Goal: Task Accomplishment & Management: Manage account settings

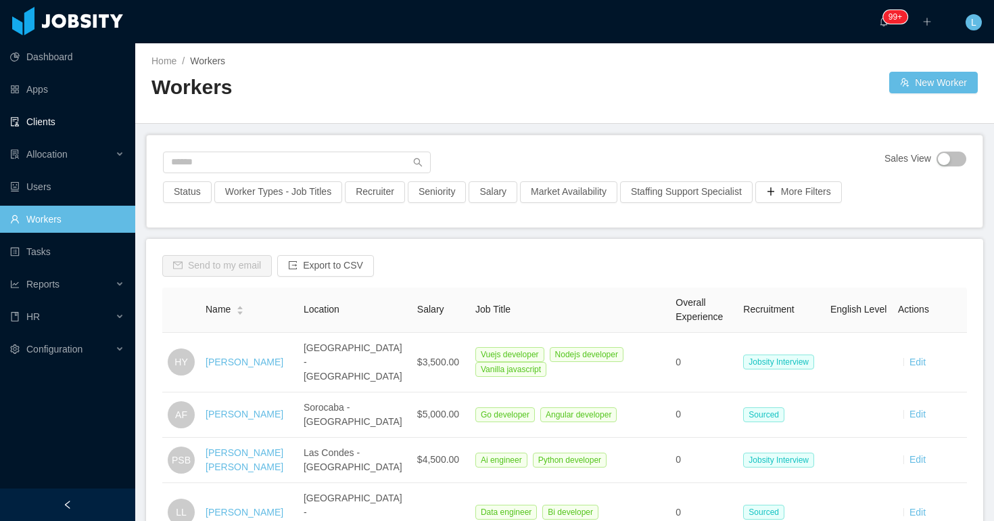
click at [28, 119] on link "Clients" at bounding box center [67, 121] width 114 height 27
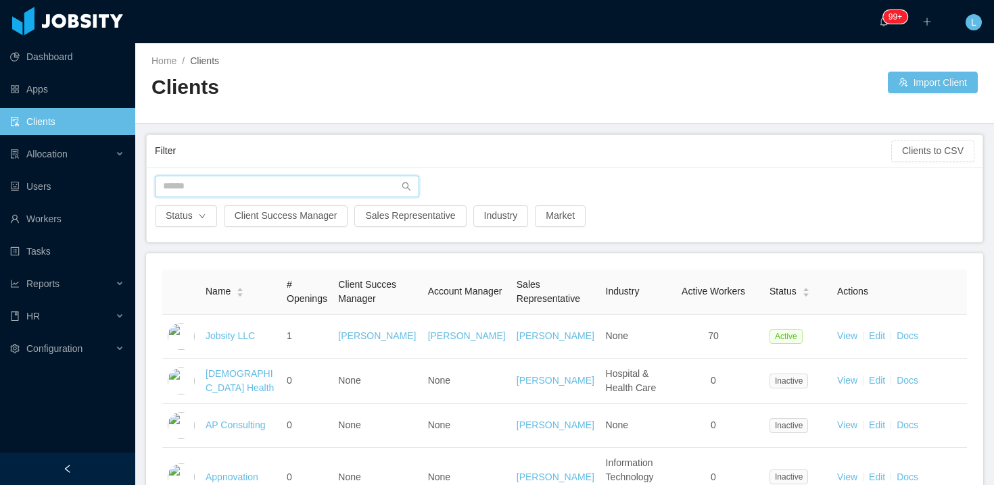
click at [273, 183] on input "text" at bounding box center [287, 187] width 264 height 22
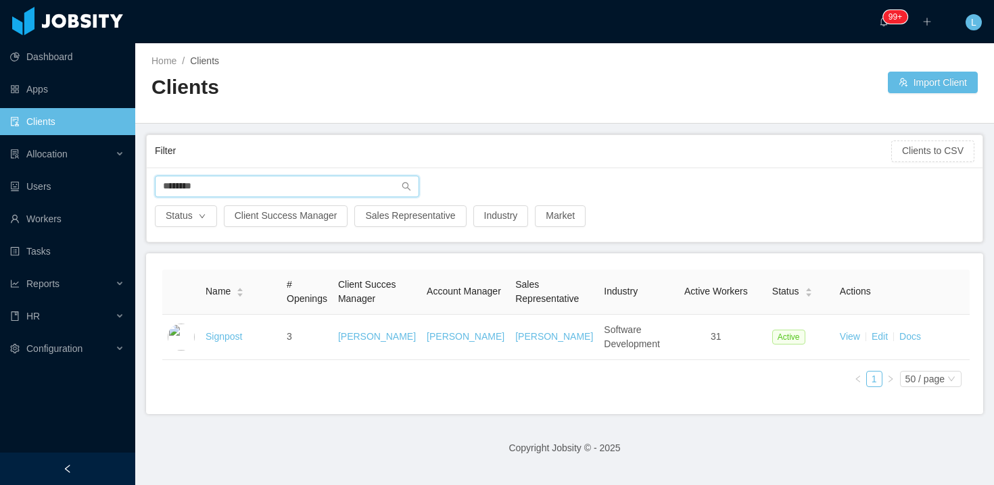
type input "********"
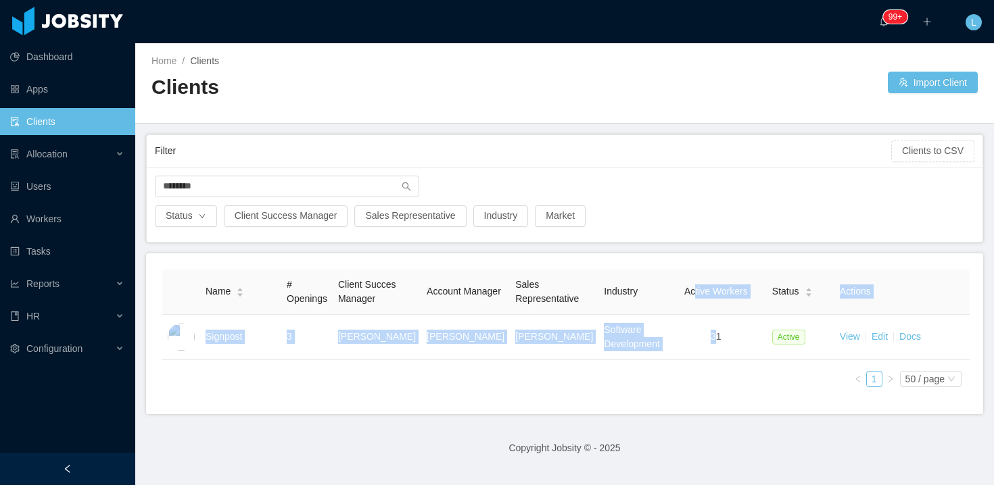
drag, startPoint x: 711, startPoint y: 333, endPoint x: 690, endPoint y: 287, distance: 50.5
click at [690, 289] on table "Name # Openings Client Succes Manager Account Manager Sales Representative Indu…" at bounding box center [565, 315] width 807 height 91
click at [690, 287] on span "Active Workers" at bounding box center [716, 291] width 64 height 11
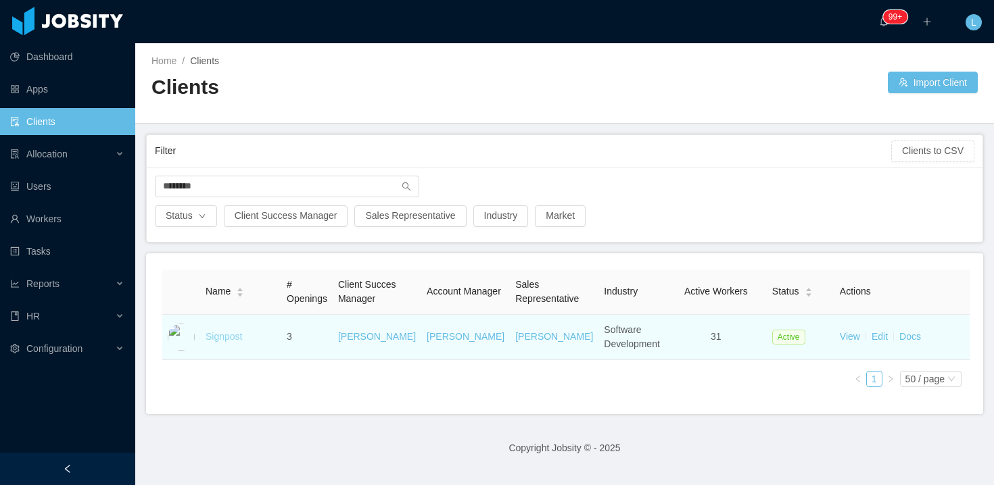
click at [218, 338] on link "Signpost" at bounding box center [224, 336] width 37 height 11
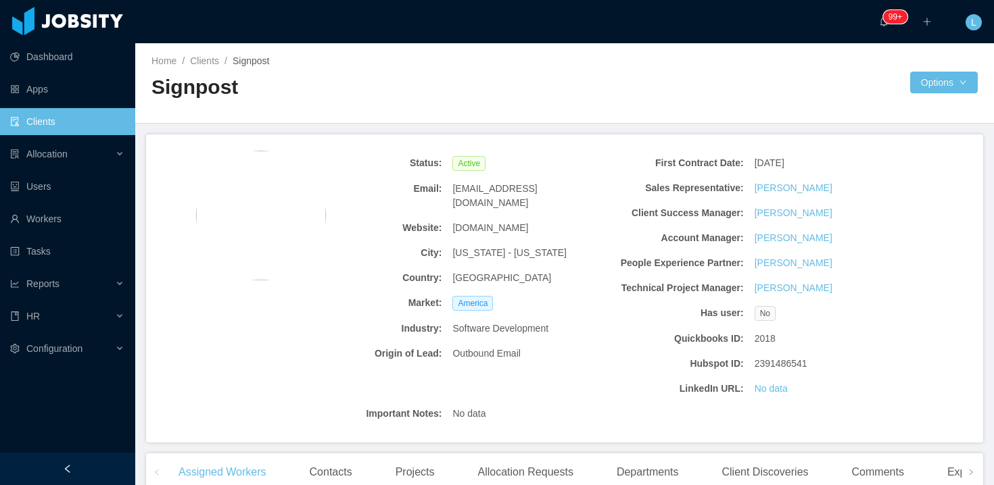
click at [470, 221] on span "[DOMAIN_NAME]" at bounding box center [490, 228] width 76 height 14
click at [472, 221] on span "[DOMAIN_NAME]" at bounding box center [490, 228] width 76 height 14
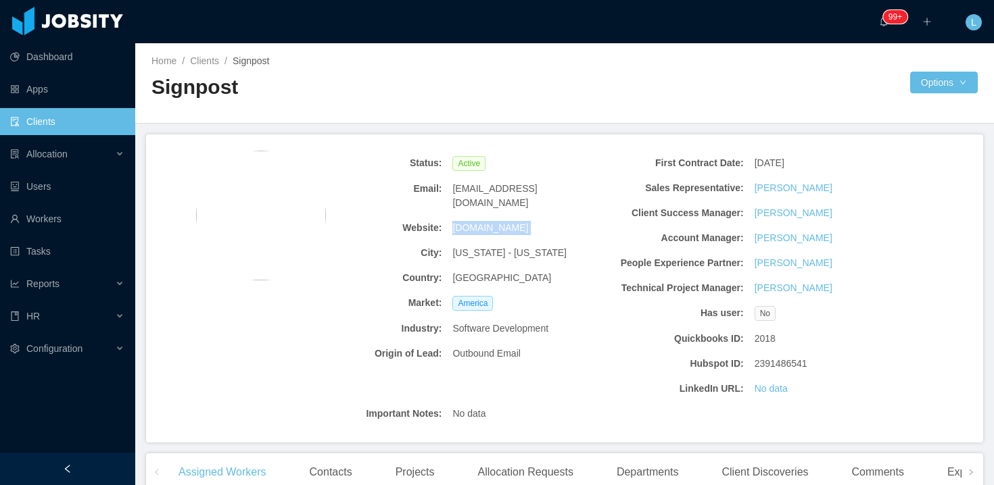
click at [472, 221] on span "[DOMAIN_NAME]" at bounding box center [490, 228] width 76 height 14
click at [466, 246] on span "[US_STATE] - [US_STATE]" at bounding box center [509, 253] width 114 height 14
click at [491, 246] on span "[US_STATE] - [US_STATE]" at bounding box center [509, 253] width 114 height 14
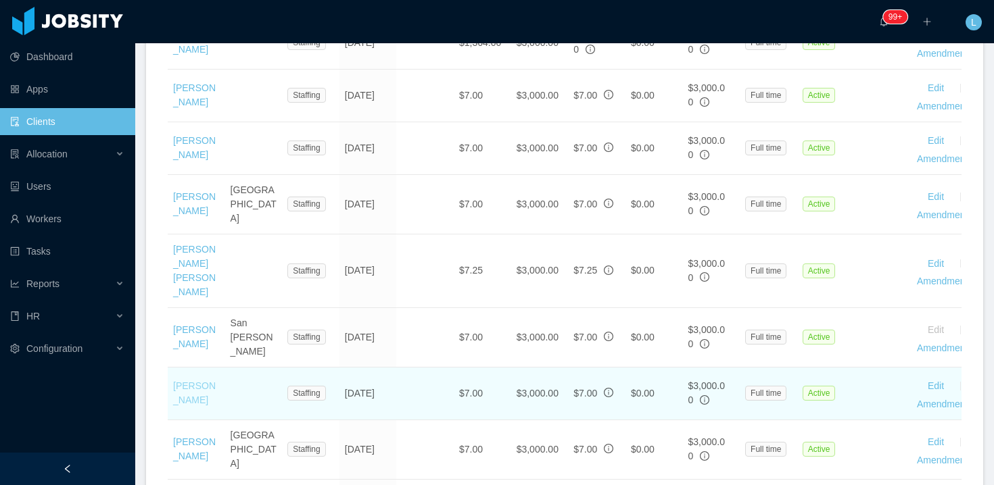
scroll to position [1170, 0]
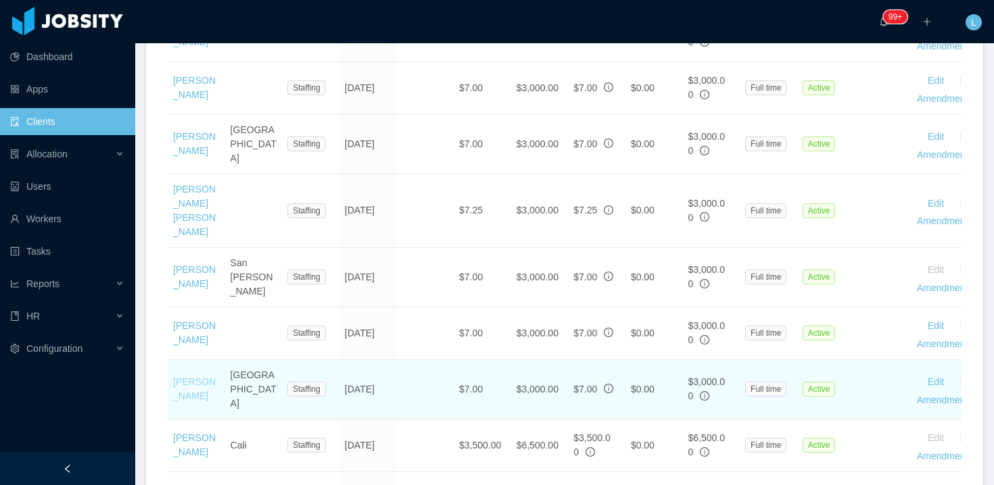
click at [191, 377] on link "[PERSON_NAME]" at bounding box center [194, 389] width 43 height 25
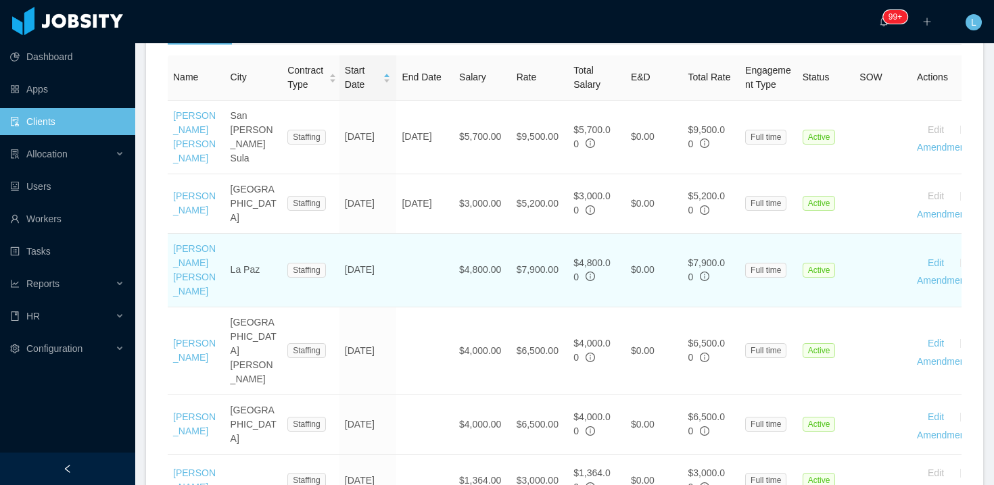
scroll to position [516, 0]
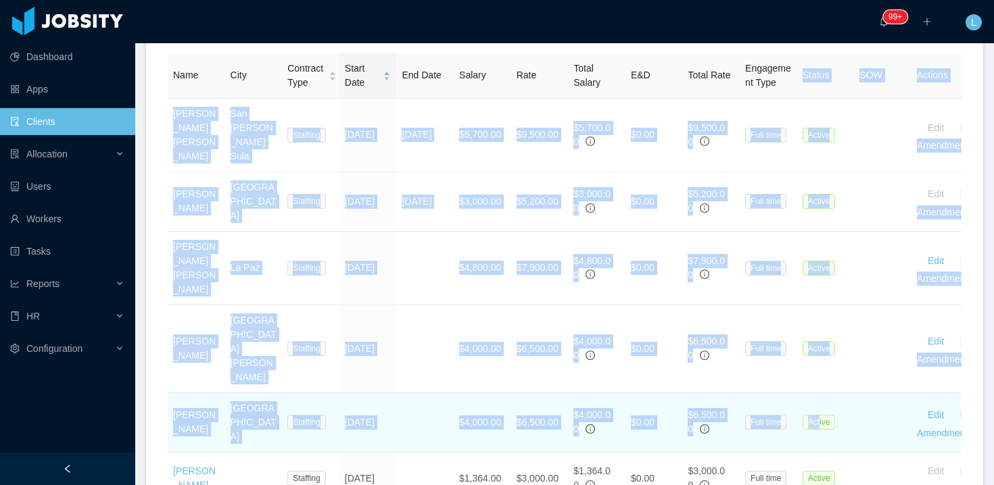
drag, startPoint x: 802, startPoint y: 76, endPoint x: 820, endPoint y: 356, distance: 279.8
click at [821, 415] on span "Active" at bounding box center [818, 422] width 33 height 15
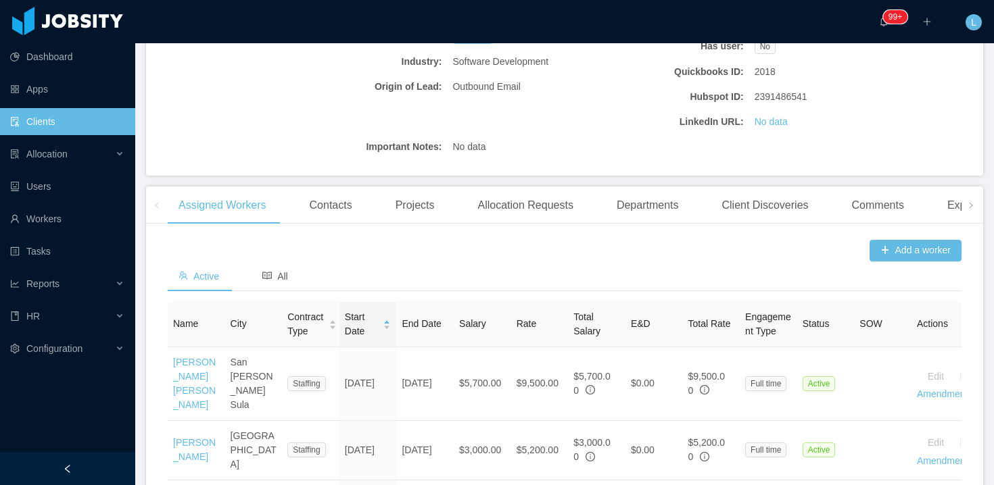
scroll to position [394, 0]
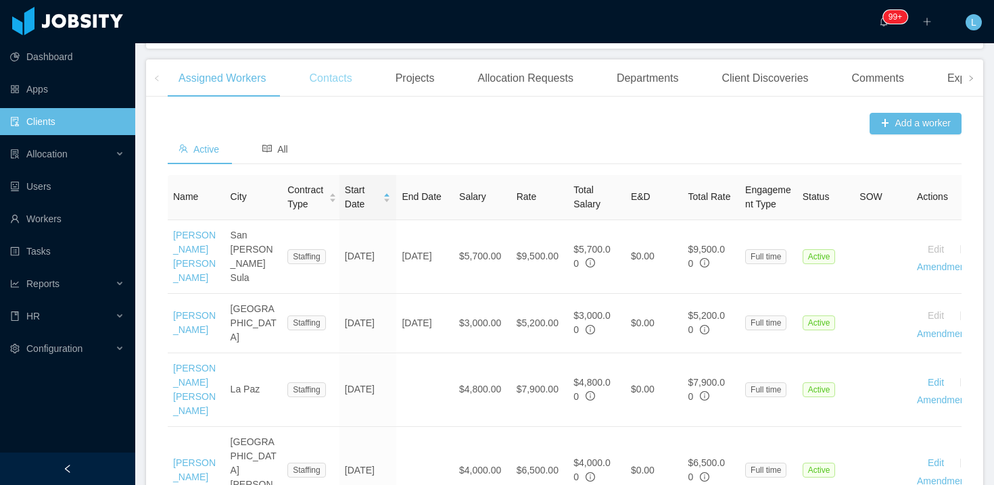
click at [315, 67] on div "Contacts" at bounding box center [331, 78] width 64 height 38
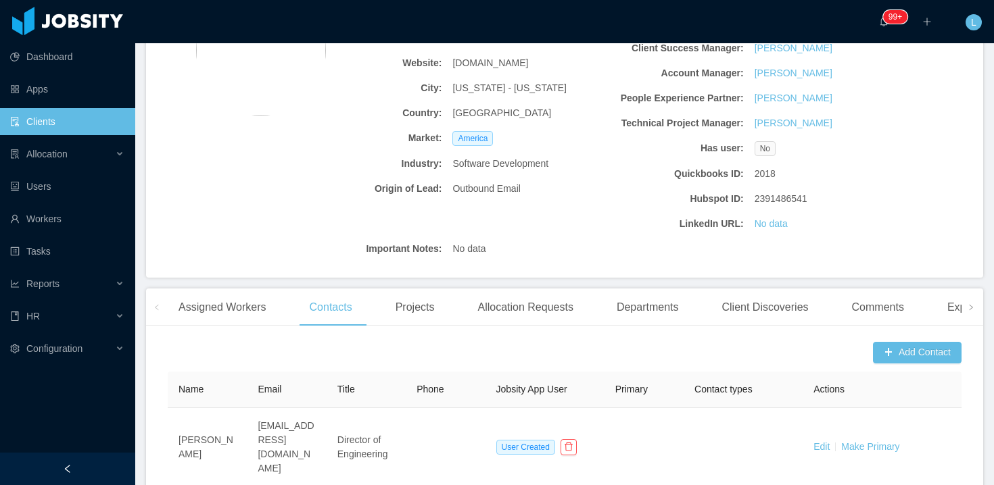
scroll to position [337, 0]
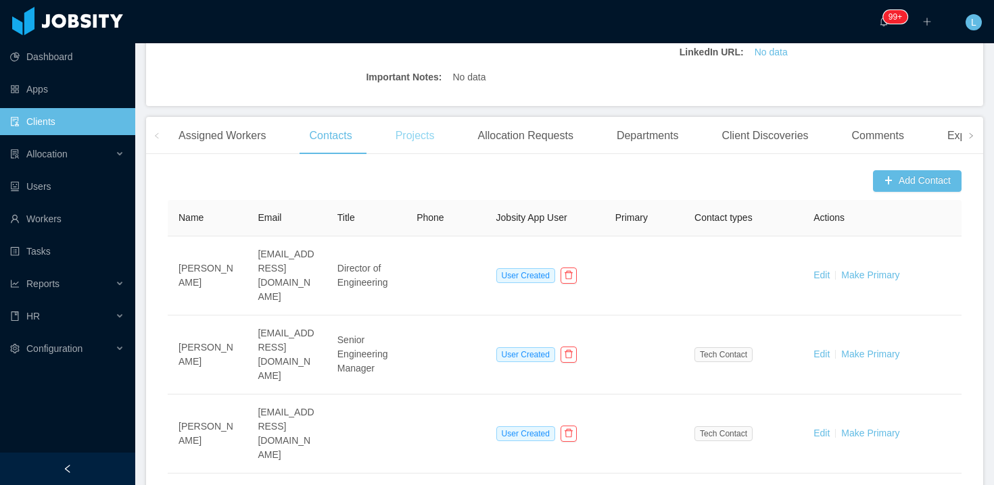
click at [420, 135] on div "Projects" at bounding box center [415, 136] width 61 height 38
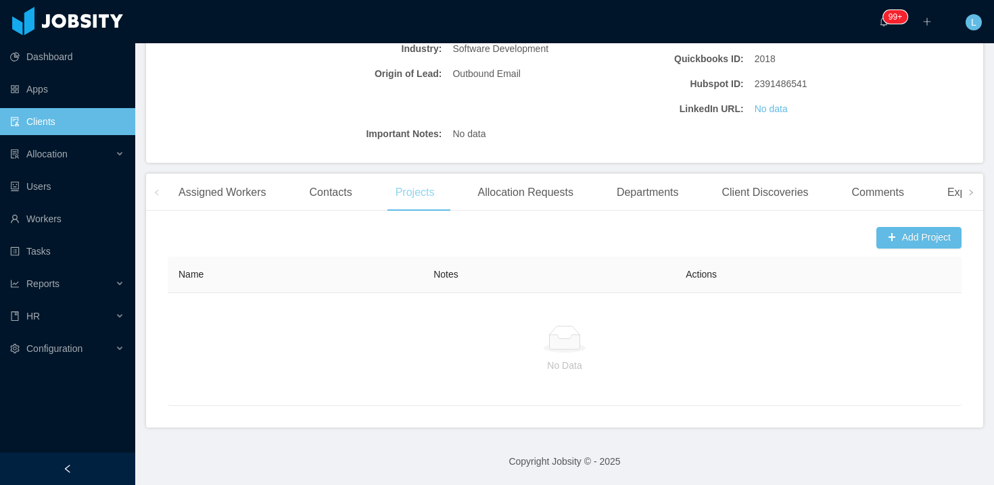
scroll to position [279, 0]
click at [550, 185] on div "Allocation Requests" at bounding box center [524, 193] width 117 height 38
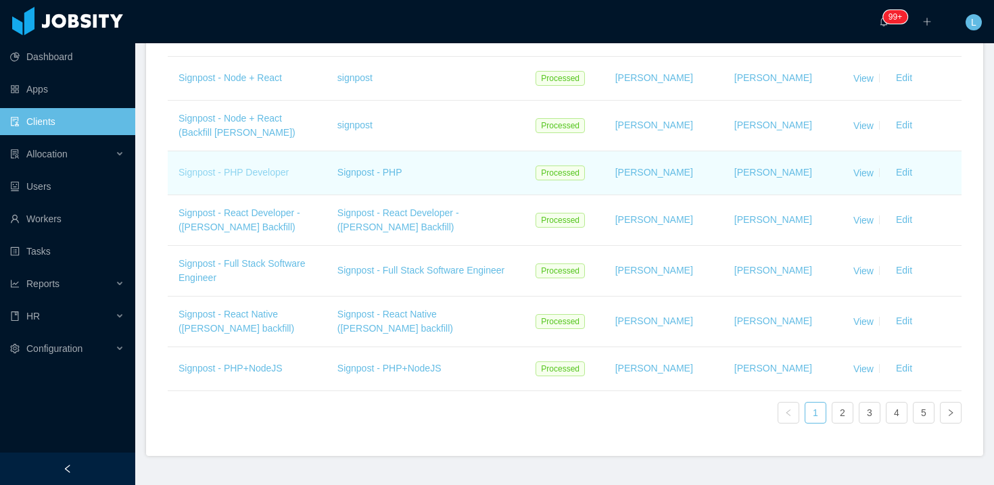
scroll to position [648, 0]
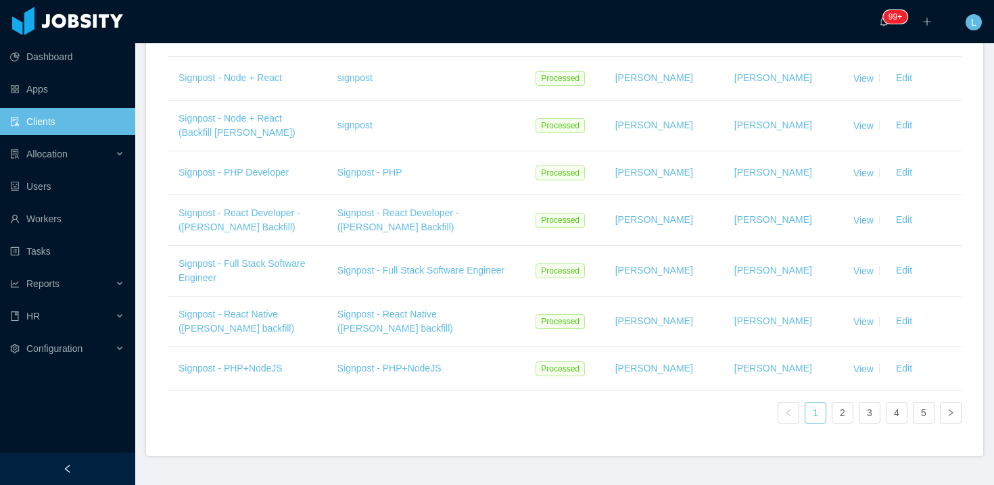
click at [837, 423] on div "Name Client Discovery Status Requested by Allocator Actions Signpost - Node + R…" at bounding box center [565, 161] width 794 height 546
click at [848, 414] on link "2" at bounding box center [842, 413] width 20 height 20
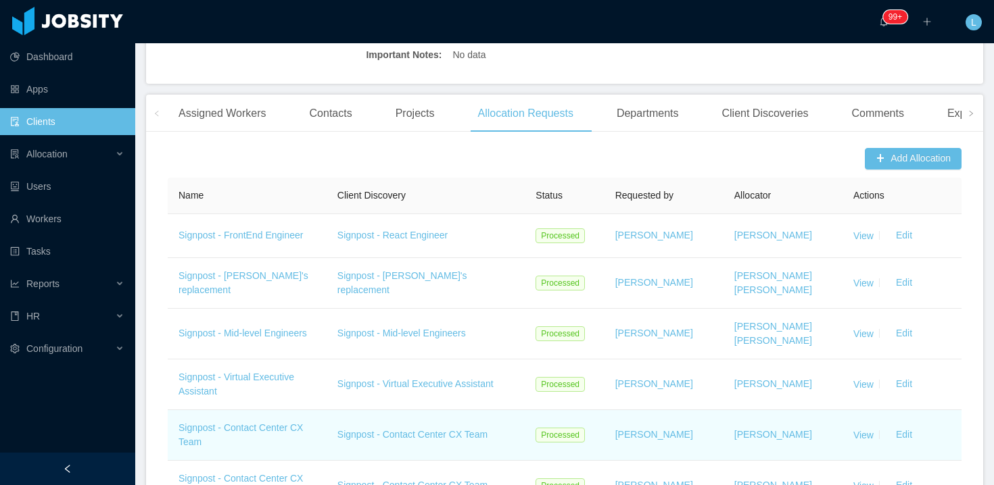
scroll to position [346, 0]
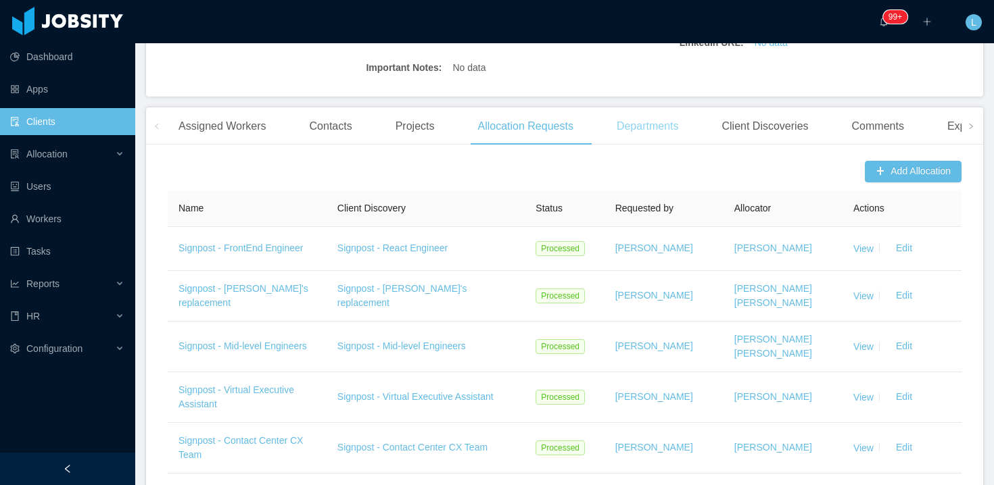
click at [675, 128] on div "Departments" at bounding box center [648, 126] width 84 height 38
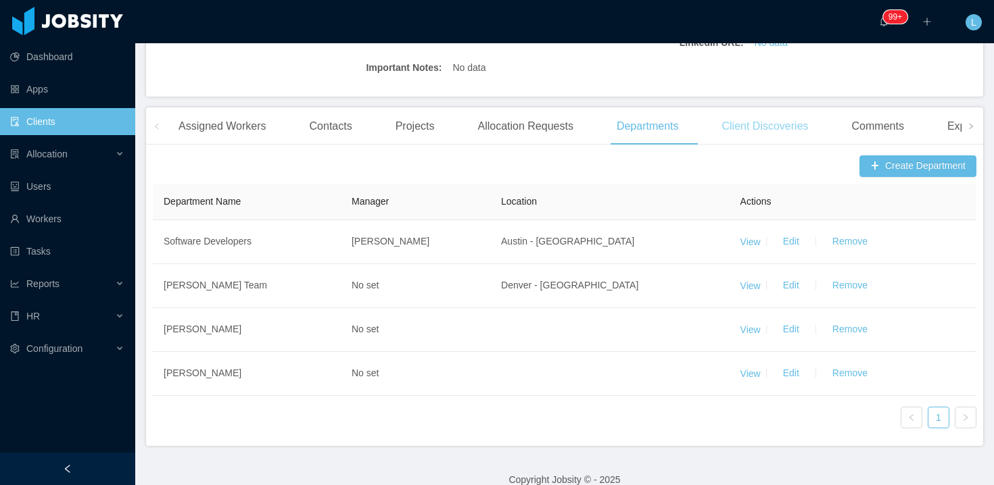
click at [752, 124] on div "Client Discoveries" at bounding box center [765, 126] width 108 height 38
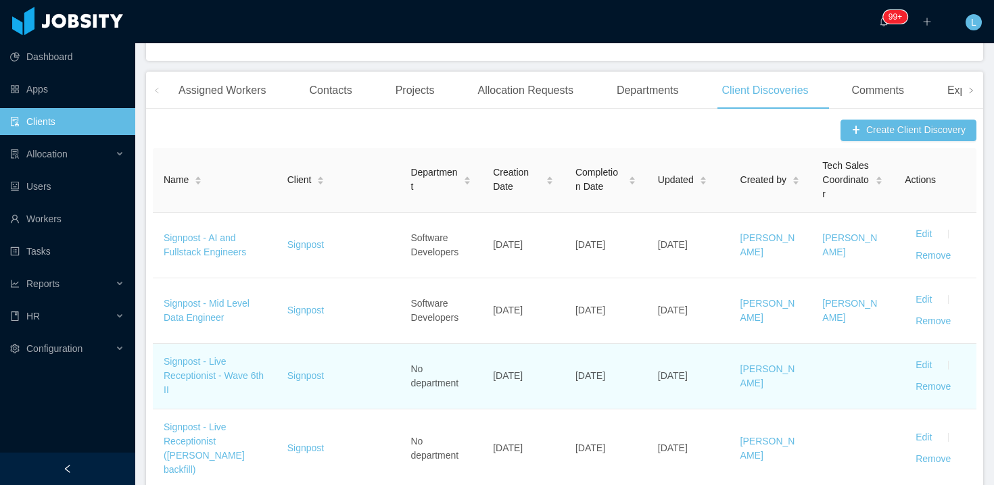
scroll to position [201, 0]
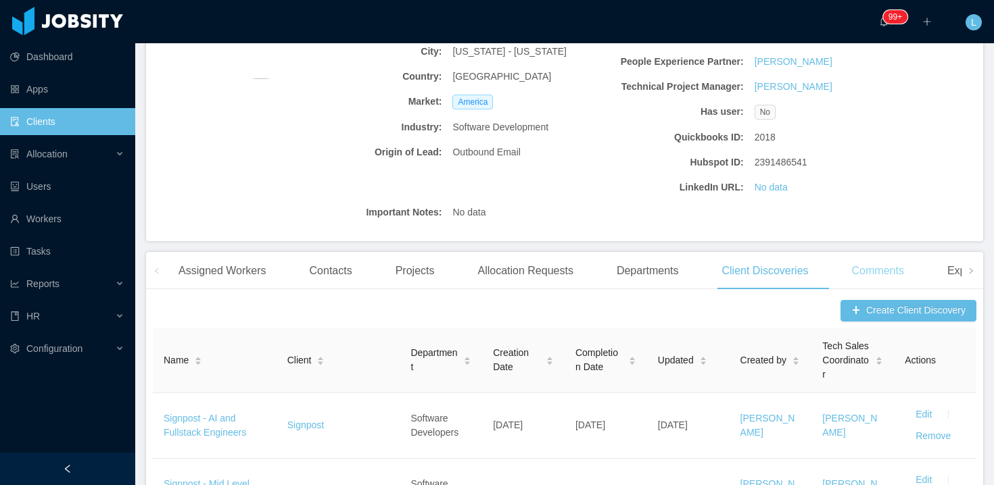
click at [881, 284] on div "Comments" at bounding box center [878, 271] width 74 height 38
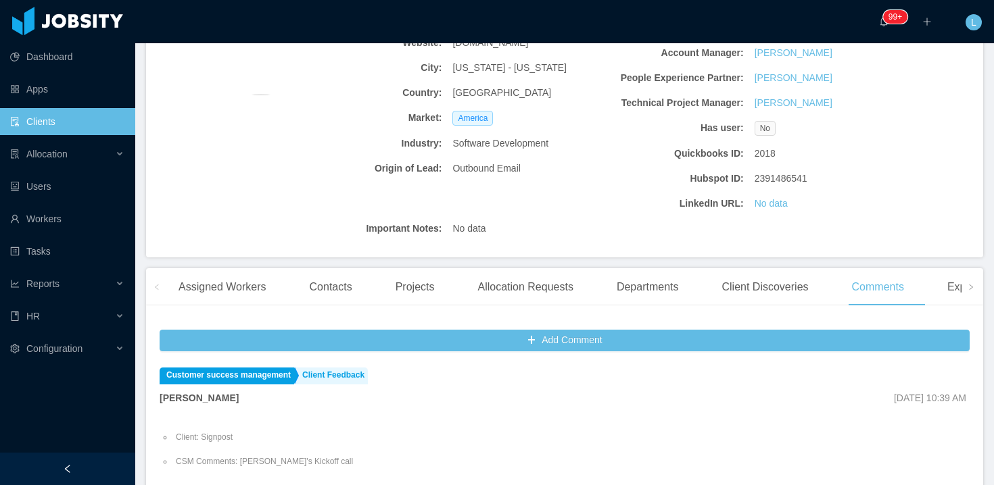
scroll to position [287, 0]
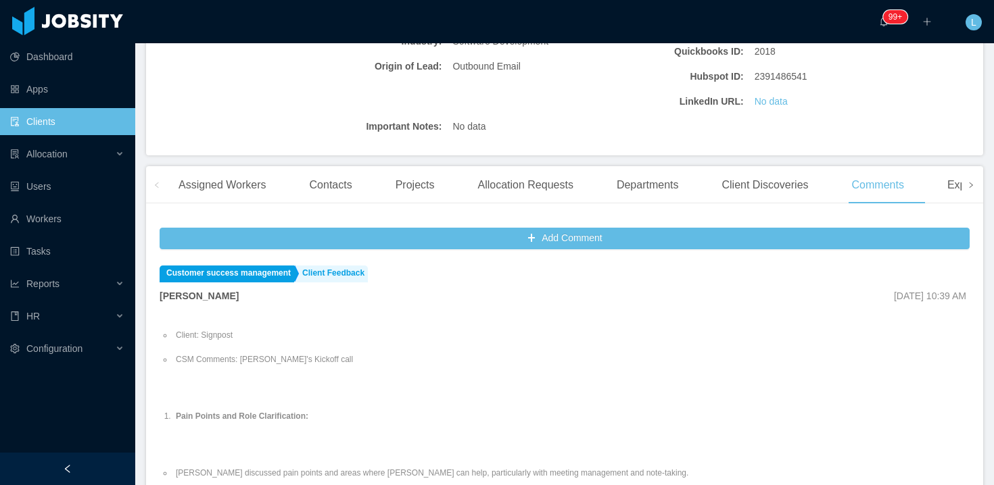
click at [966, 183] on span at bounding box center [971, 184] width 22 height 37
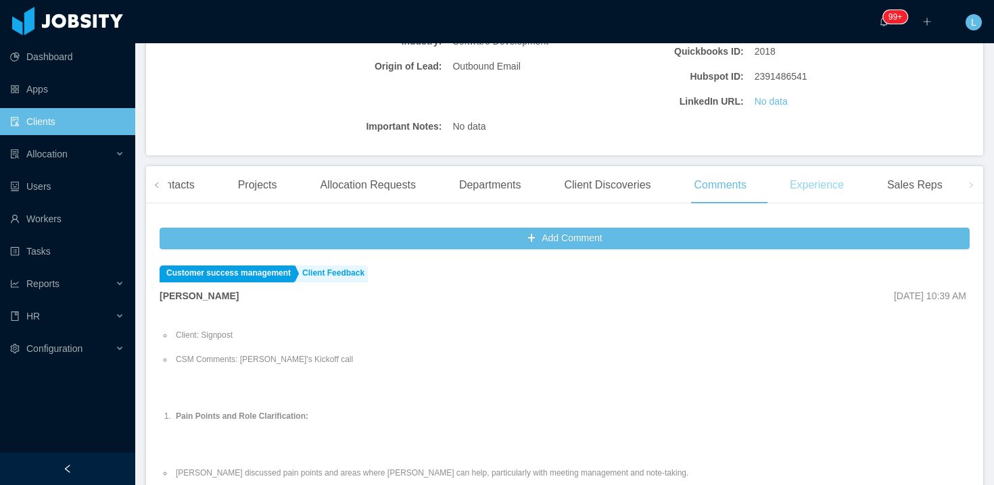
click at [840, 187] on div "Experience" at bounding box center [817, 185] width 76 height 38
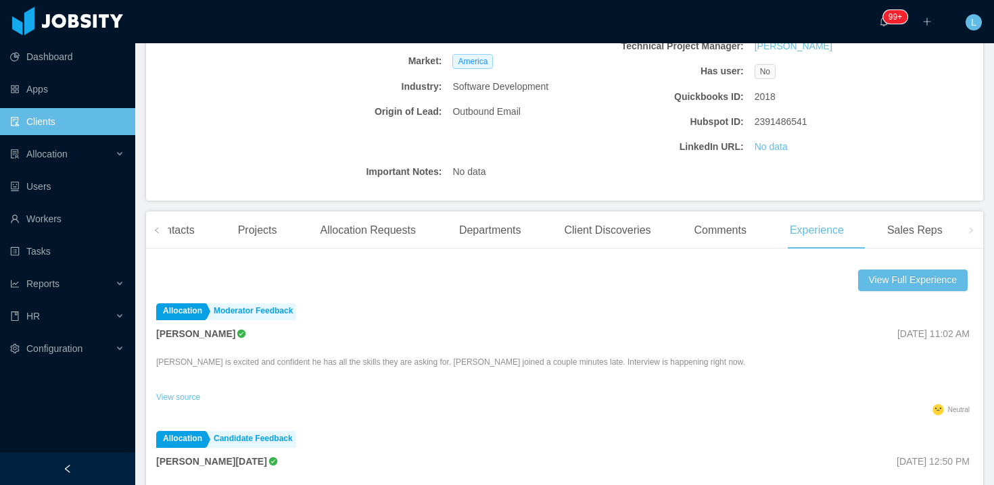
scroll to position [256, 0]
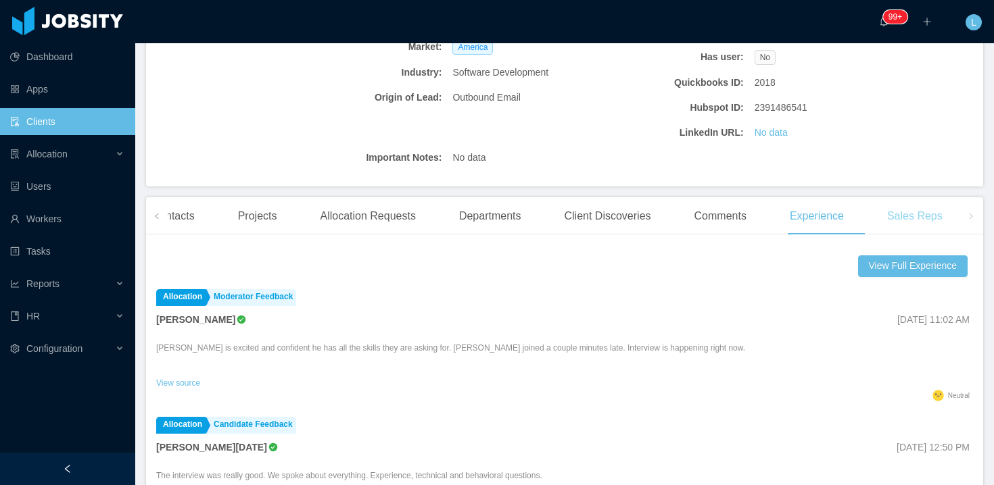
click at [936, 227] on div "Sales Reps" at bounding box center [914, 216] width 77 height 38
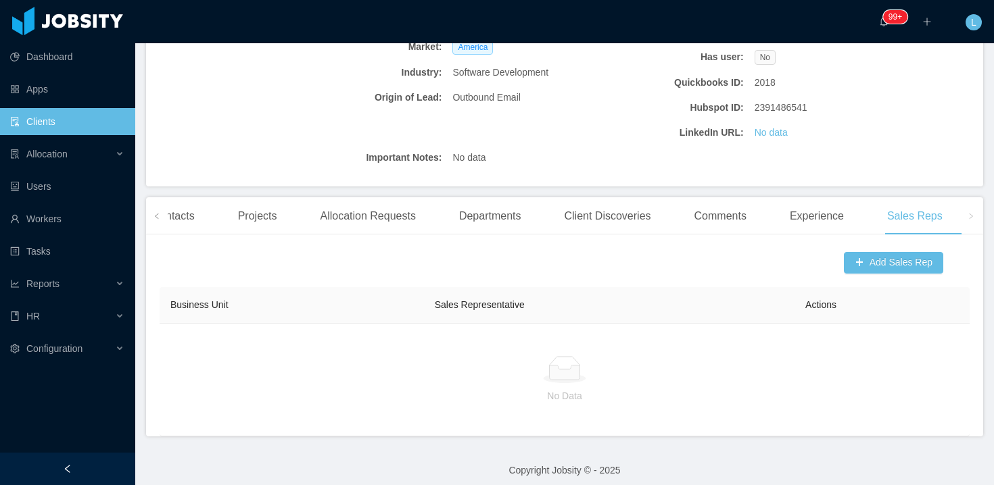
click at [968, 216] on icon "icon: right" at bounding box center [970, 216] width 7 height 7
click at [798, 225] on div "Experience" at bounding box center [817, 216] width 76 height 38
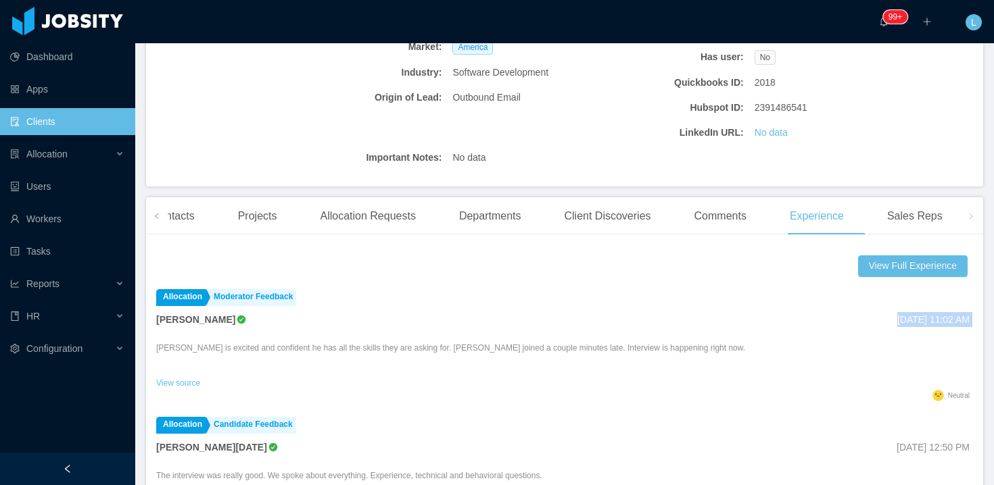
drag, startPoint x: 179, startPoint y: 340, endPoint x: 699, endPoint y: 319, distance: 520.3
click at [699, 319] on div "View Full Experience Allocation Moderator Feedback [PERSON_NAME] [DATE] 11:02 A…" at bounding box center [564, 472] width 837 height 454
click at [678, 351] on p "[PERSON_NAME] is excited and confident he has all the skills they are asking fo…" at bounding box center [450, 348] width 589 height 12
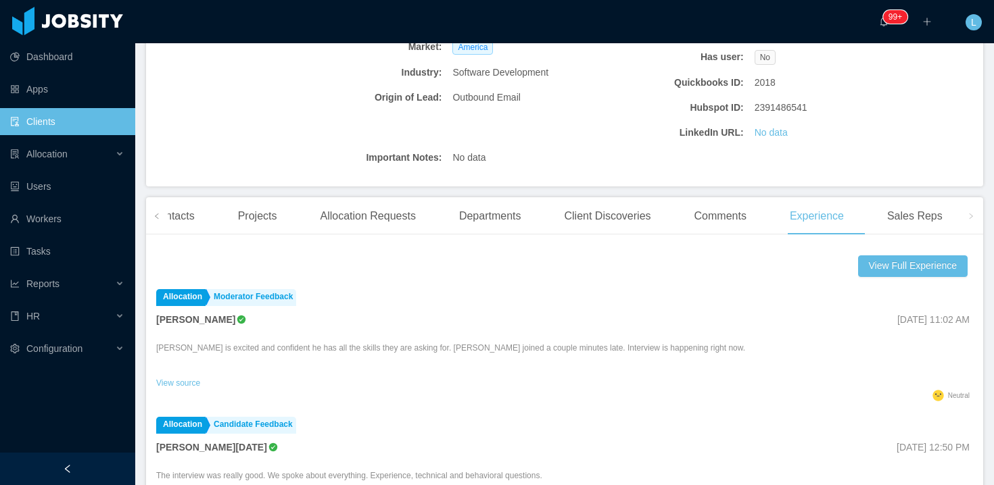
click at [285, 119] on div "Status: Active Email: [EMAIL_ADDRESS][DOMAIN_NAME] Website: [DOMAIN_NAME] City:…" at bounding box center [564, 32] width 837 height 308
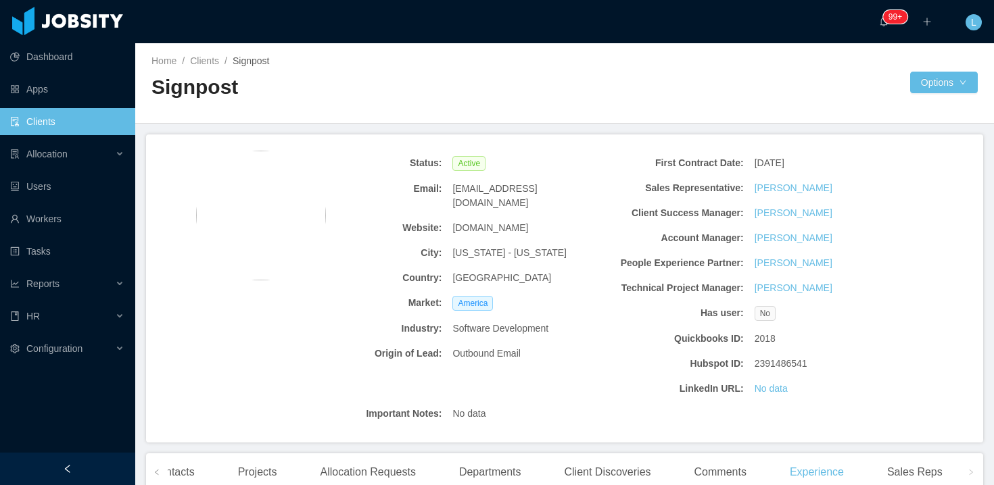
click at [85, 124] on link "Clients" at bounding box center [67, 121] width 114 height 27
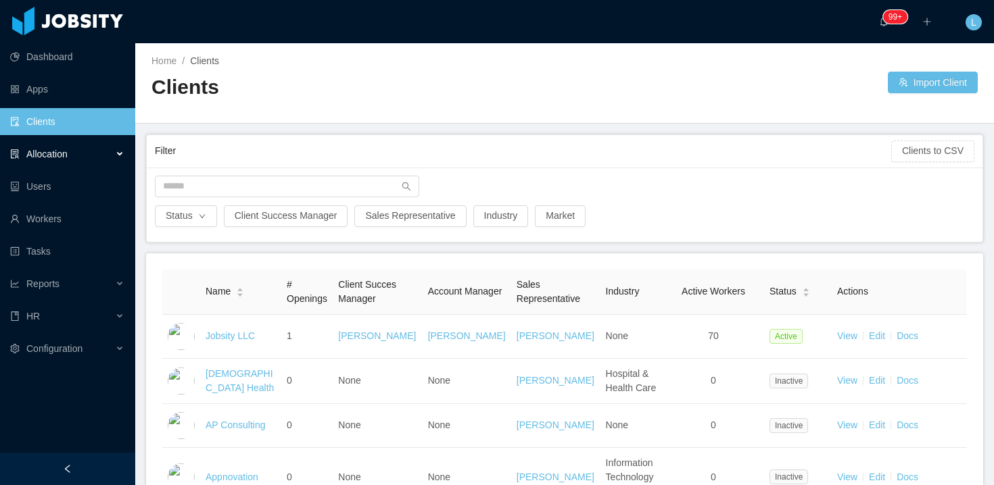
click at [114, 151] on div "Allocation" at bounding box center [67, 154] width 135 height 27
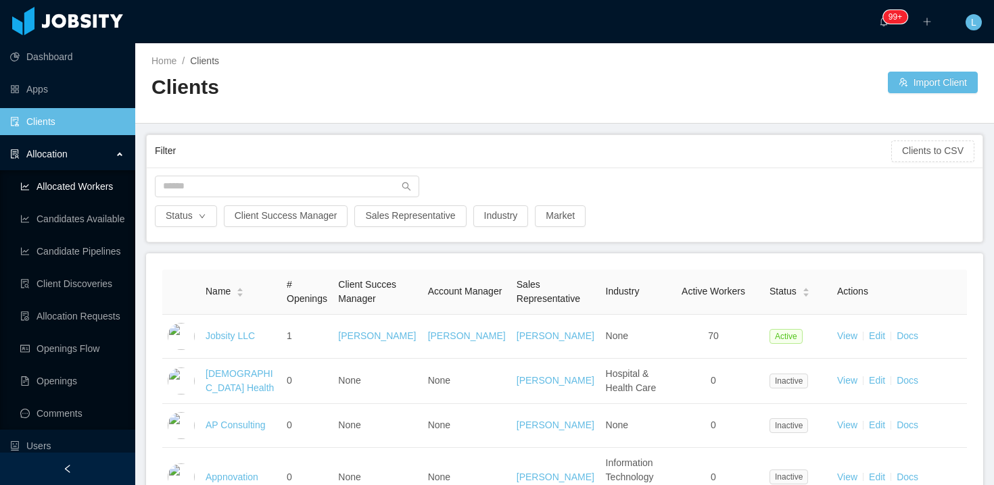
click at [67, 189] on link "Allocated Workers" at bounding box center [72, 186] width 104 height 27
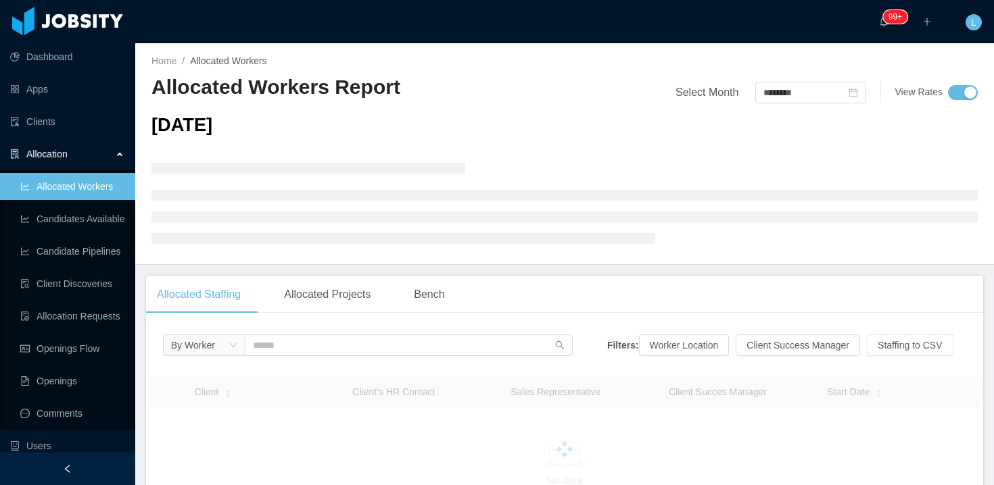
scroll to position [3, 0]
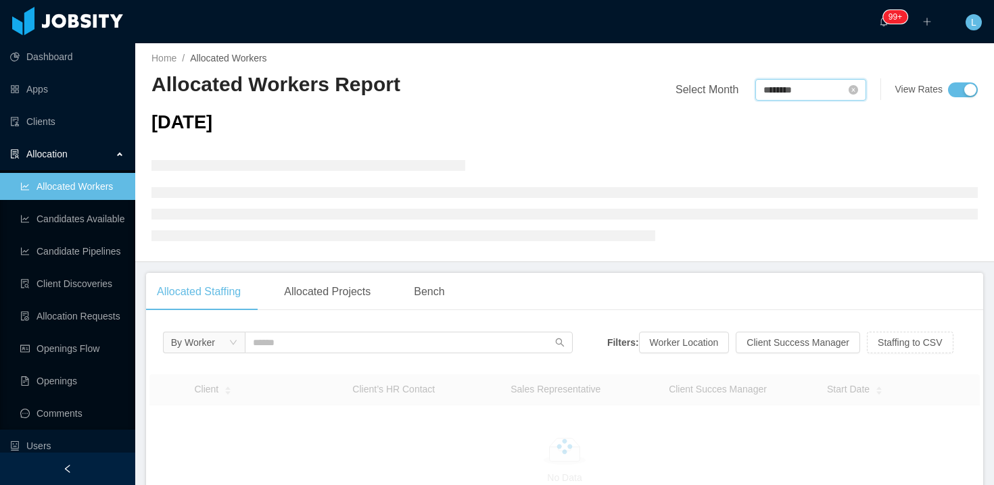
click at [760, 88] on input "********" at bounding box center [810, 90] width 111 height 22
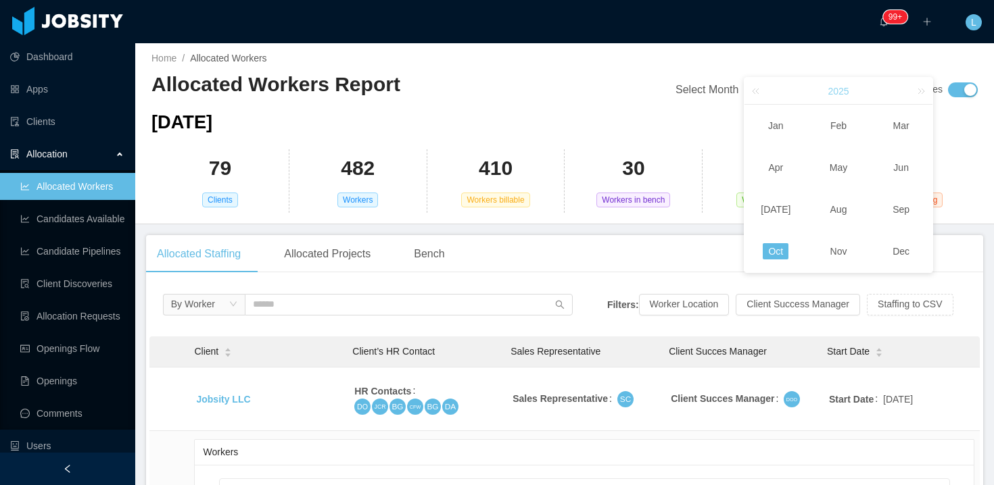
click at [840, 80] on link "2025 x" at bounding box center [838, 91] width 24 height 27
click at [674, 101] on div "Home / Allocated Workers / Allocated Workers Report Select Month ******** View …" at bounding box center [564, 133] width 859 height 184
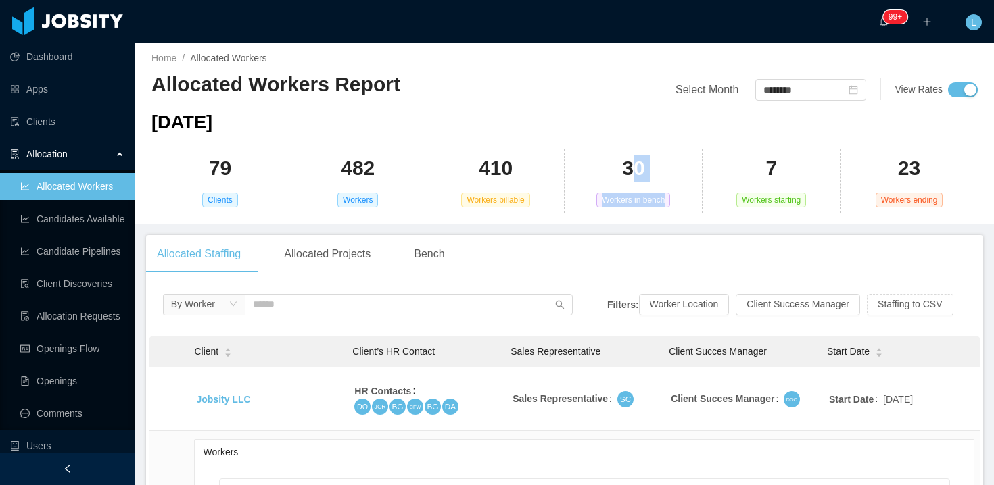
drag, startPoint x: 628, startPoint y: 174, endPoint x: 676, endPoint y: 221, distance: 66.9
click at [675, 220] on div "Home / Allocated Workers / Allocated Workers Report Select Month ******** View …" at bounding box center [564, 133] width 859 height 184
click at [676, 221] on div "Home / Allocated Workers / Allocated Workers Report Select Month ******** View …" at bounding box center [564, 133] width 859 height 184
drag, startPoint x: 760, startPoint y: 176, endPoint x: 792, endPoint y: 212, distance: 48.4
click at [792, 212] on div "7 Workers starting" at bounding box center [771, 181] width 138 height 64
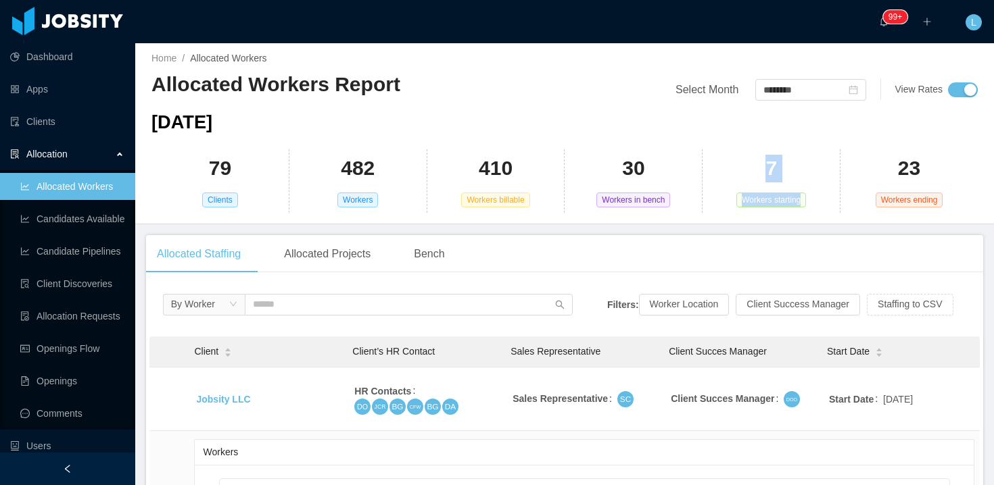
click at [791, 171] on div "7 Workers starting" at bounding box center [771, 181] width 138 height 64
click at [762, 178] on div "7 Workers starting" at bounding box center [771, 181] width 138 height 64
drag, startPoint x: 890, startPoint y: 161, endPoint x: 944, endPoint y: 204, distance: 69.3
click at [944, 204] on div "23 Workers ending" at bounding box center [908, 181] width 137 height 64
click at [945, 206] on div "23 Workers ending" at bounding box center [908, 181] width 137 height 64
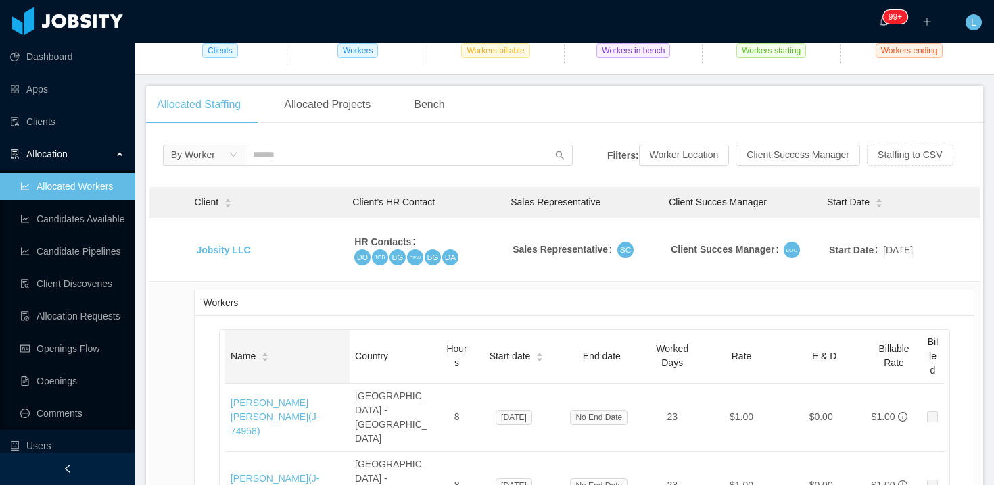
scroll to position [0, 0]
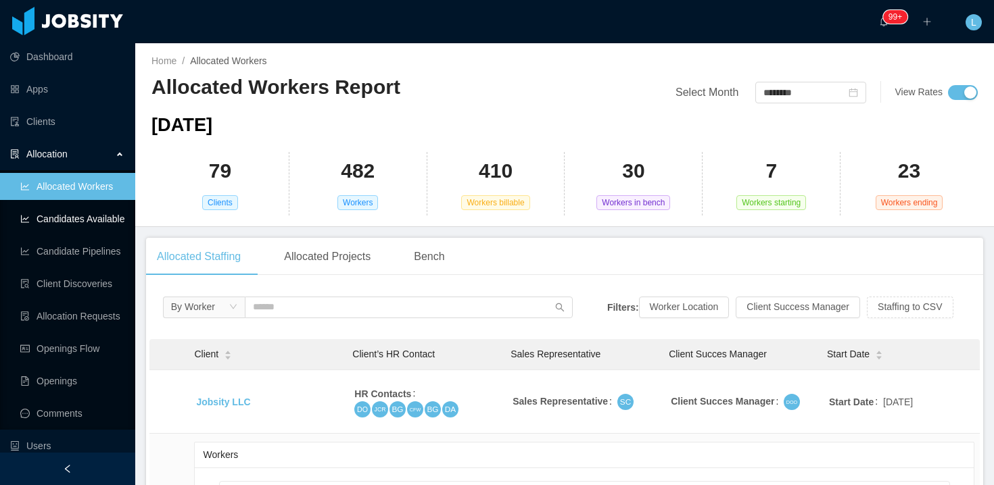
click at [37, 223] on link "Candidates Available" at bounding box center [72, 219] width 104 height 27
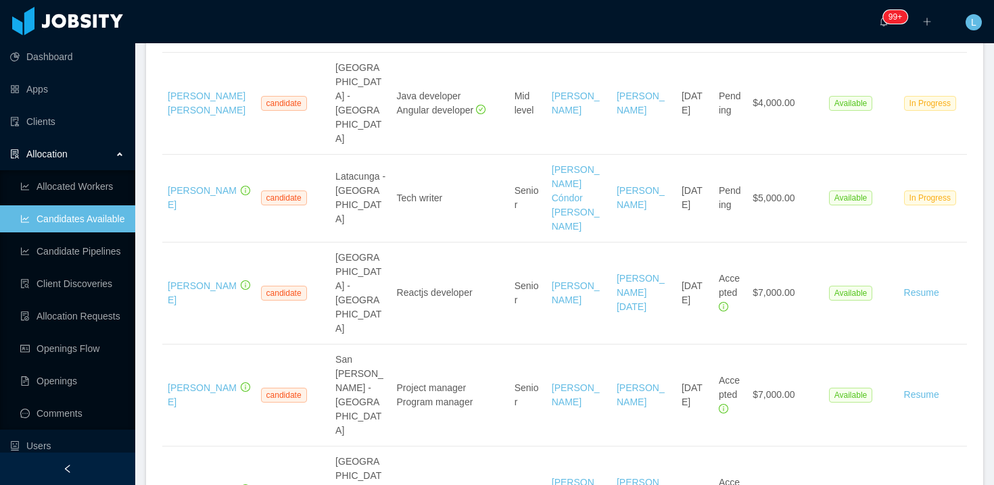
scroll to position [2196, 0]
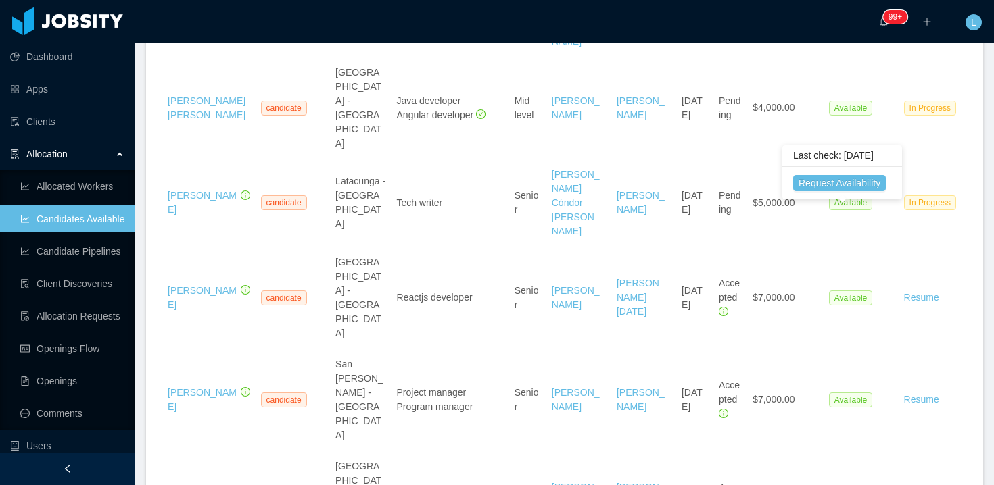
drag, startPoint x: 819, startPoint y: 222, endPoint x: 876, endPoint y: 203, distance: 59.9
click at [876, 203] on body "Dashboard Apps Clients Allocation Allocated Workers Candidates Available Candid…" at bounding box center [497, 242] width 994 height 485
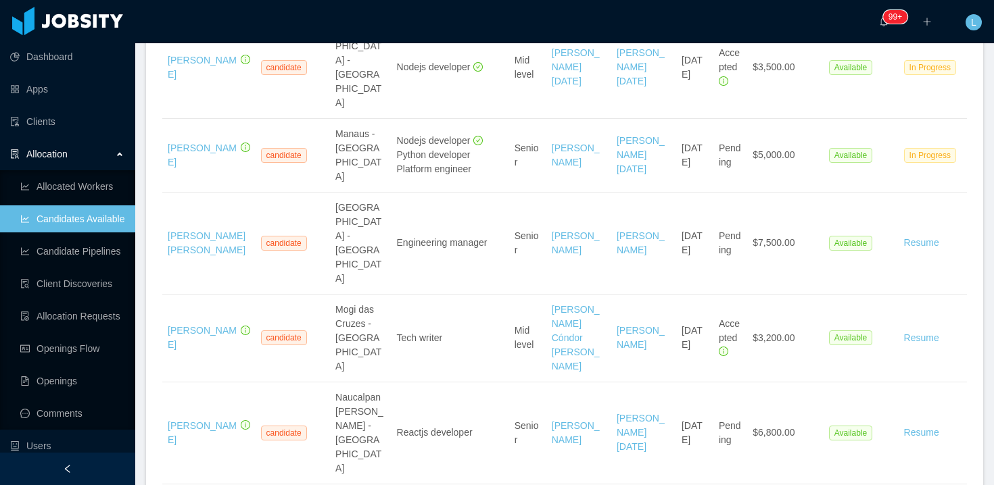
scroll to position [2632, 0]
drag, startPoint x: 822, startPoint y: 195, endPoint x: 880, endPoint y: 206, distance: 58.5
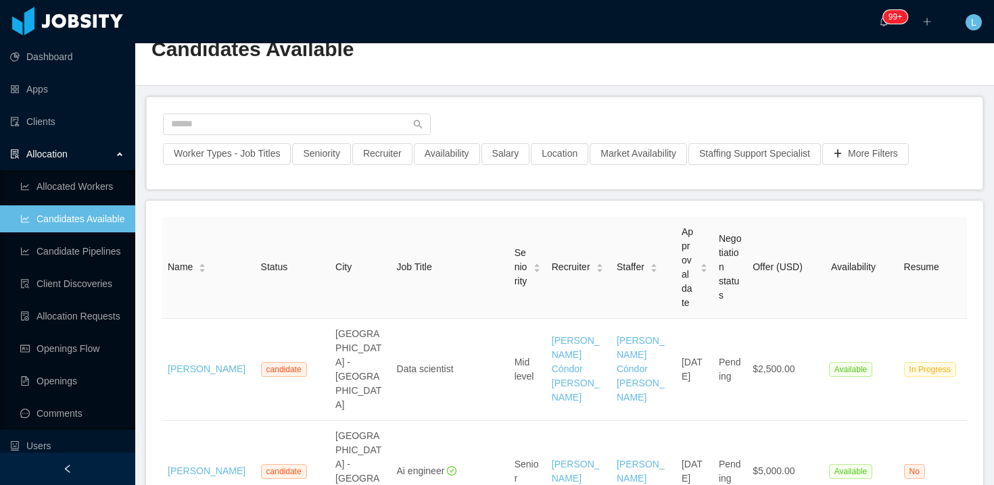
scroll to position [0, 0]
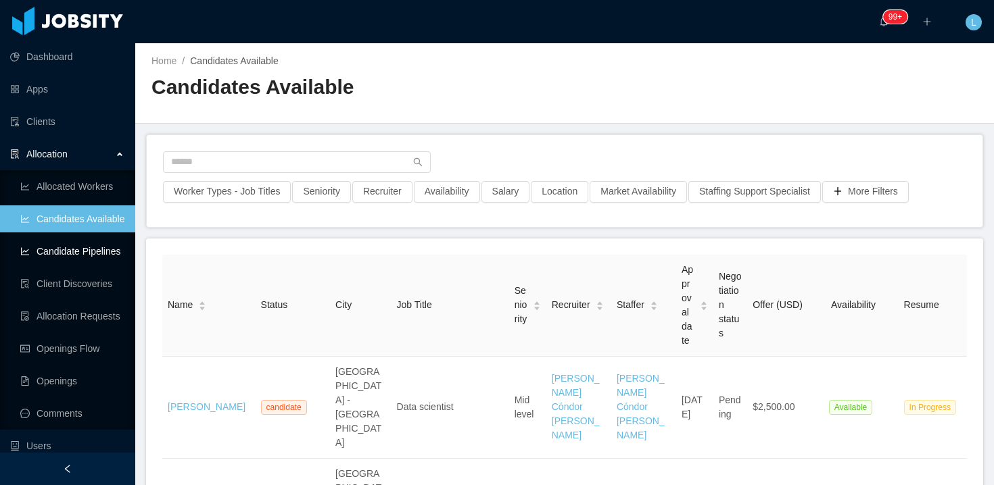
click at [72, 259] on link "Candidate Pipelines" at bounding box center [72, 251] width 104 height 27
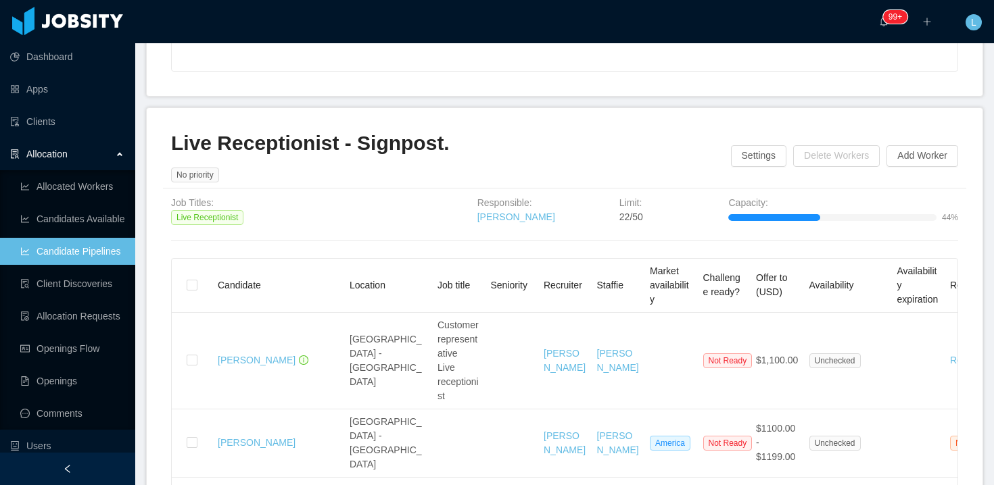
scroll to position [618, 0]
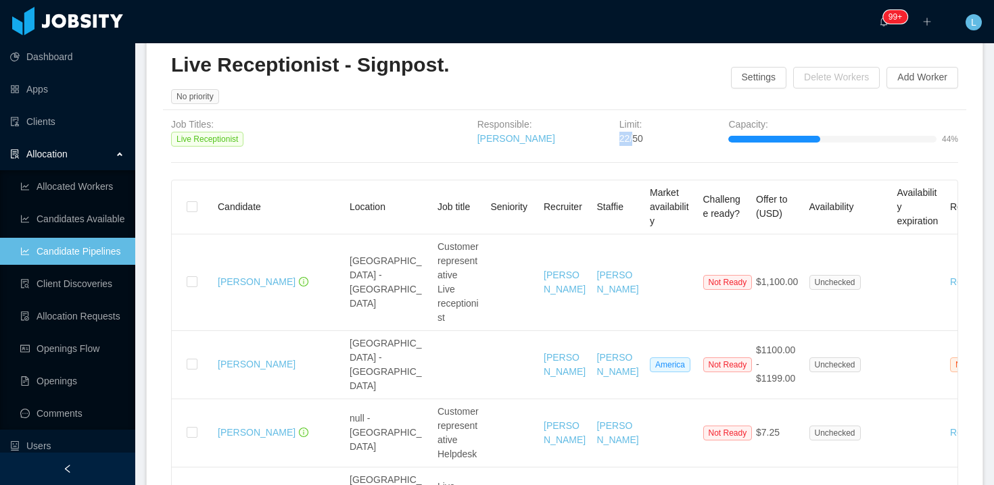
drag, startPoint x: 619, startPoint y: 153, endPoint x: 635, endPoint y: 158, distance: 16.5
click at [635, 147] on div "Limit: 22/50" at bounding box center [652, 132] width 66 height 29
click at [627, 144] on span "22/50" at bounding box center [631, 138] width 24 height 11
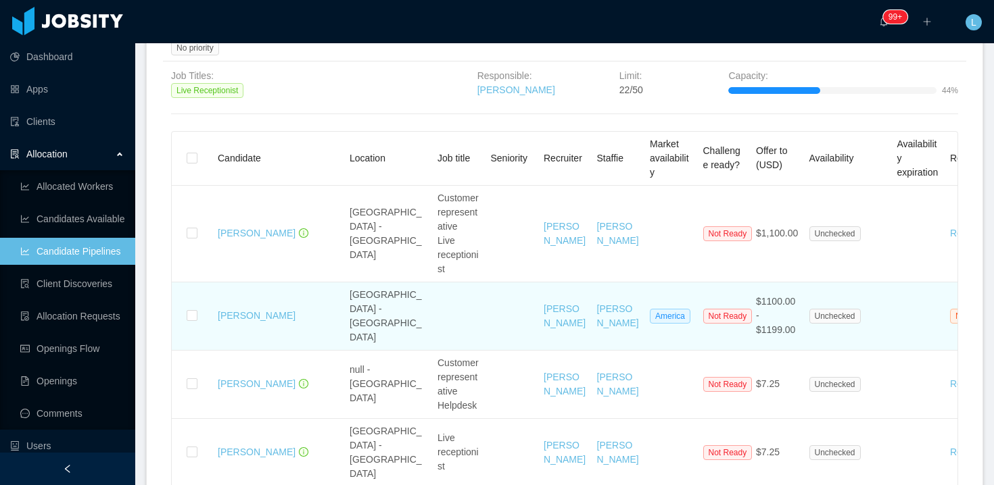
scroll to position [437, 0]
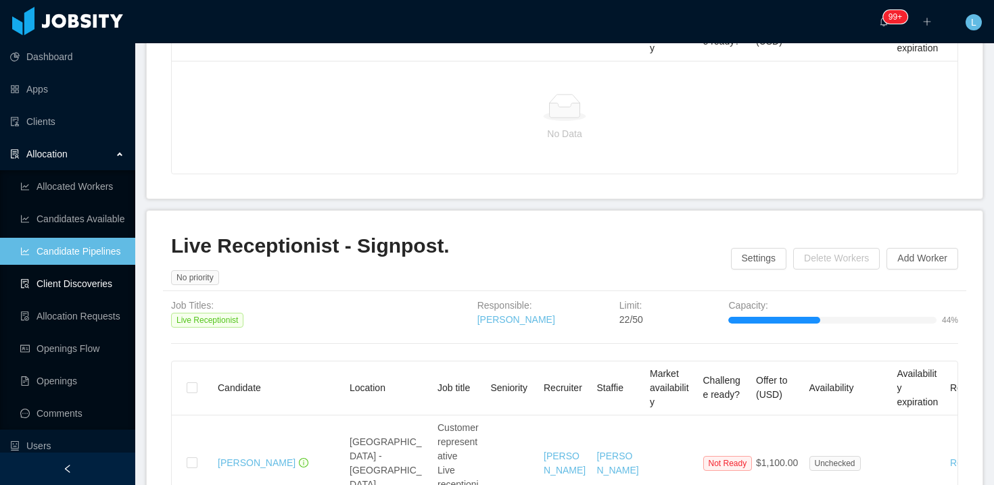
click at [39, 290] on link "Client Discoveries" at bounding box center [72, 283] width 104 height 27
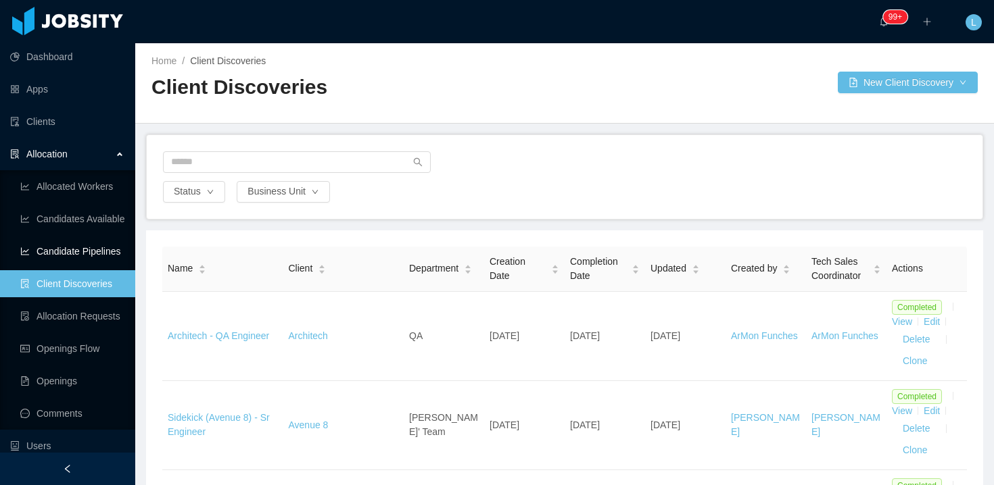
click at [64, 244] on link "Candidate Pipelines" at bounding box center [72, 251] width 104 height 27
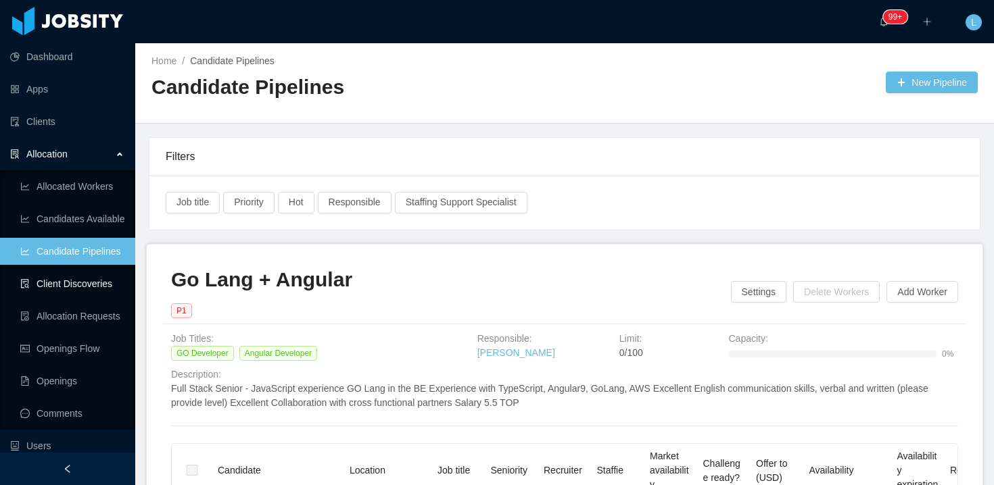
click at [40, 289] on link "Client Discoveries" at bounding box center [72, 283] width 104 height 27
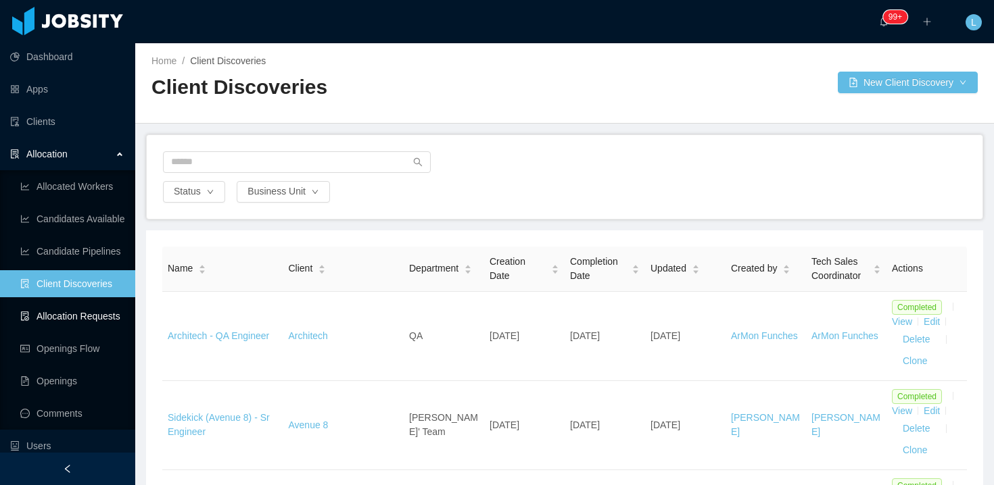
click at [77, 316] on link "Allocation Requests" at bounding box center [72, 316] width 104 height 27
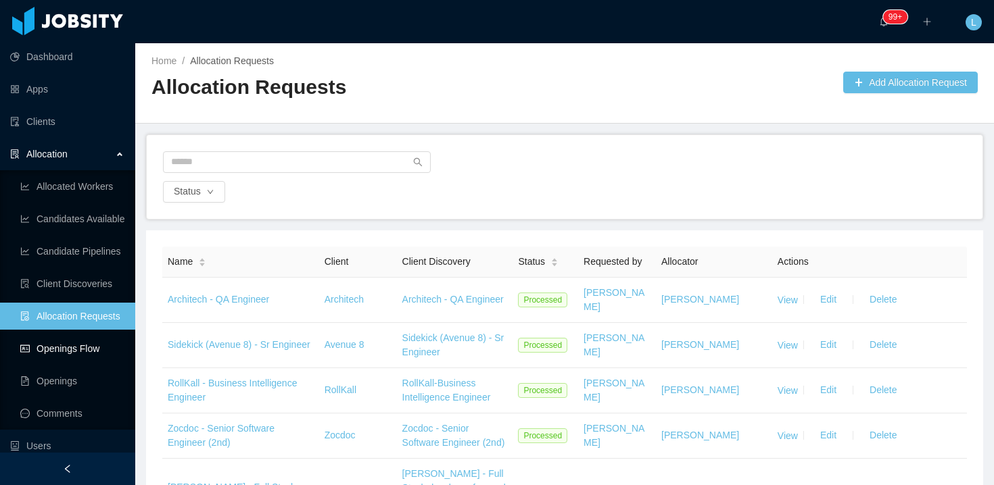
click at [85, 347] on link "Openings Flow" at bounding box center [72, 348] width 104 height 27
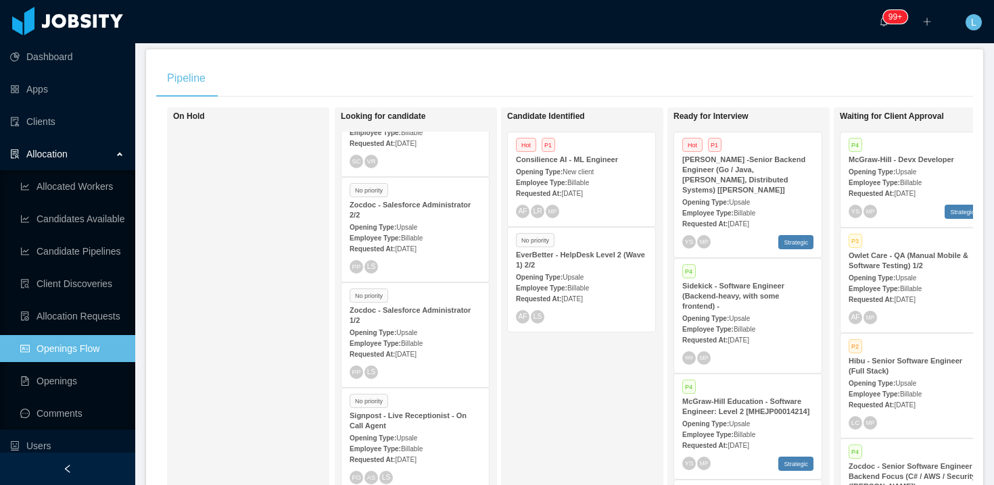
scroll to position [795, 0]
drag, startPoint x: 415, startPoint y: 308, endPoint x: 411, endPoint y: 204, distance: 103.5
click at [411, 224] on span "Upsale" at bounding box center [406, 227] width 21 height 7
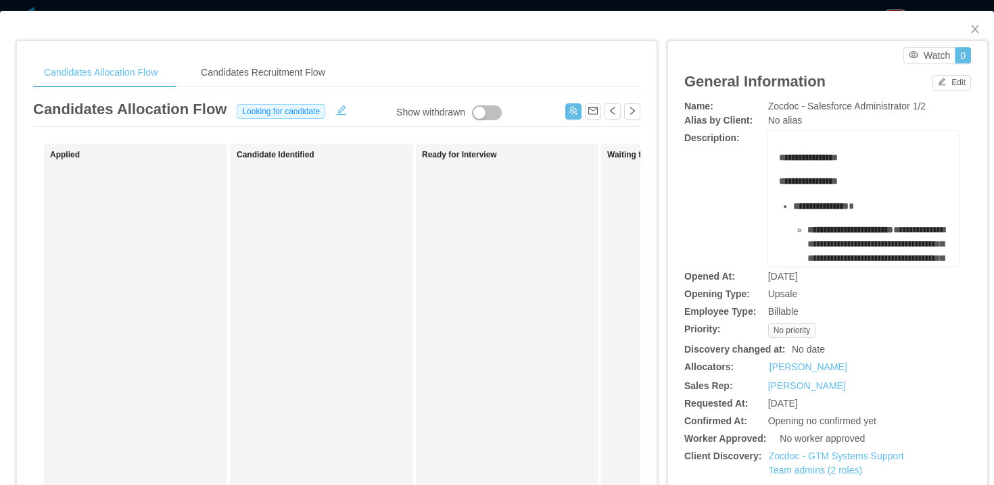
click at [583, 114] on div at bounding box center [602, 109] width 75 height 22
click at [574, 114] on button "button" at bounding box center [573, 111] width 16 height 16
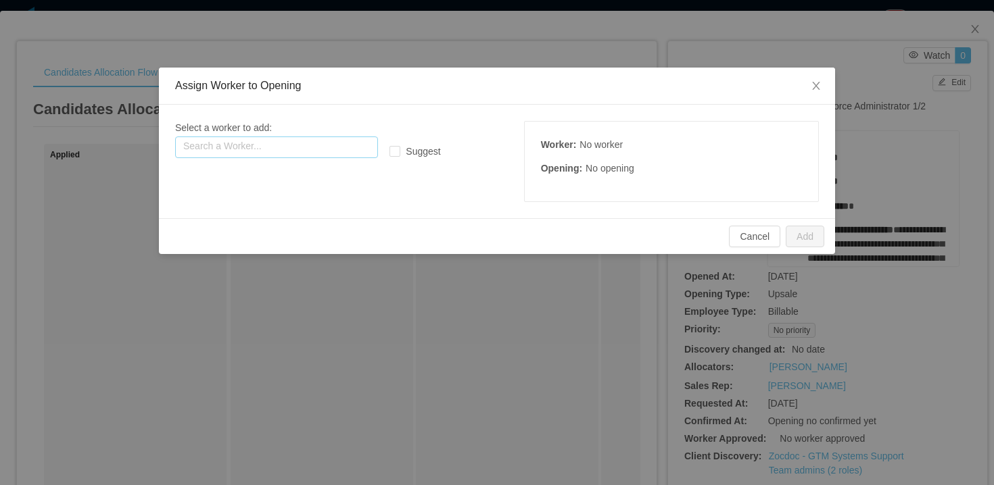
click at [316, 141] on input "text" at bounding box center [276, 148] width 203 height 22
click at [823, 88] on span "Close" at bounding box center [816, 87] width 38 height 38
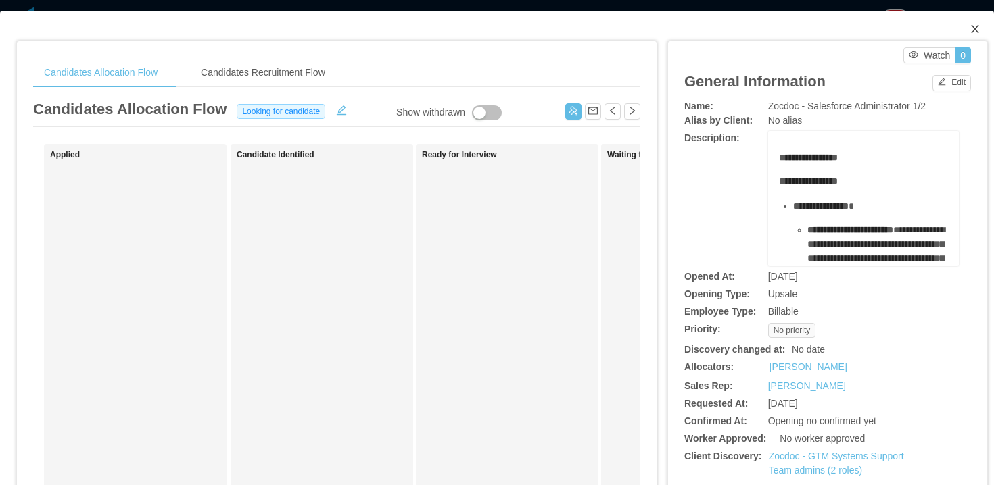
click at [974, 28] on icon "icon: close" at bounding box center [974, 29] width 11 height 11
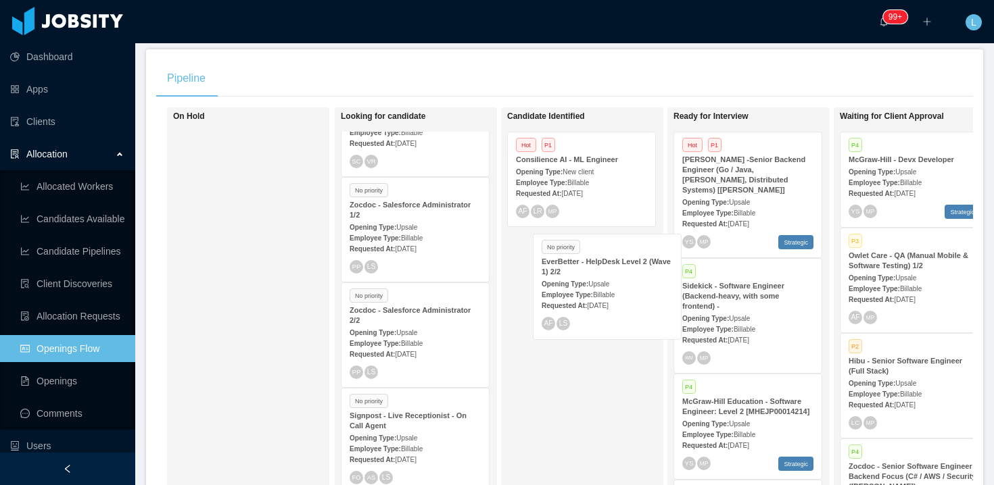
drag, startPoint x: 575, startPoint y: 269, endPoint x: 589, endPoint y: 285, distance: 21.1
click at [590, 285] on div "Candidate Identified Hot P1 Consilience AI - ML Engineer Opening Type: New clie…" at bounding box center [601, 304] width 189 height 380
click at [731, 195] on div "Opening Type: Upsale" at bounding box center [747, 202] width 131 height 14
click at [692, 81] on div "Pipeline" at bounding box center [564, 78] width 817 height 38
drag, startPoint x: 715, startPoint y: 97, endPoint x: 933, endPoint y: 89, distance: 218.5
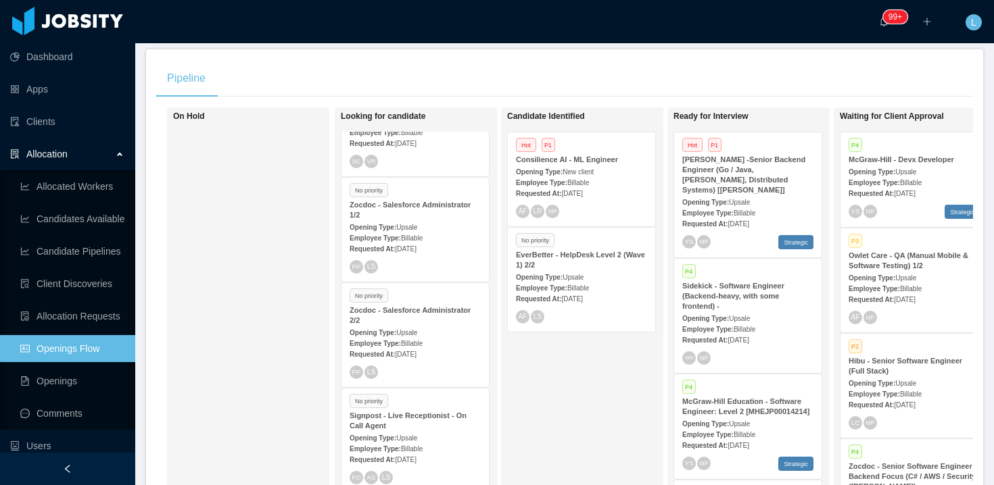
click at [933, 89] on div "Pipeline On Hold Looking for candidate No priority Architech - Qa manual tester…" at bounding box center [564, 284] width 837 height 471
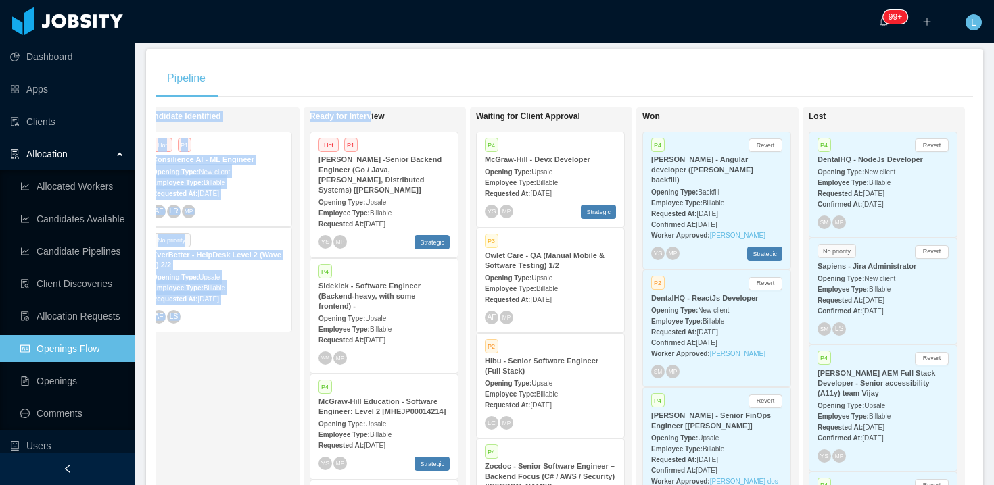
scroll to position [0, 377]
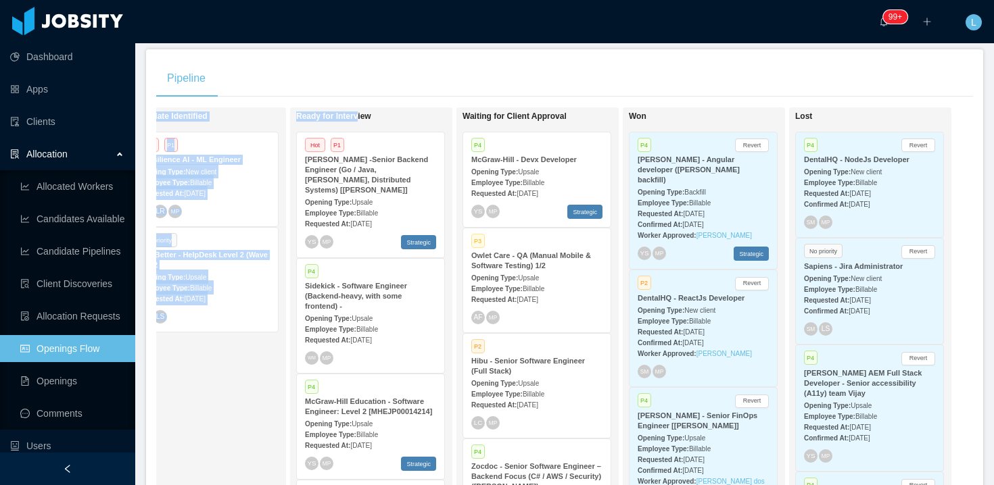
drag, startPoint x: 738, startPoint y: 112, endPoint x: 550, endPoint y: 100, distance: 188.3
click at [550, 100] on div "Pipeline On Hold Looking for candidate No priority Architech - Qa manual tester…" at bounding box center [564, 284] width 837 height 471
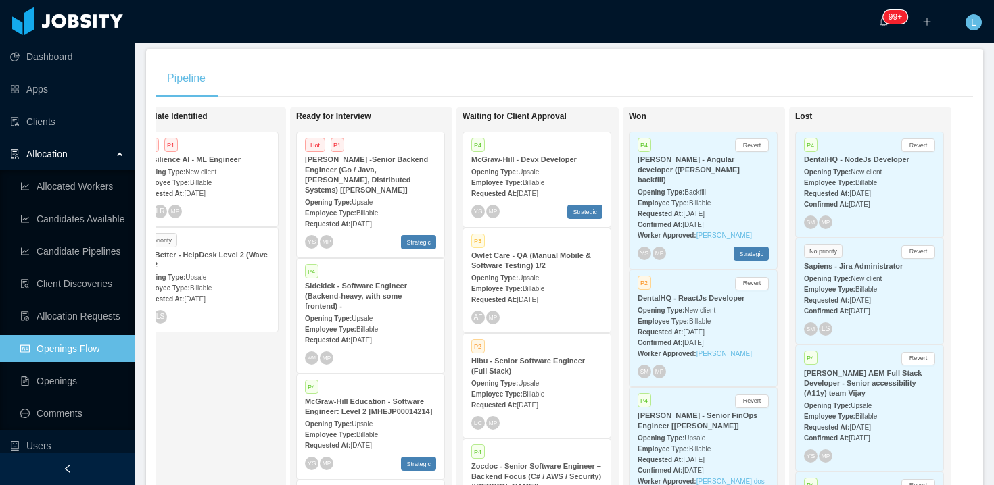
click at [518, 71] on div "Pipeline" at bounding box center [564, 78] width 817 height 38
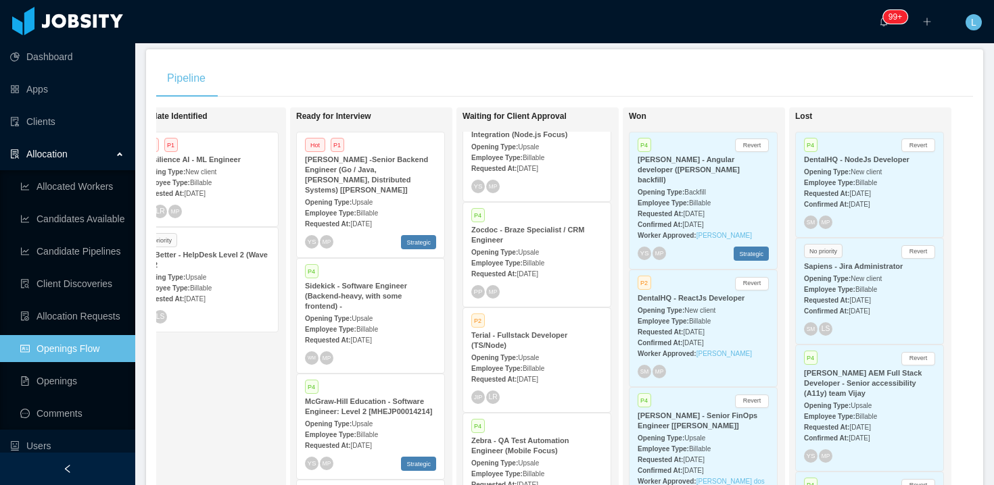
scroll to position [930, 0]
drag, startPoint x: 632, startPoint y: 113, endPoint x: 650, endPoint y: 114, distance: 18.3
click at [650, 114] on h1 "Won" at bounding box center [723, 117] width 189 height 10
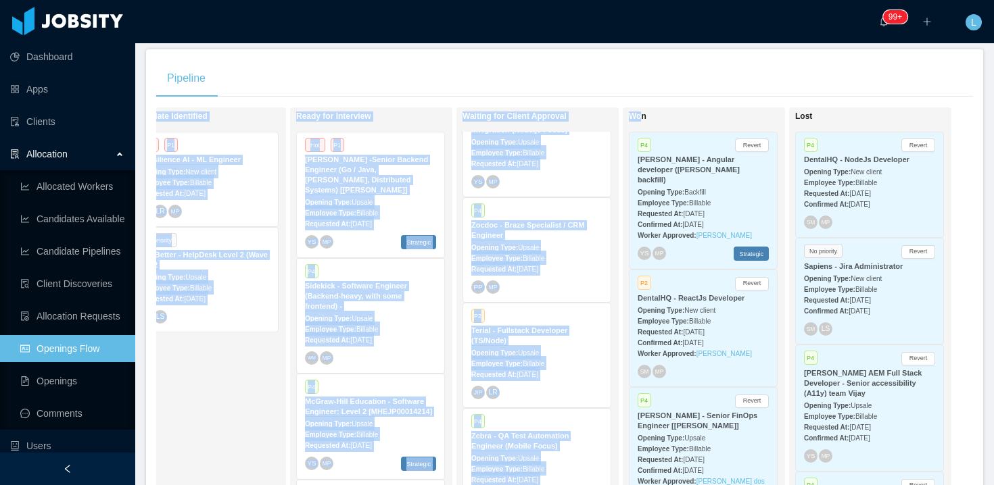
drag, startPoint x: 642, startPoint y: 118, endPoint x: 672, endPoint y: 102, distance: 33.6
click at [670, 103] on div "Pipeline On Hold Looking for candidate No priority Architech - Qa manual tester…" at bounding box center [564, 284] width 837 height 471
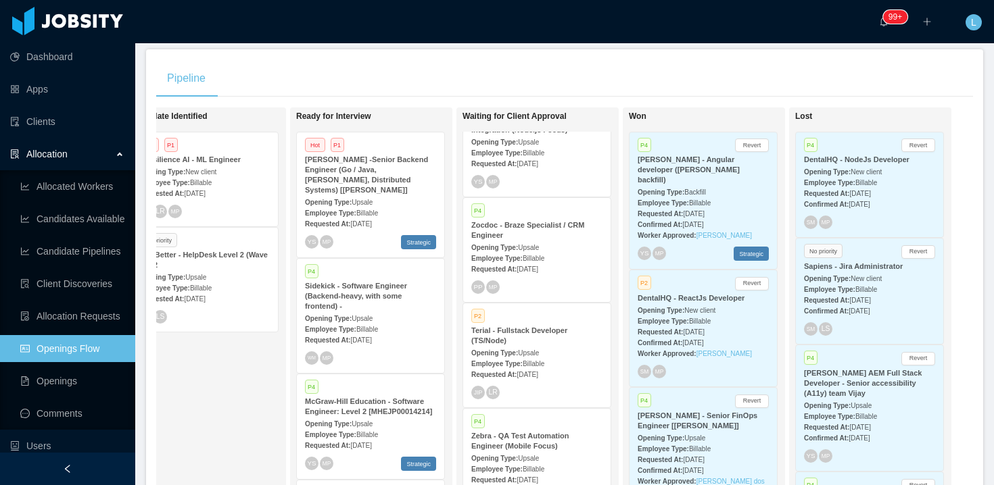
drag, startPoint x: 708, startPoint y: 94, endPoint x: 708, endPoint y: 123, distance: 29.1
click at [708, 94] on div "Pipeline" at bounding box center [564, 78] width 817 height 38
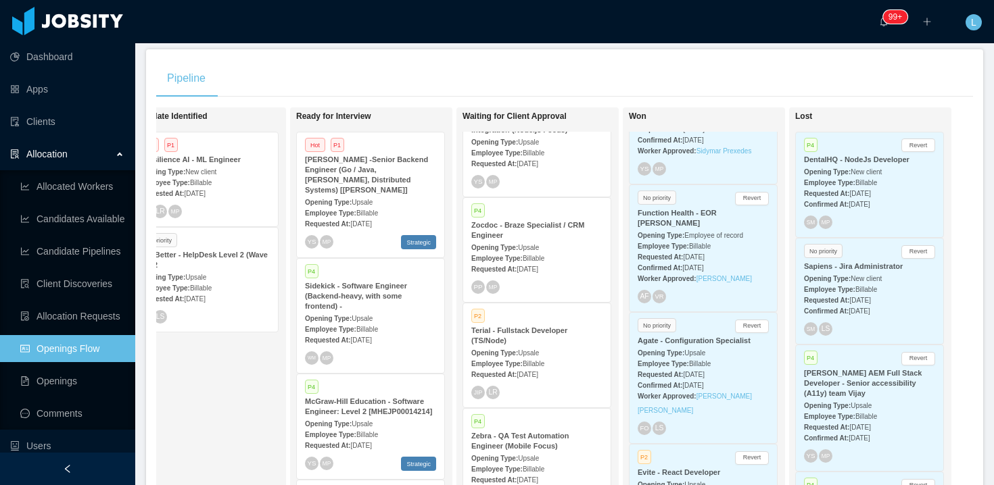
scroll to position [3006, 0]
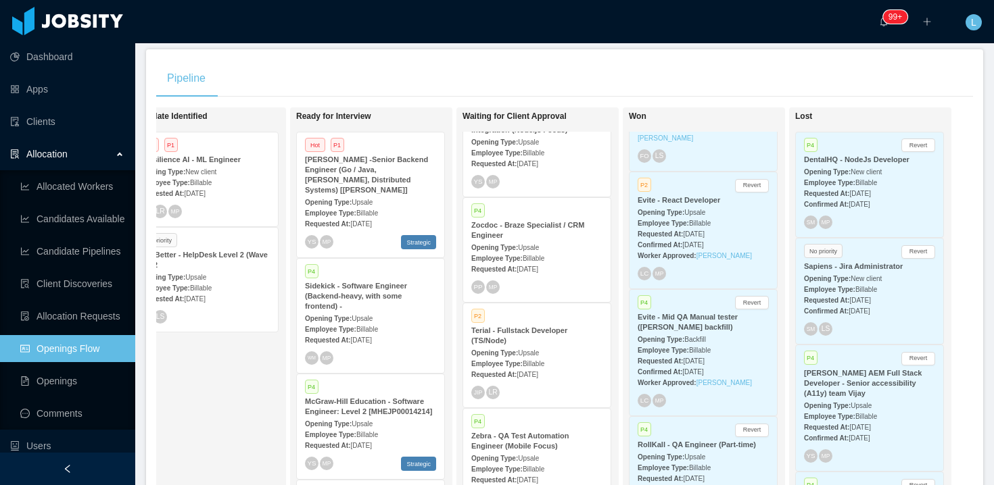
click at [802, 101] on div "Pipeline On Hold Looking for candidate No priority Architech - Qa manual tester…" at bounding box center [564, 284] width 837 height 471
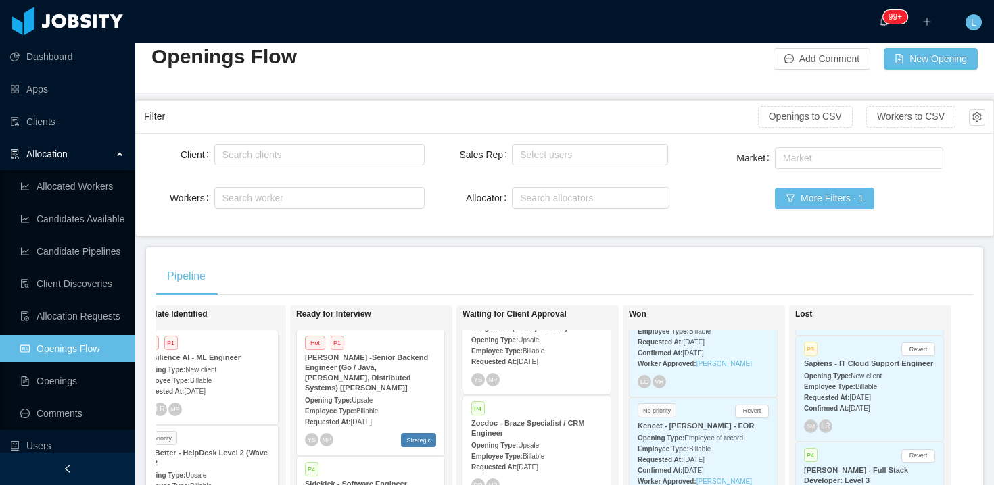
scroll to position [24, 0]
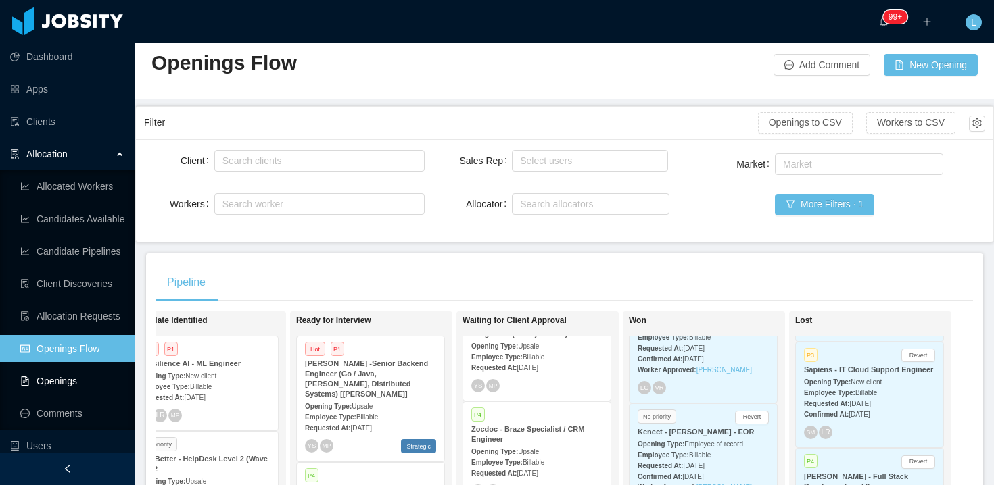
click at [52, 379] on link "Openings" at bounding box center [72, 381] width 104 height 27
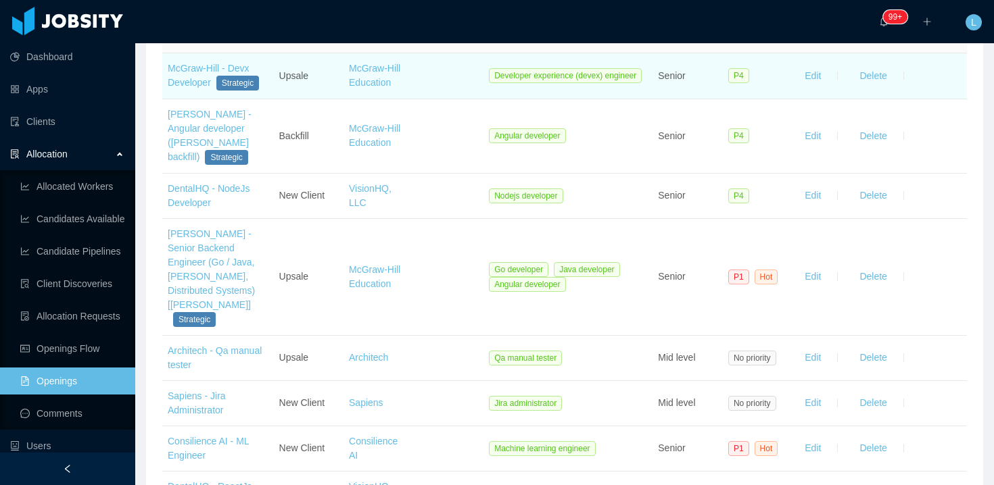
scroll to position [116, 0]
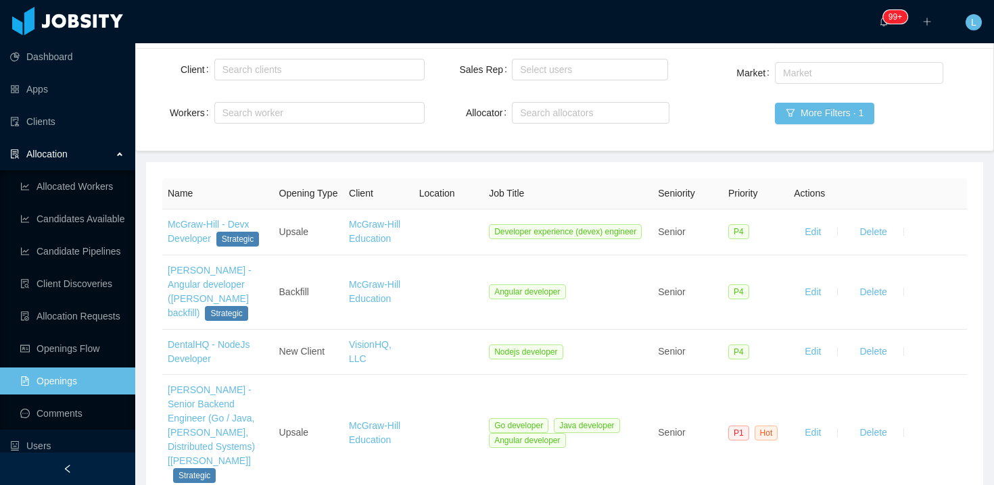
click at [105, 150] on div "Allocation" at bounding box center [67, 154] width 135 height 27
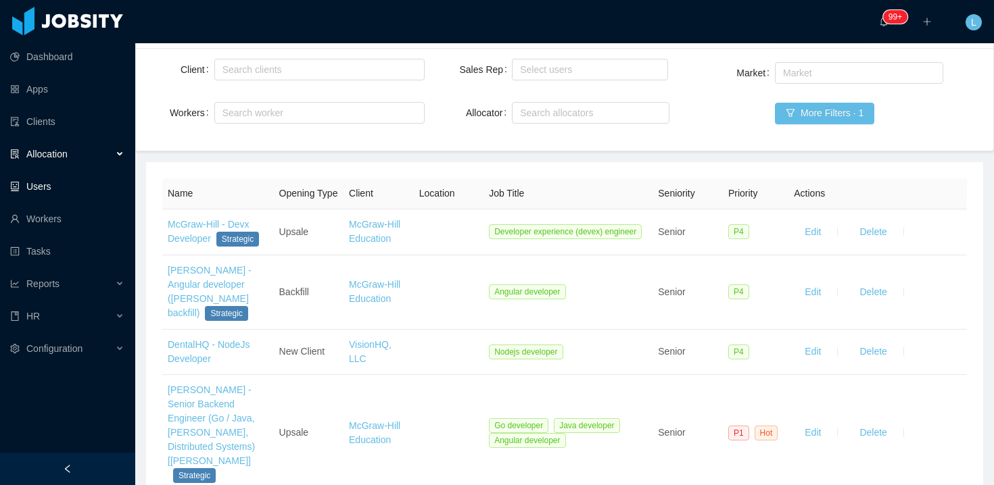
click at [47, 176] on link "Users" at bounding box center [67, 186] width 114 height 27
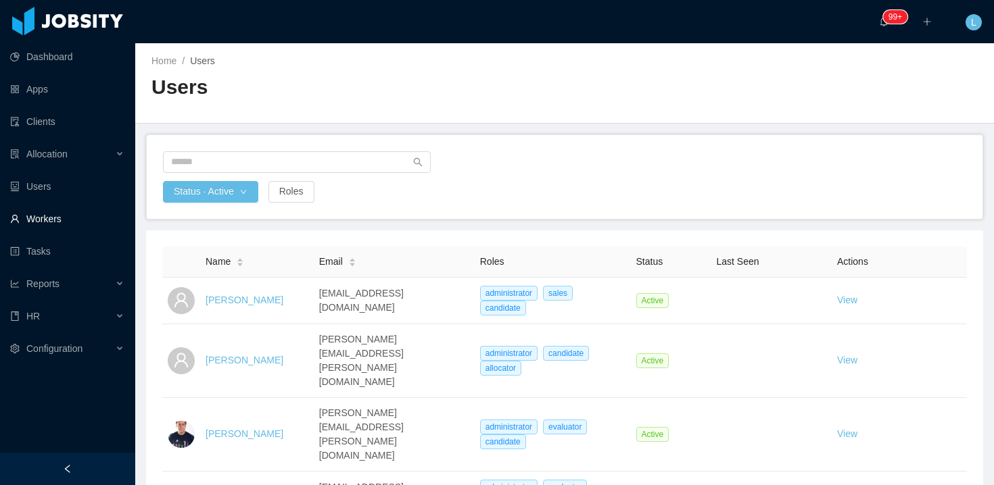
click at [55, 209] on link "Workers" at bounding box center [67, 219] width 114 height 27
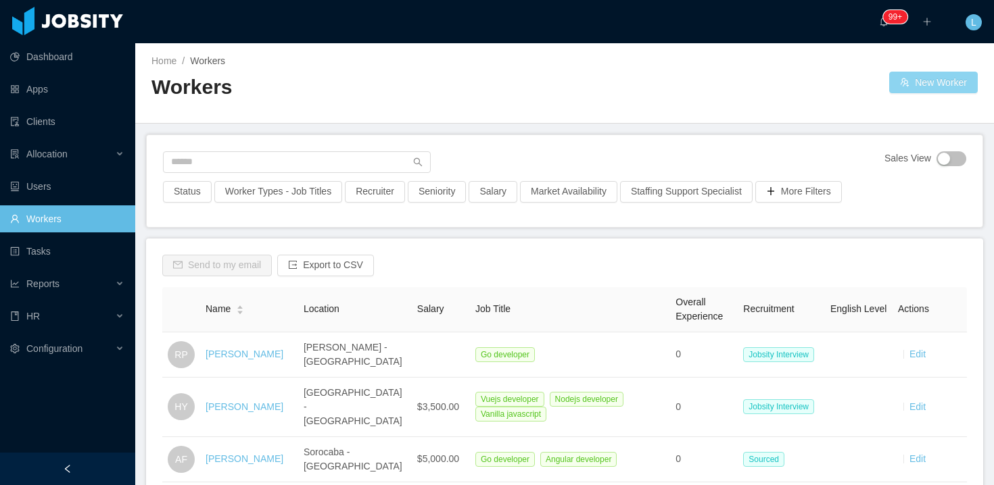
click at [925, 74] on button "New Worker" at bounding box center [933, 83] width 89 height 22
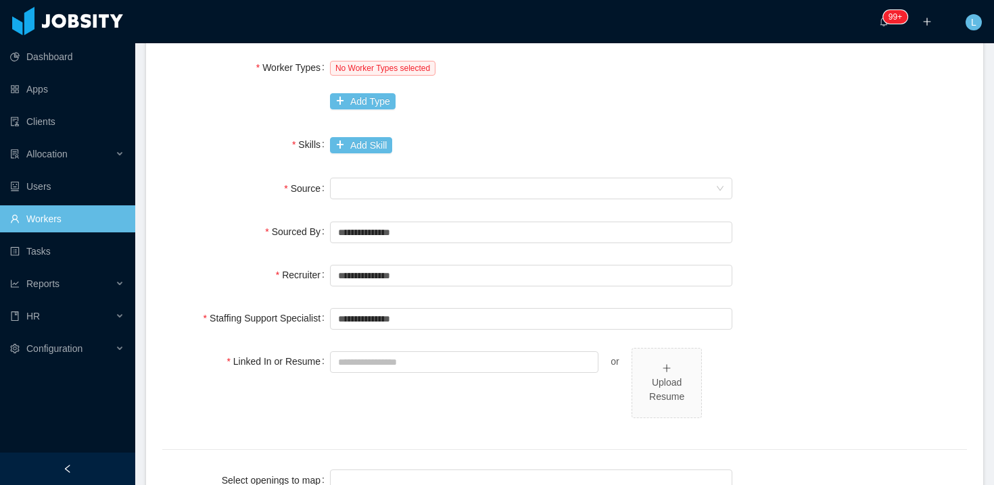
scroll to position [525, 0]
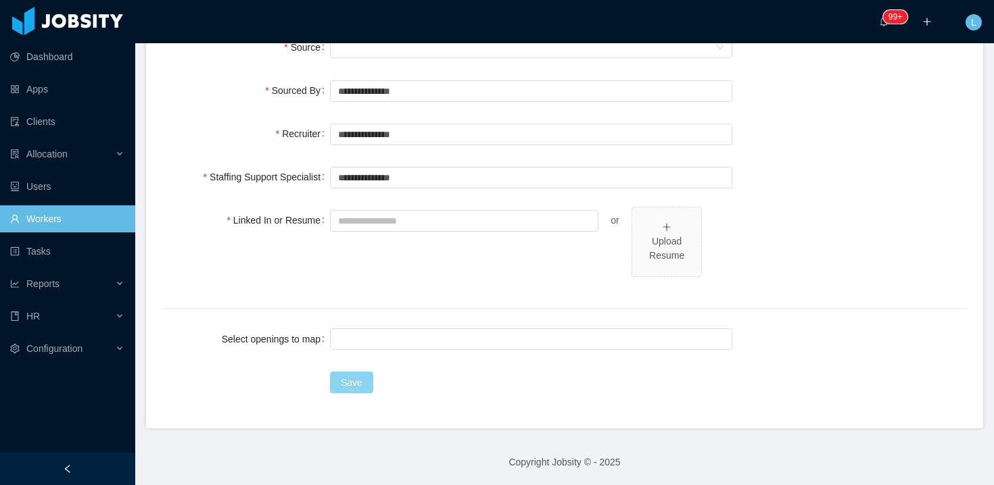
click at [364, 389] on button "Save" at bounding box center [351, 383] width 43 height 22
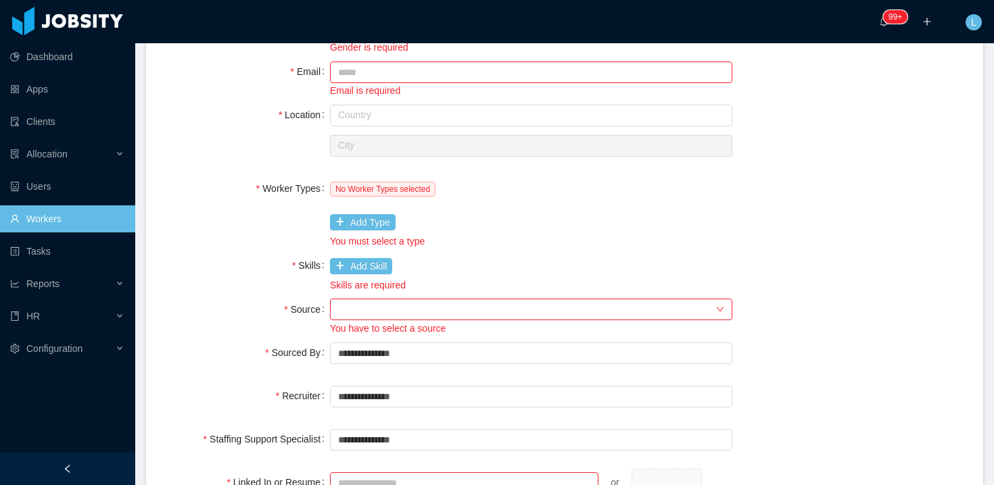
scroll to position [0, 0]
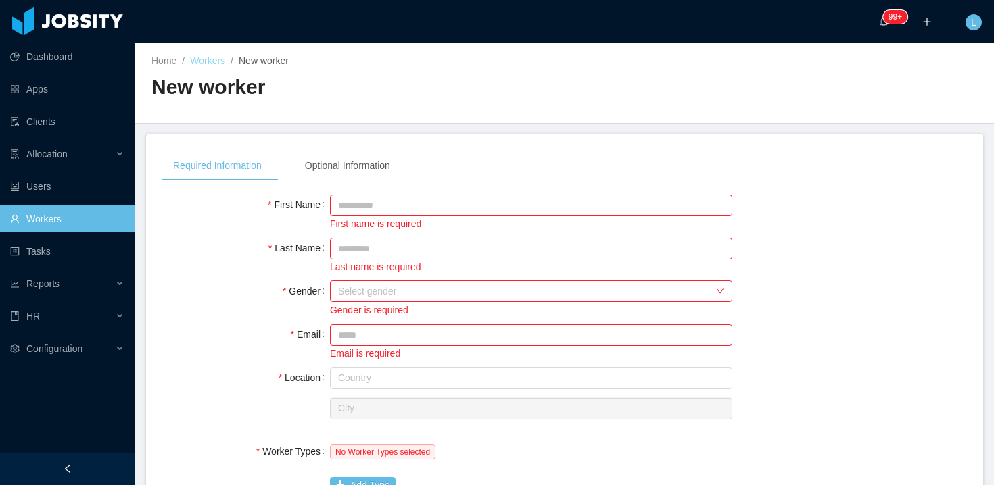
click at [210, 61] on link "Workers" at bounding box center [207, 60] width 35 height 11
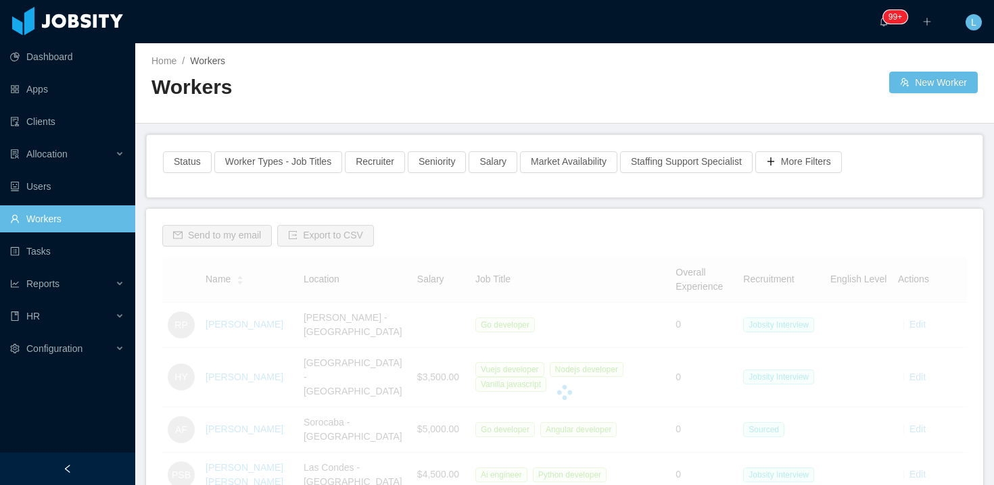
click at [210, 61] on span "Workers" at bounding box center [207, 60] width 35 height 11
click at [531, 97] on h2 "Workers" at bounding box center [357, 88] width 413 height 28
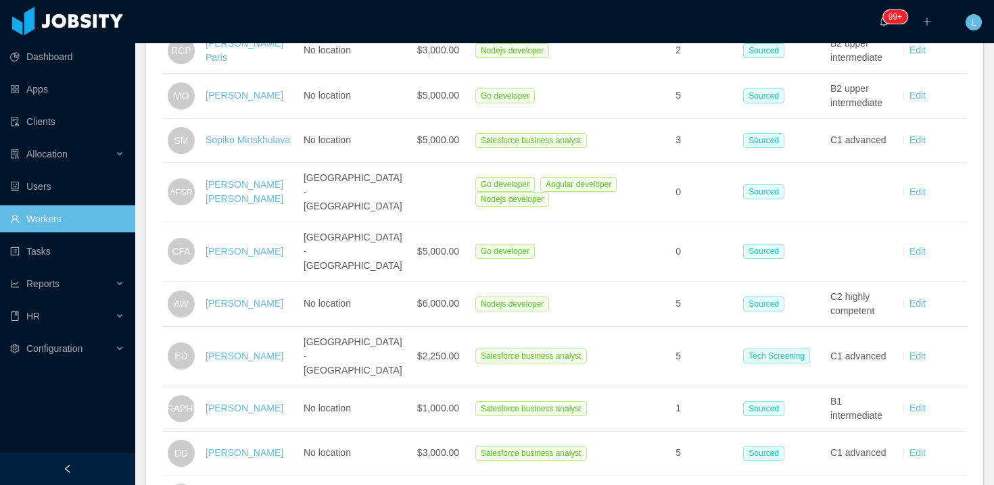
scroll to position [1763, 0]
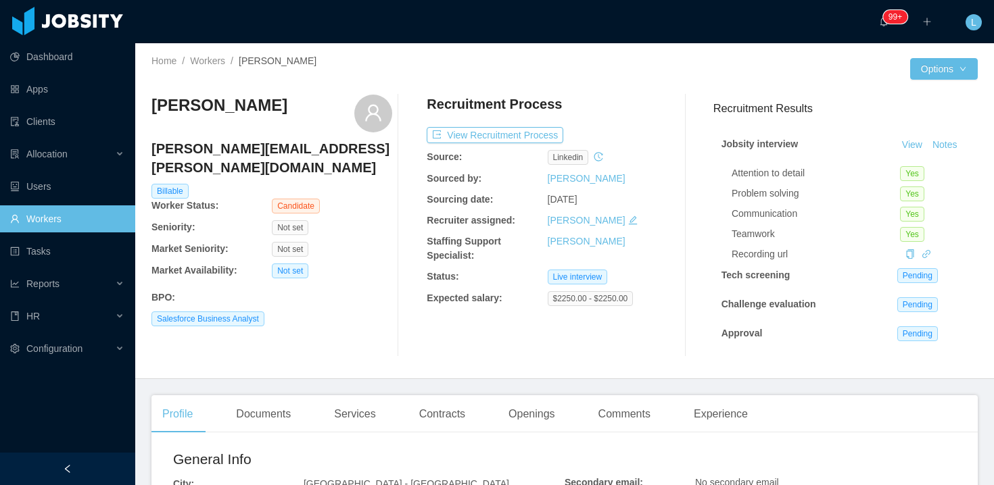
drag, startPoint x: 547, startPoint y: 203, endPoint x: 608, endPoint y: 194, distance: 61.6
click at [577, 194] on span "[DATE]" at bounding box center [563, 199] width 30 height 11
click at [910, 181] on button "Edit Worker" at bounding box center [912, 185] width 86 height 22
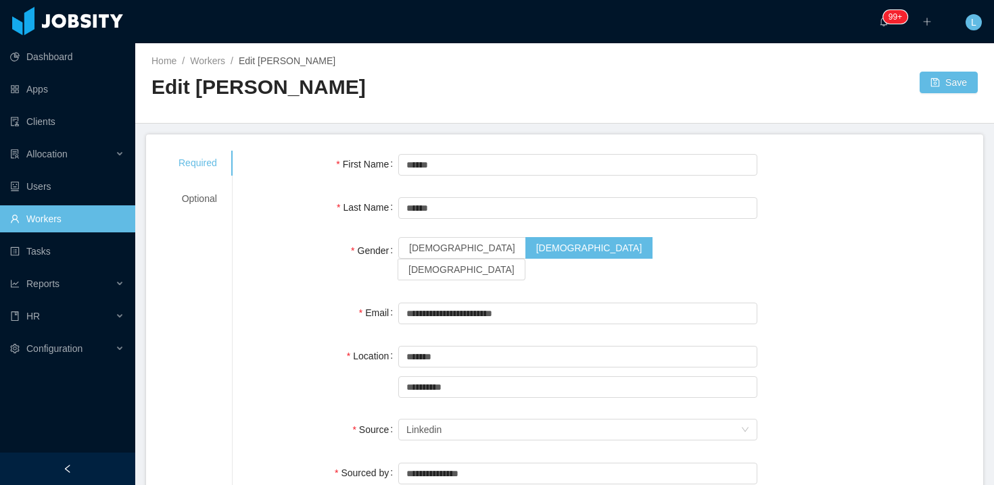
click at [910, 86] on div at bounding box center [741, 83] width 355 height 22
click at [949, 80] on button "Save" at bounding box center [948, 83] width 58 height 22
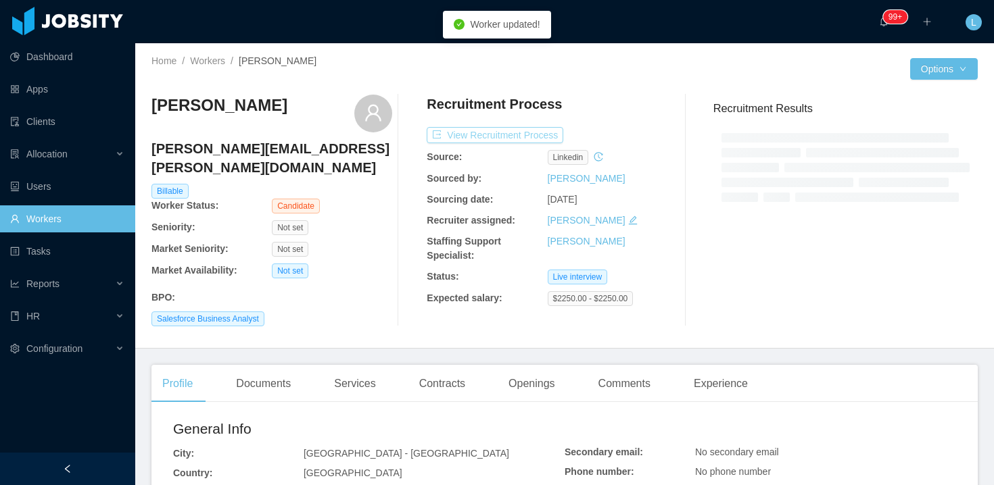
click at [537, 139] on button "View Recruitment Process" at bounding box center [495, 135] width 137 height 16
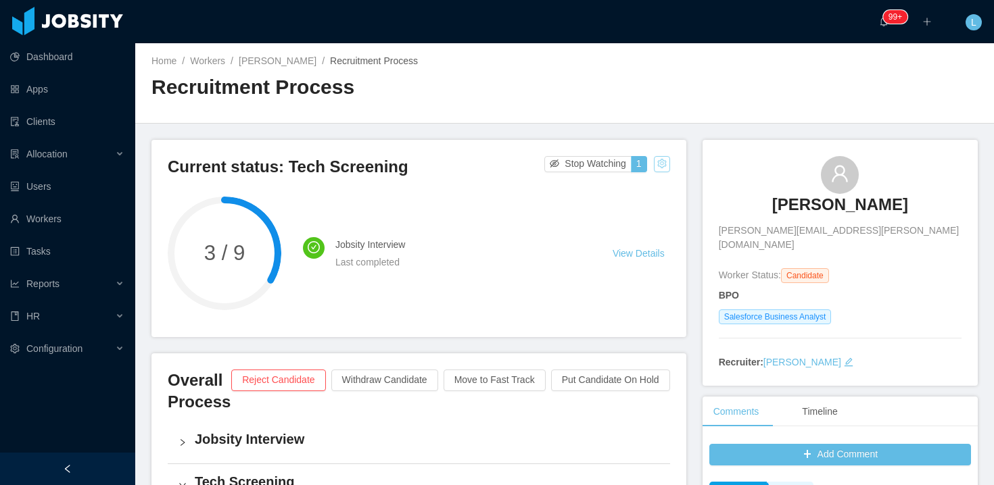
click at [660, 162] on button "button" at bounding box center [662, 164] width 16 height 16
click at [634, 206] on div "Change status" at bounding box center [628, 206] width 61 height 15
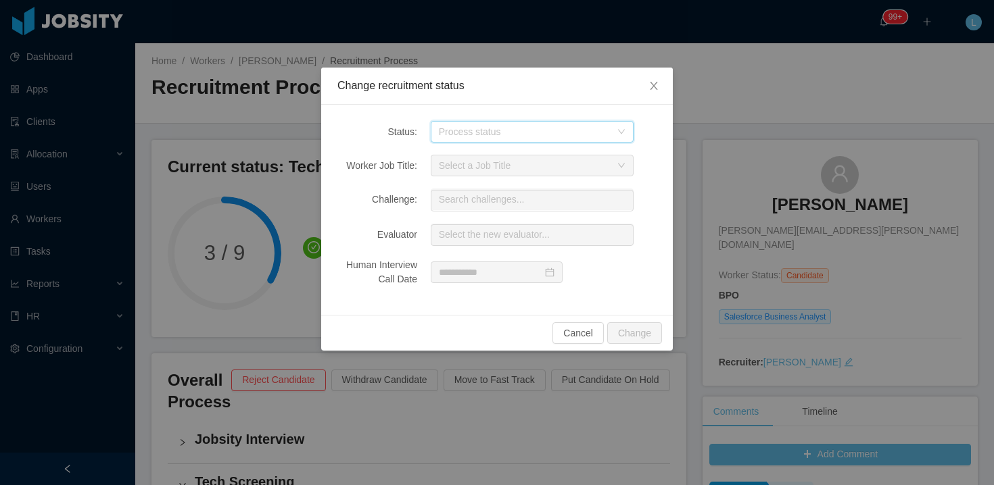
click at [544, 139] on div "Process status" at bounding box center [528, 132] width 178 height 20
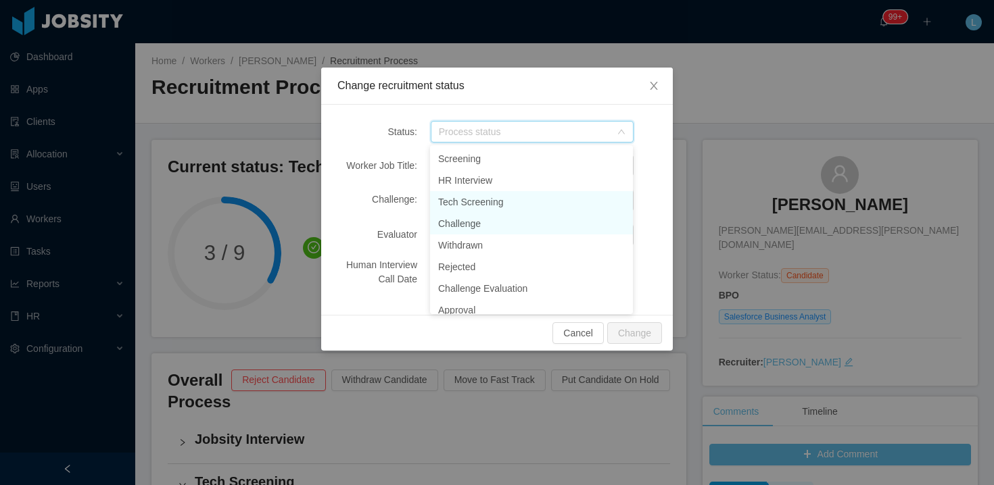
scroll to position [3, 0]
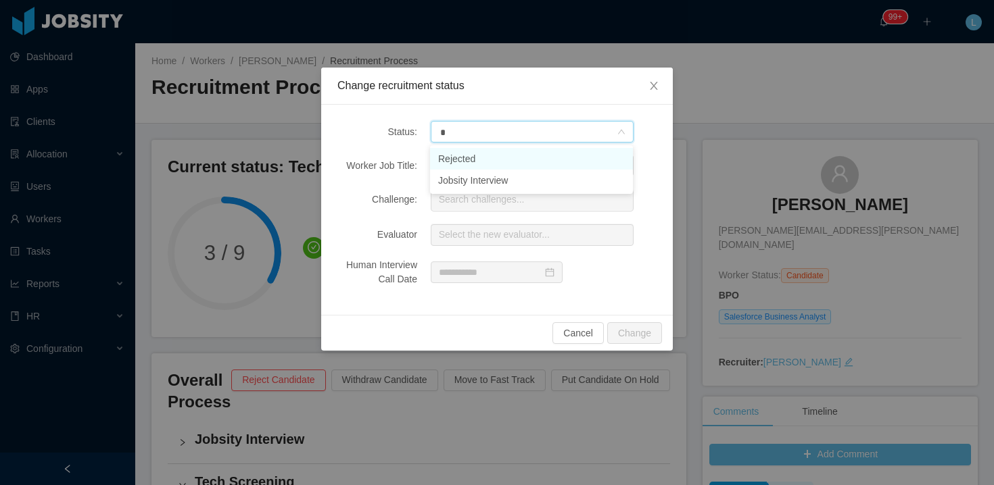
type input "**"
click at [483, 157] on li "Jobsity Interview" at bounding box center [531, 159] width 203 height 22
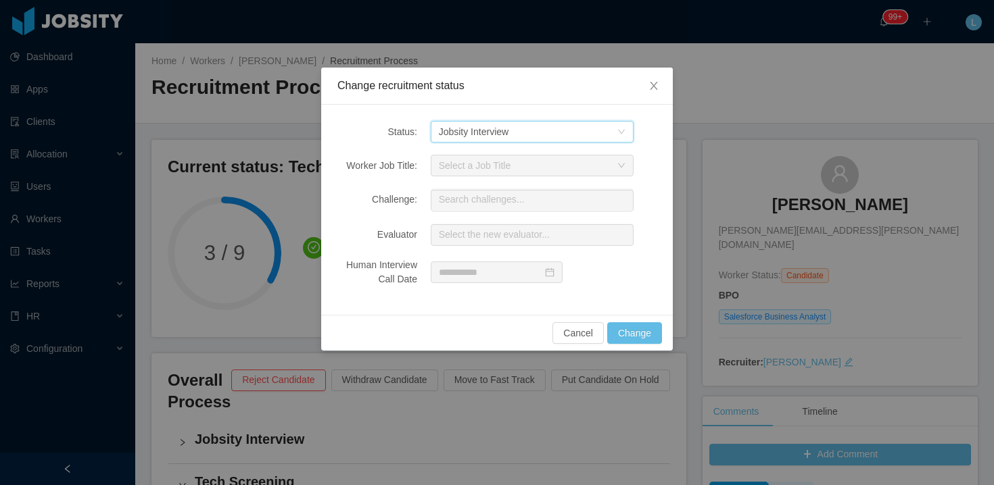
click at [530, 95] on div "Change recruitment status" at bounding box center [497, 86] width 352 height 37
click at [652, 89] on icon "icon: close" at bounding box center [653, 86] width 7 height 8
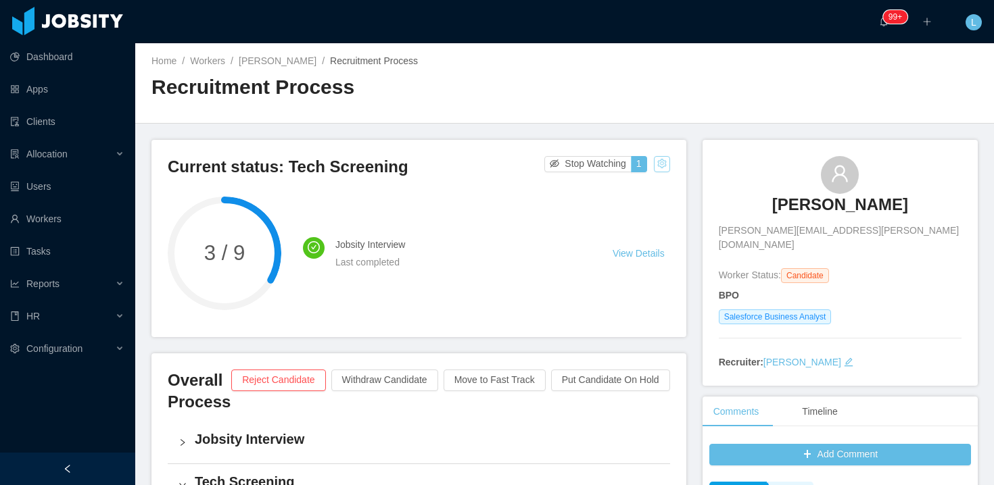
click at [658, 160] on button "button" at bounding box center [662, 164] width 16 height 16
click at [645, 200] on div "Change status" at bounding box center [628, 206] width 61 height 15
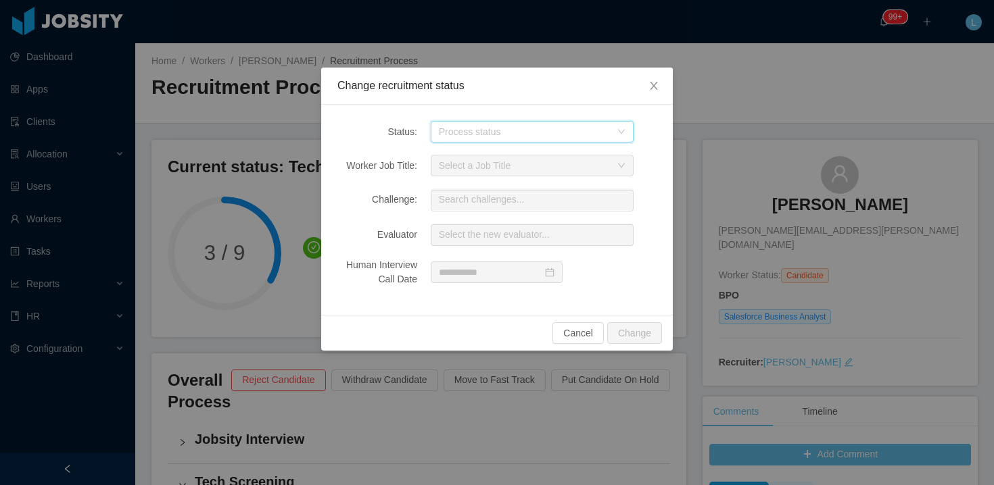
click at [619, 124] on div "Process status" at bounding box center [532, 132] width 203 height 22
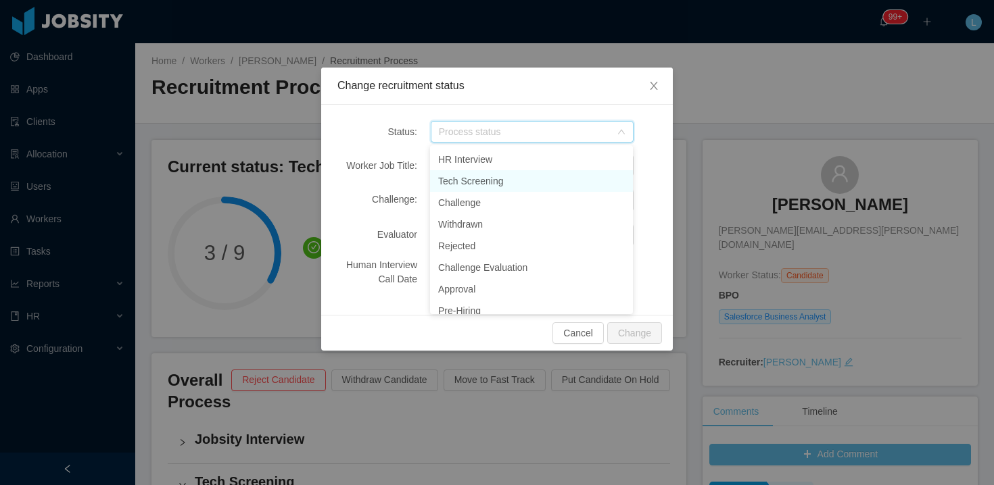
scroll to position [79, 0]
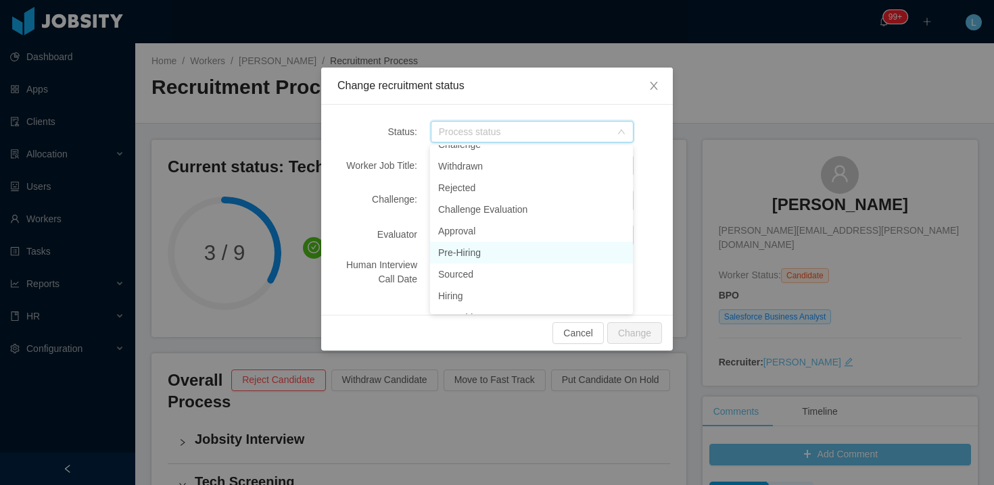
click at [508, 258] on li "Pre-Hiring" at bounding box center [531, 253] width 203 height 22
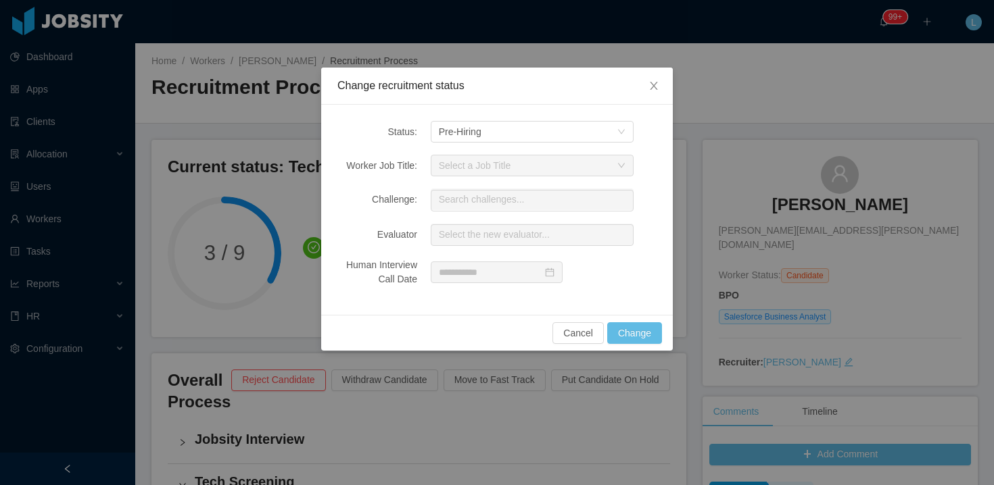
click at [579, 91] on div "Change recruitment status" at bounding box center [496, 85] width 319 height 15
click at [531, 133] on div "Process status Pre-Hiring" at bounding box center [528, 132] width 178 height 20
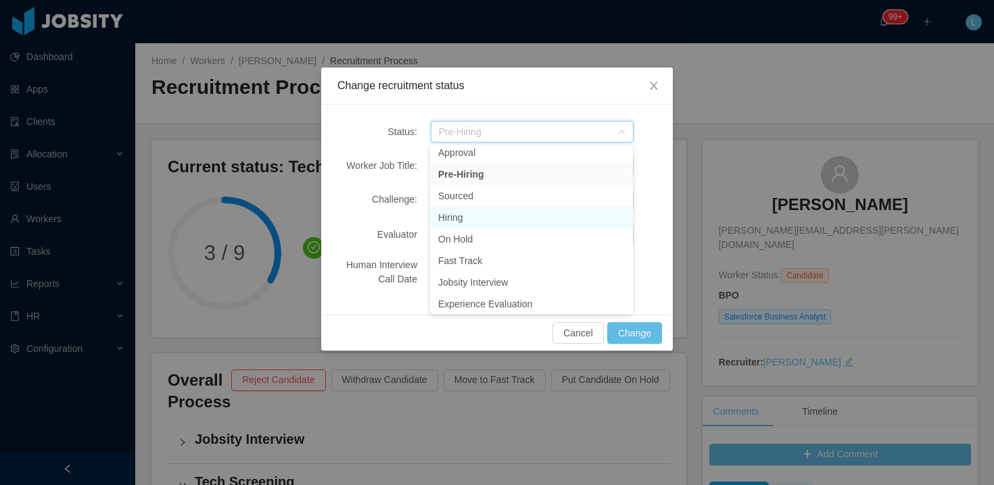
scroll to position [161, 0]
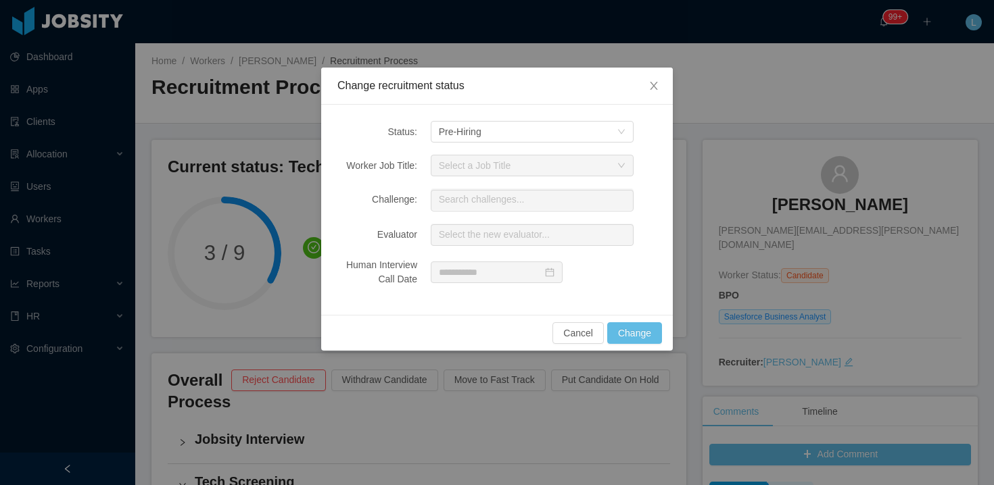
click at [667, 197] on div "Status: Process status Pre-Hiring Worker Job Title: Select a Job Title Challeng…" at bounding box center [497, 210] width 352 height 210
click at [658, 74] on span "Close" at bounding box center [654, 87] width 38 height 38
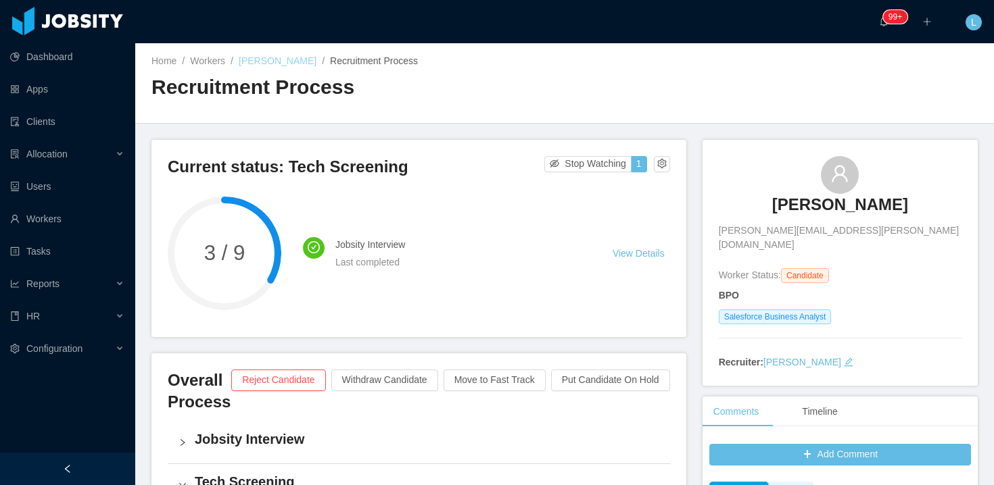
click at [288, 60] on link "[PERSON_NAME]" at bounding box center [278, 60] width 78 height 11
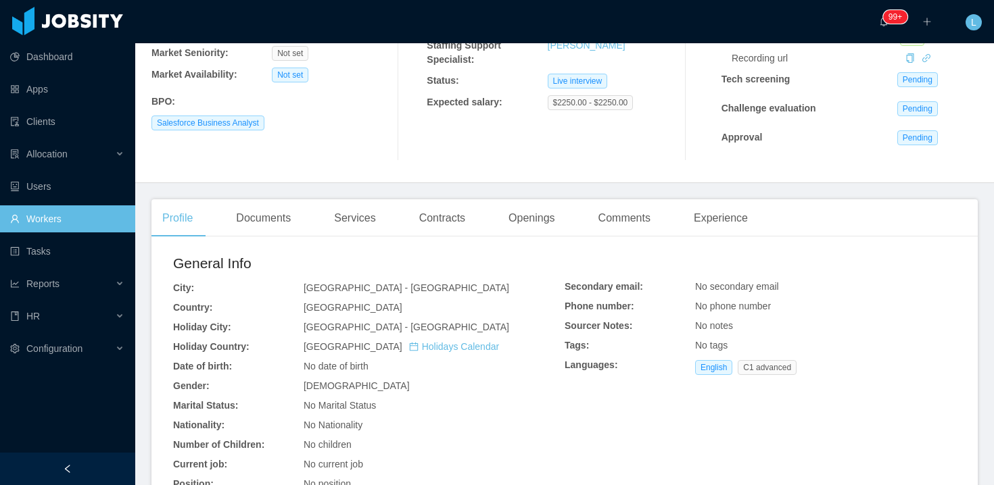
scroll to position [197, 0]
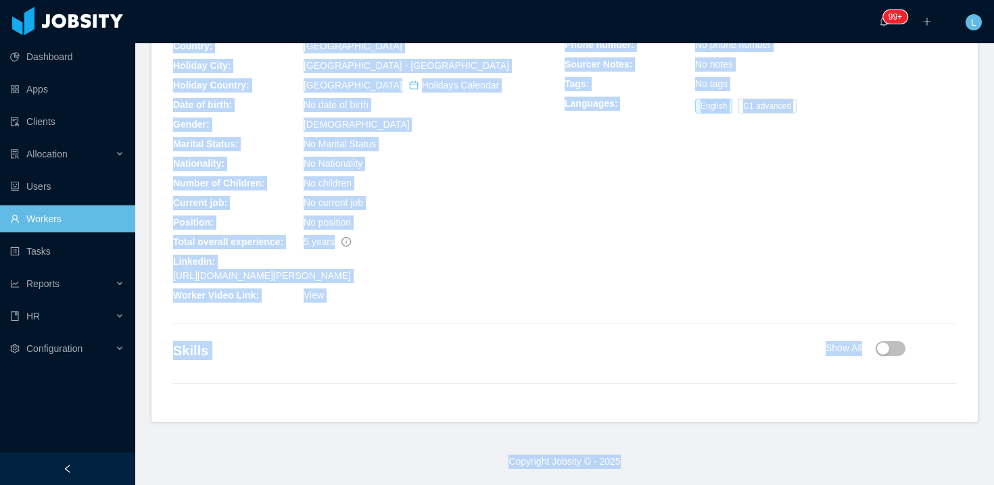
drag, startPoint x: 300, startPoint y: 290, endPoint x: 943, endPoint y: 513, distance: 680.5
click at [943, 485] on html "Dashboard Apps Clients Allocation Allocated Workers Candidates Available Candid…" at bounding box center [497, 242] width 994 height 485
click at [615, 270] on div "General Info City: [GEOGRAPHIC_DATA] - [GEOGRAPHIC_DATA] Country: [GEOGRAPHIC_D…" at bounding box center [564, 149] width 783 height 317
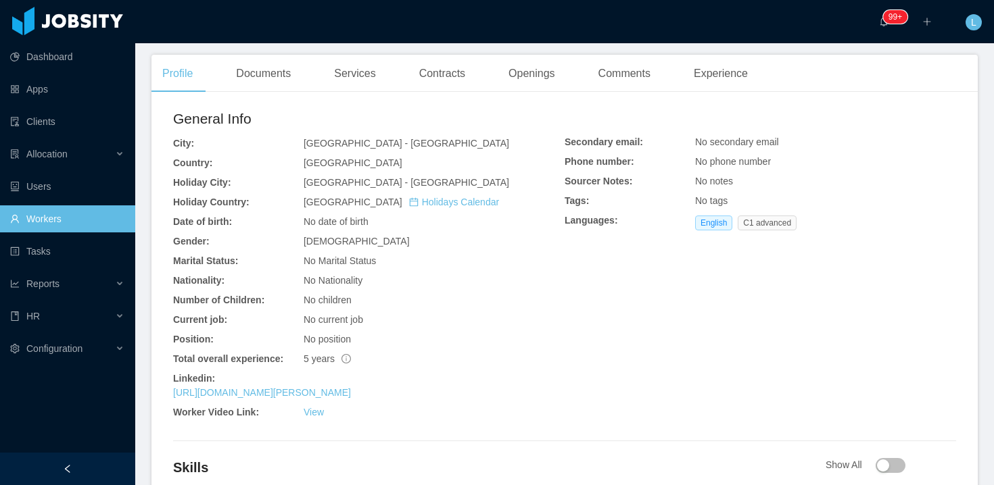
scroll to position [323, 0]
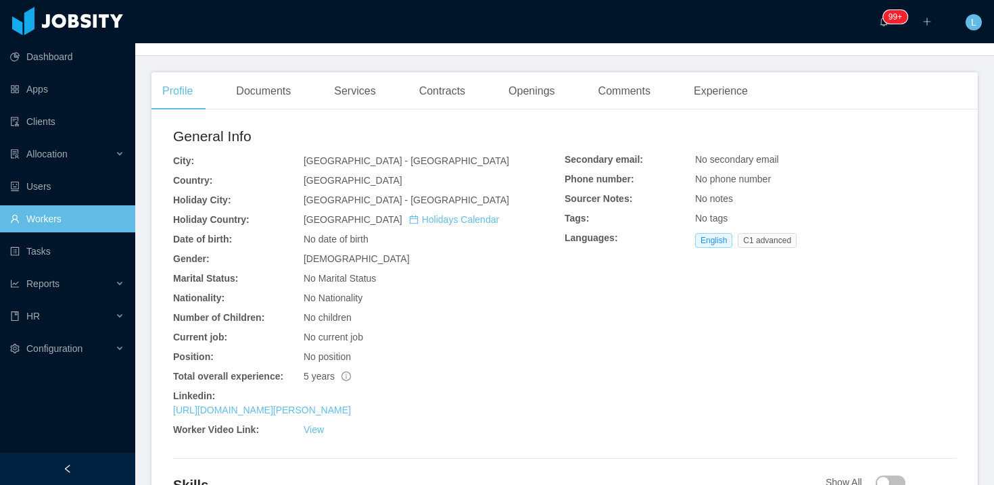
click at [312, 154] on div "[GEOGRAPHIC_DATA] - [GEOGRAPHIC_DATA]" at bounding box center [434, 161] width 261 height 14
click at [315, 162] on span "[GEOGRAPHIC_DATA] - [GEOGRAPHIC_DATA]" at bounding box center [407, 160] width 206 height 11
click at [329, 181] on span "[GEOGRAPHIC_DATA]" at bounding box center [353, 180] width 99 height 11
click at [308, 224] on span "Uruguay Holidays Calendar" at bounding box center [401, 219] width 195 height 11
click at [356, 241] on span "No date of birth" at bounding box center [336, 239] width 65 height 11
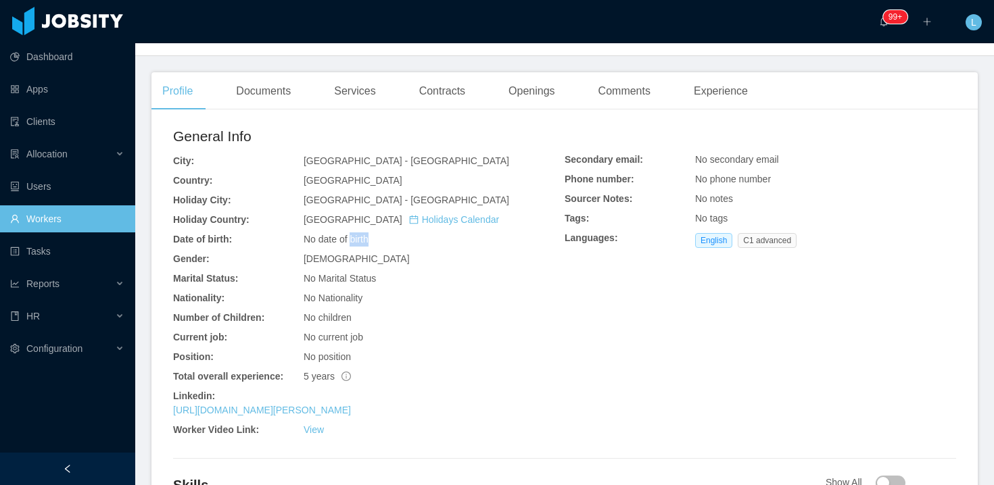
click at [356, 241] on span "No date of birth" at bounding box center [336, 239] width 65 height 11
click at [312, 246] on div "General Info City: [GEOGRAPHIC_DATA] - [GEOGRAPHIC_DATA] Country: [GEOGRAPHIC_D…" at bounding box center [368, 284] width 391 height 317
click at [226, 233] on div "Date of birth:" at bounding box center [238, 240] width 130 height 14
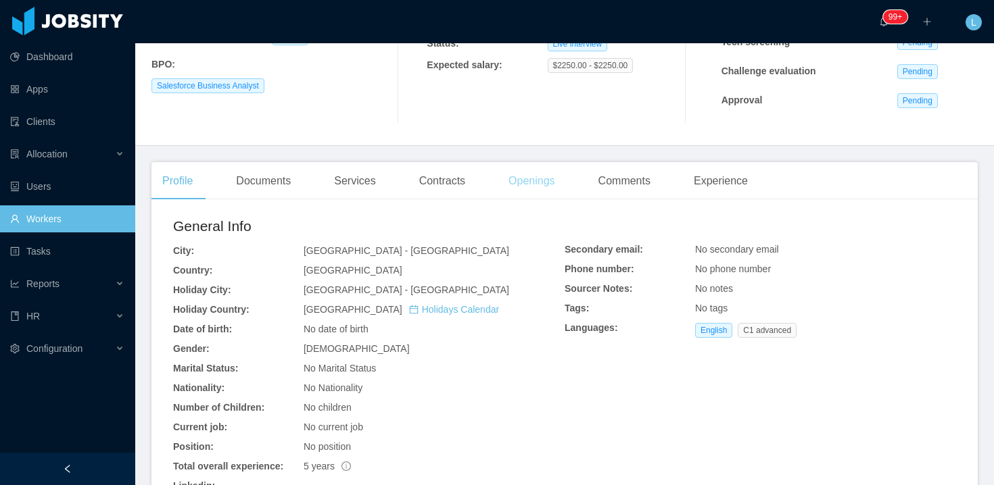
scroll to position [352, 0]
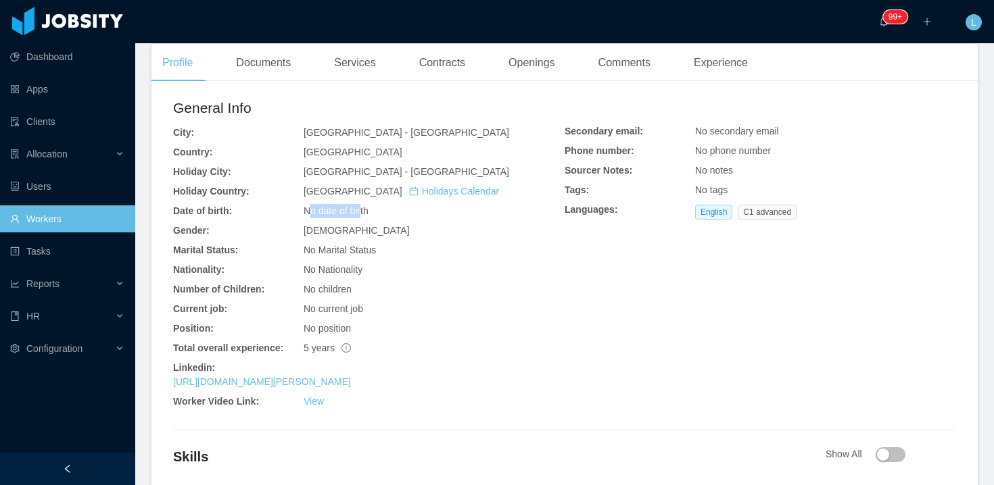
drag, startPoint x: 309, startPoint y: 210, endPoint x: 364, endPoint y: 212, distance: 54.8
click at [364, 212] on span "No date of birth" at bounding box center [336, 211] width 65 height 11
click at [366, 212] on span "No date of birth" at bounding box center [336, 211] width 65 height 11
drag, startPoint x: 308, startPoint y: 291, endPoint x: 341, endPoint y: 281, distance: 34.5
click at [341, 281] on div "General Info City: [GEOGRAPHIC_DATA] - [GEOGRAPHIC_DATA] Country: [GEOGRAPHIC_D…" at bounding box center [368, 255] width 391 height 317
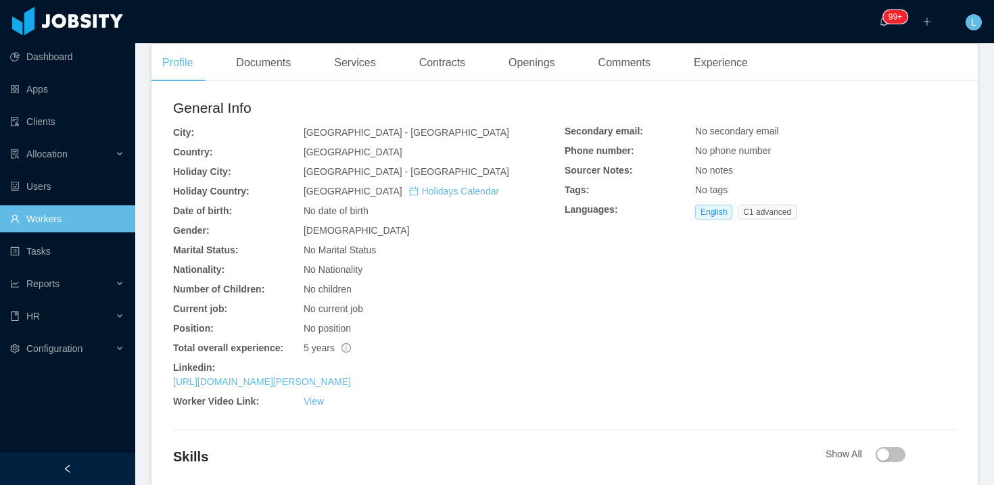
click at [345, 281] on div "General Info City: [GEOGRAPHIC_DATA] - [GEOGRAPHIC_DATA] Country: [GEOGRAPHIC_D…" at bounding box center [368, 255] width 391 height 317
drag, startPoint x: 331, startPoint y: 272, endPoint x: 348, endPoint y: 299, distance: 32.5
click at [348, 299] on div "General Info City: [GEOGRAPHIC_DATA] - [GEOGRAPHIC_DATA] Country: [GEOGRAPHIC_D…" at bounding box center [368, 255] width 391 height 317
click at [347, 299] on div "General Info City: [GEOGRAPHIC_DATA] - [GEOGRAPHIC_DATA] Country: [GEOGRAPHIC_D…" at bounding box center [368, 255] width 391 height 317
click at [723, 135] on span "No secondary email" at bounding box center [737, 131] width 84 height 11
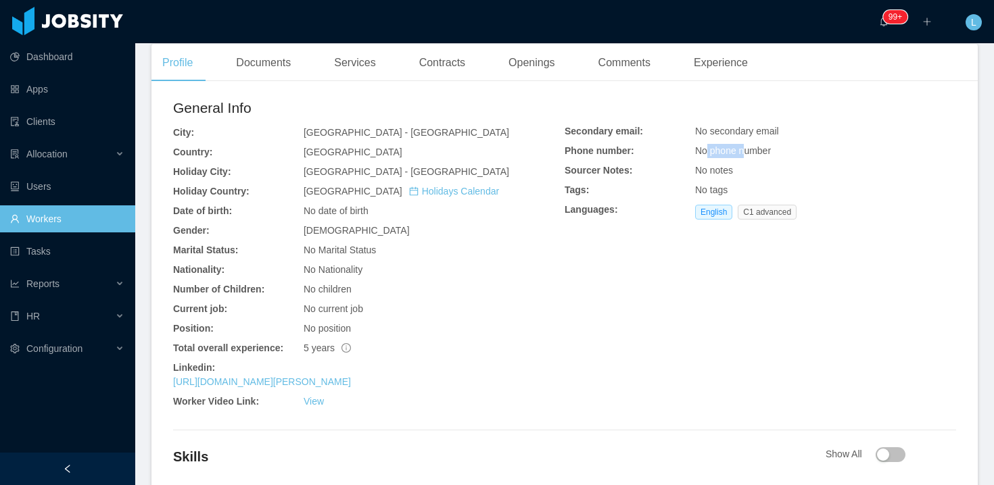
drag, startPoint x: 707, startPoint y: 145, endPoint x: 747, endPoint y: 153, distance: 40.6
click at [746, 153] on span "No phone number" at bounding box center [733, 150] width 76 height 11
click at [747, 153] on span "No phone number" at bounding box center [733, 150] width 76 height 11
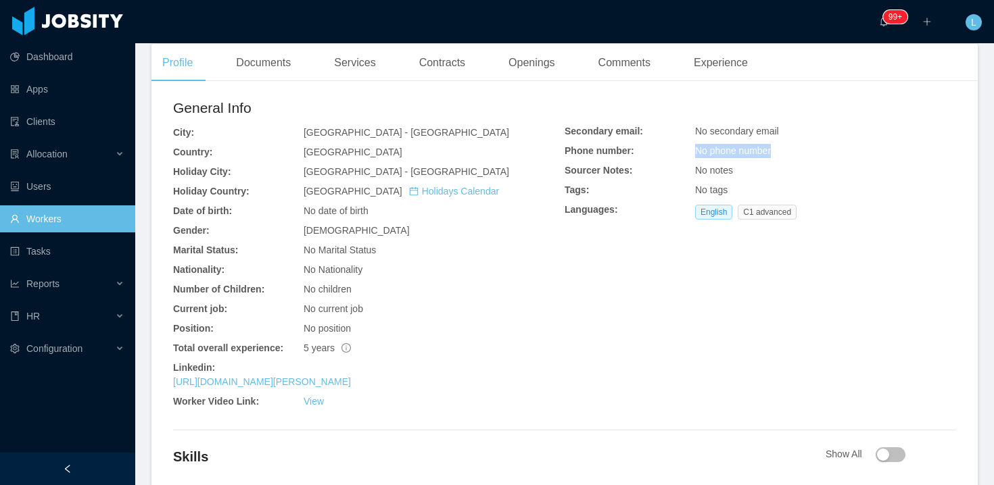
click at [747, 153] on span "No phone number" at bounding box center [733, 150] width 76 height 11
click at [741, 152] on span "No phone number" at bounding box center [733, 150] width 76 height 11
click at [500, 157] on div "[GEOGRAPHIC_DATA]" at bounding box center [434, 152] width 261 height 14
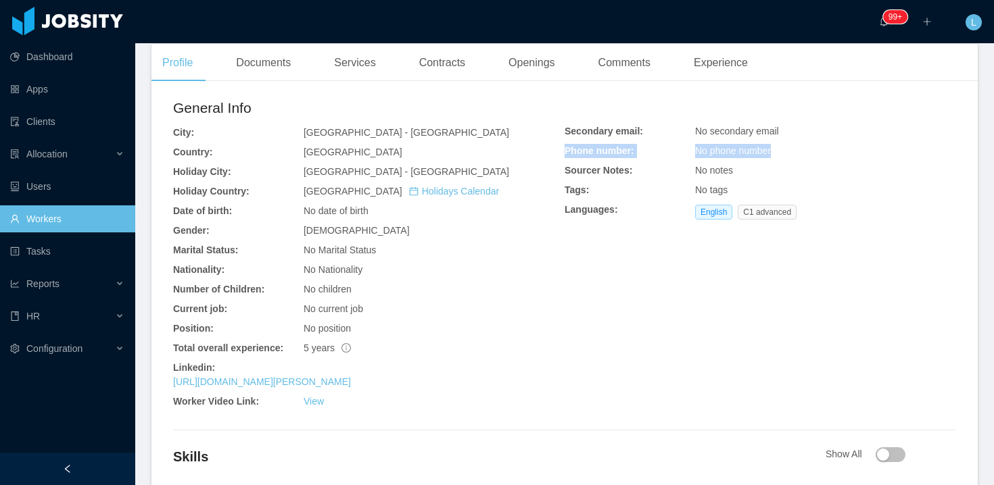
drag, startPoint x: 565, startPoint y: 146, endPoint x: 832, endPoint y: 144, distance: 267.0
click at [832, 144] on div "Secondary email: No secondary email Phone number: No phone number Sourcer Notes…" at bounding box center [759, 174] width 391 height 101
click at [667, 214] on div "Languages:" at bounding box center [629, 210] width 130 height 14
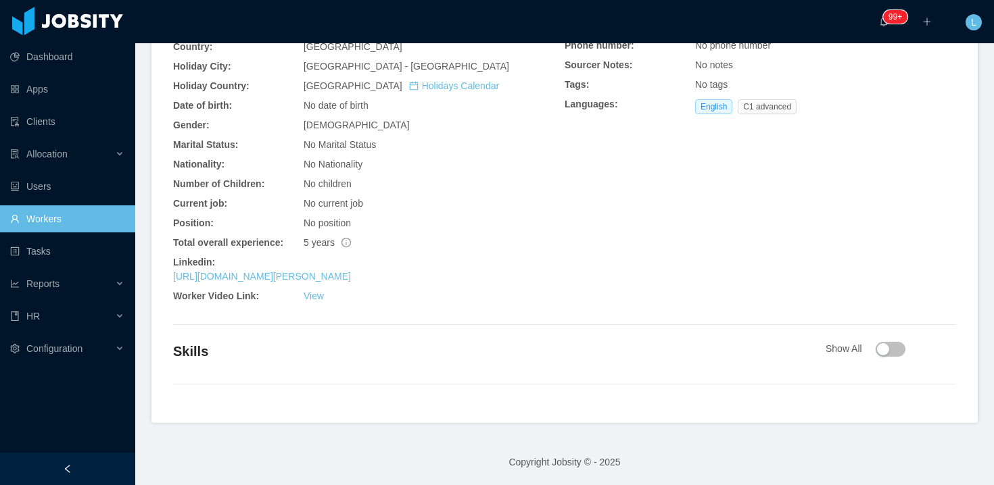
scroll to position [458, 0]
click at [884, 345] on button "button" at bounding box center [890, 348] width 30 height 15
click at [903, 350] on button "button" at bounding box center [890, 348] width 30 height 15
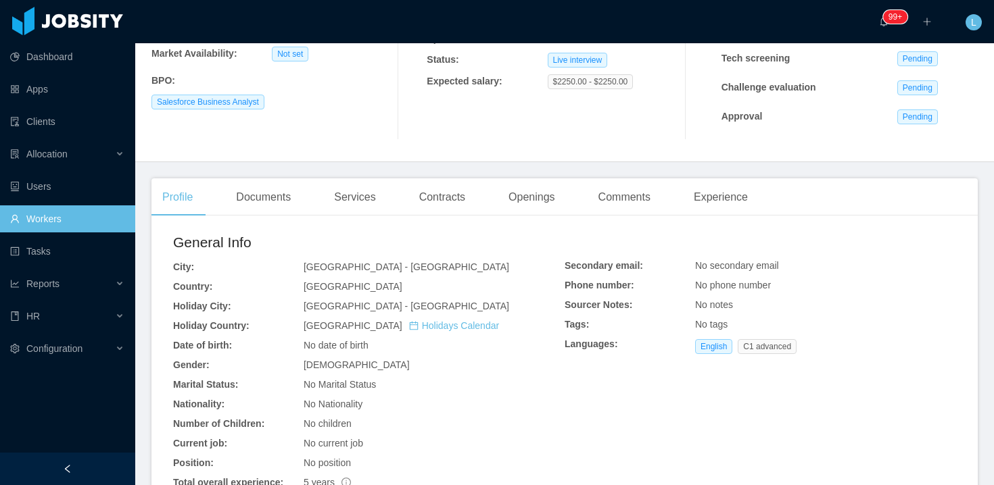
scroll to position [219, 0]
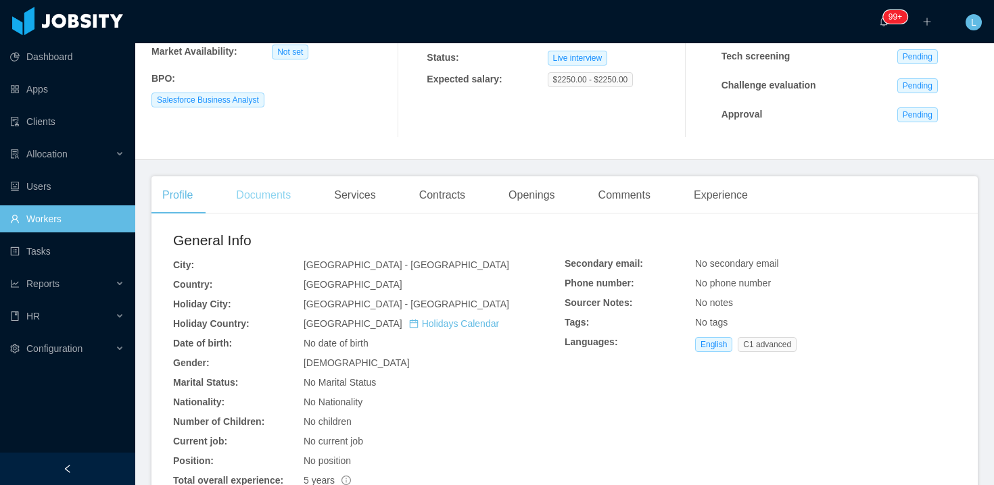
click at [270, 181] on div "Documents" at bounding box center [263, 195] width 76 height 38
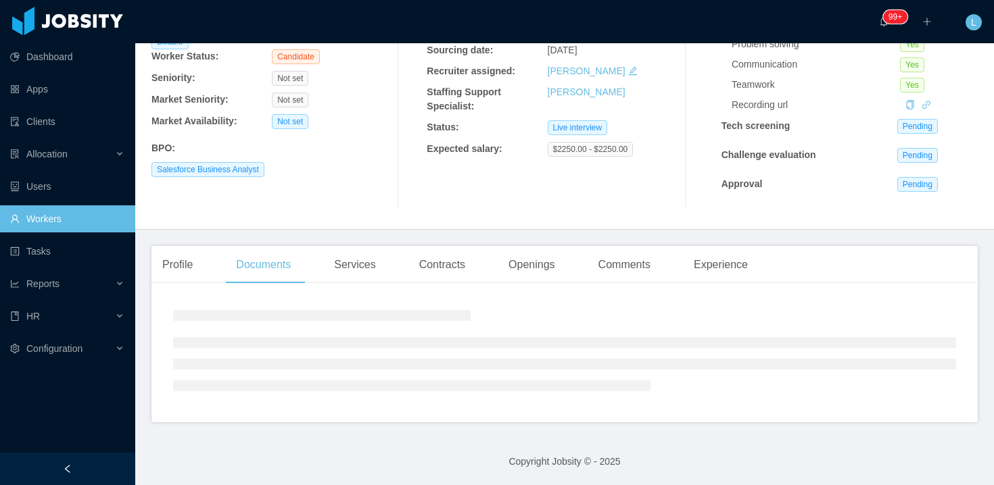
scroll to position [219, 0]
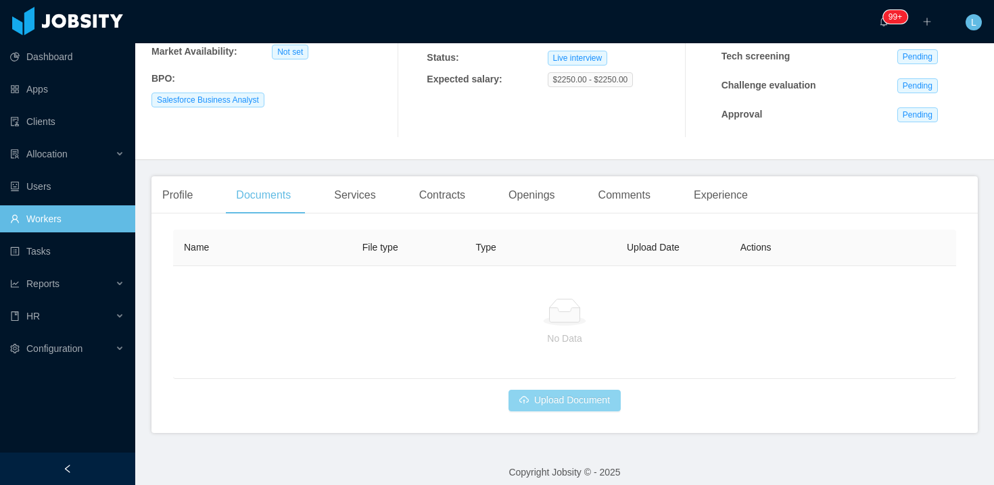
click at [577, 395] on button "Upload Document" at bounding box center [564, 401] width 112 height 22
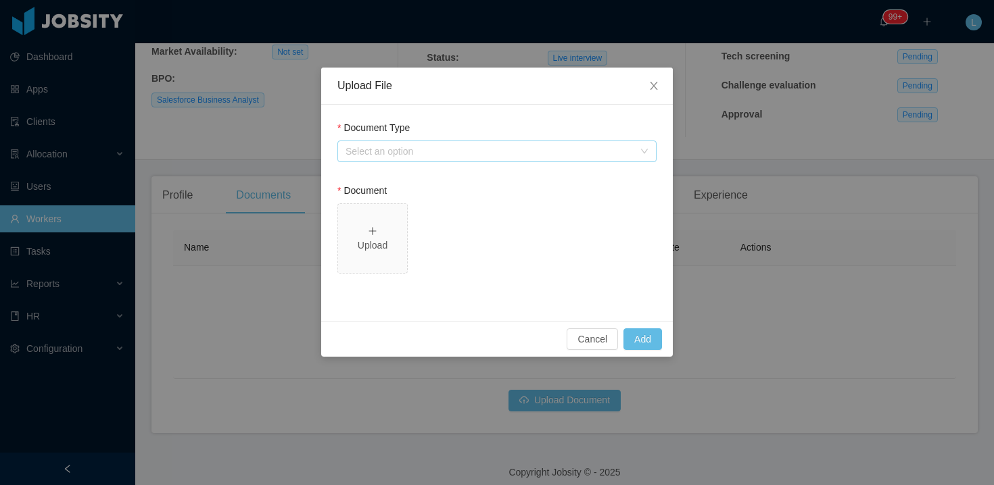
click at [386, 153] on div "Select an option" at bounding box center [489, 152] width 288 height 14
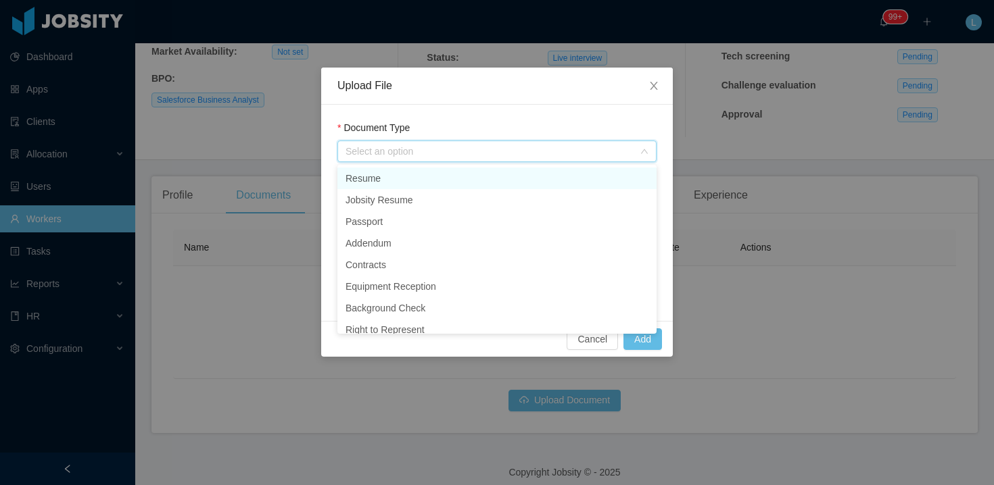
click at [383, 172] on li "Resume" at bounding box center [496, 179] width 319 height 22
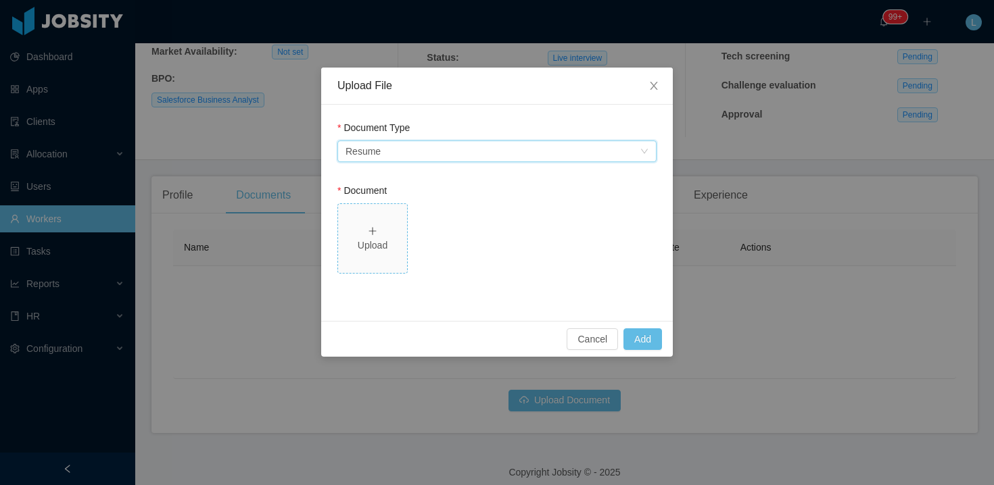
click at [383, 247] on div "Upload" at bounding box center [372, 246] width 58 height 14
click at [654, 331] on button "Add" at bounding box center [642, 340] width 39 height 22
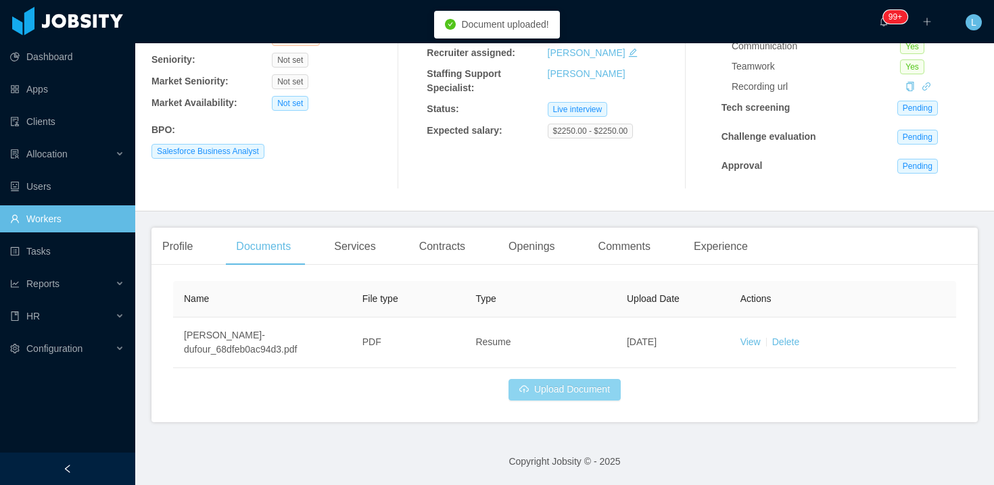
scroll to position [168, 0]
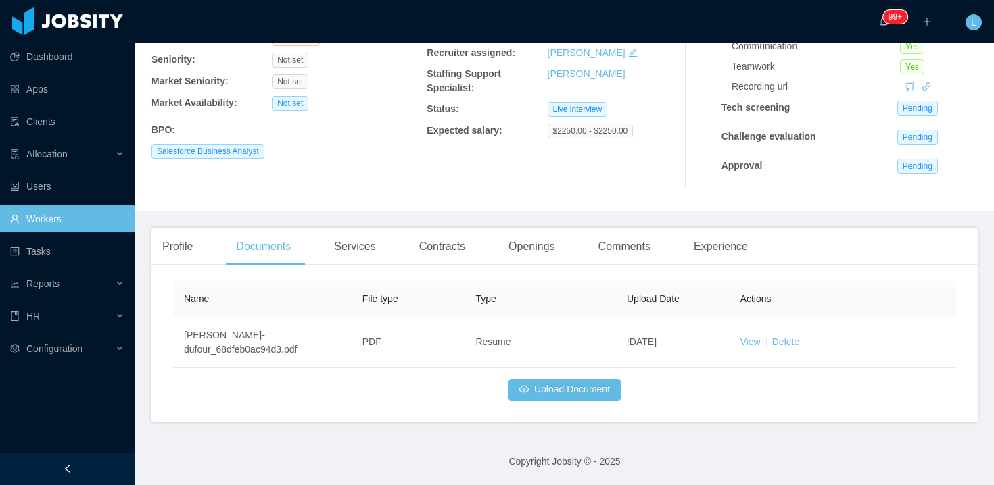
click at [206, 259] on div "Profile Documents Services Contracts Openings Comments Experience" at bounding box center [454, 247] width 607 height 38
click at [185, 248] on div "Profile" at bounding box center [177, 247] width 52 height 38
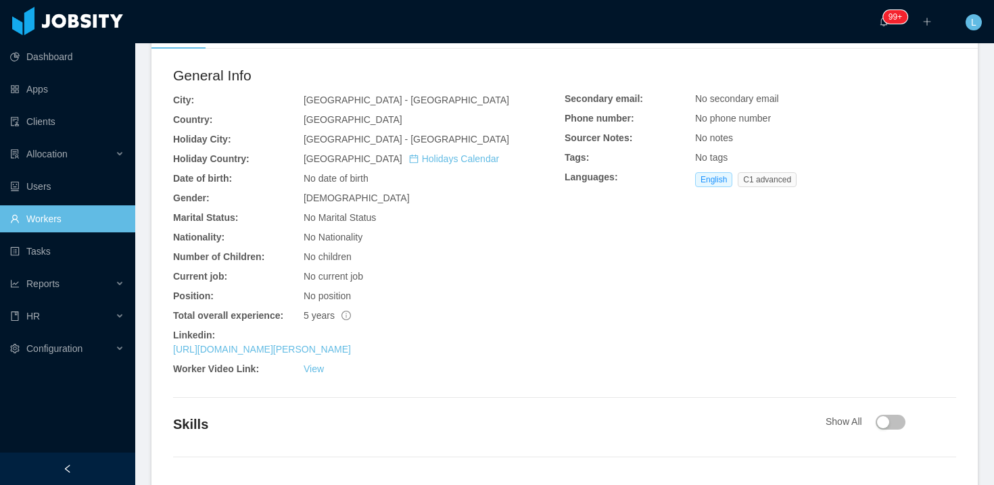
scroll to position [194, 0]
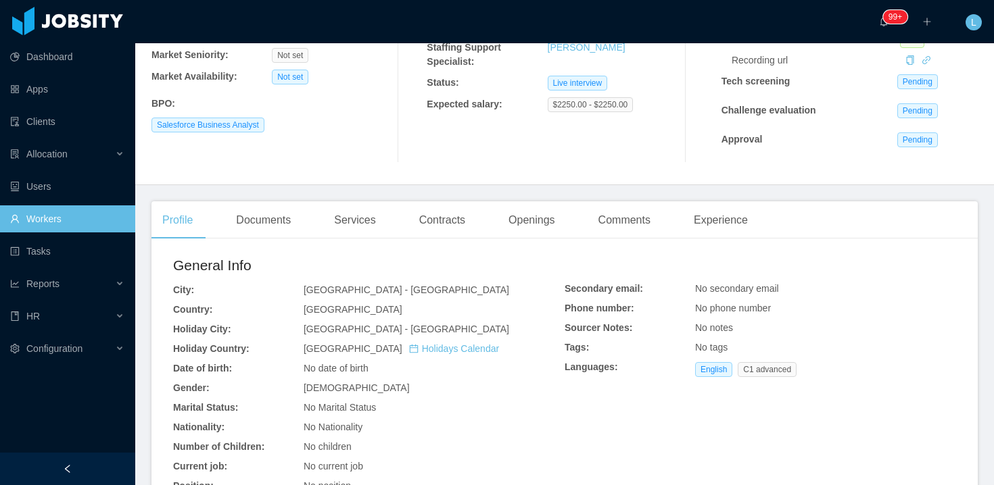
click at [265, 212] on div "Documents" at bounding box center [263, 220] width 76 height 38
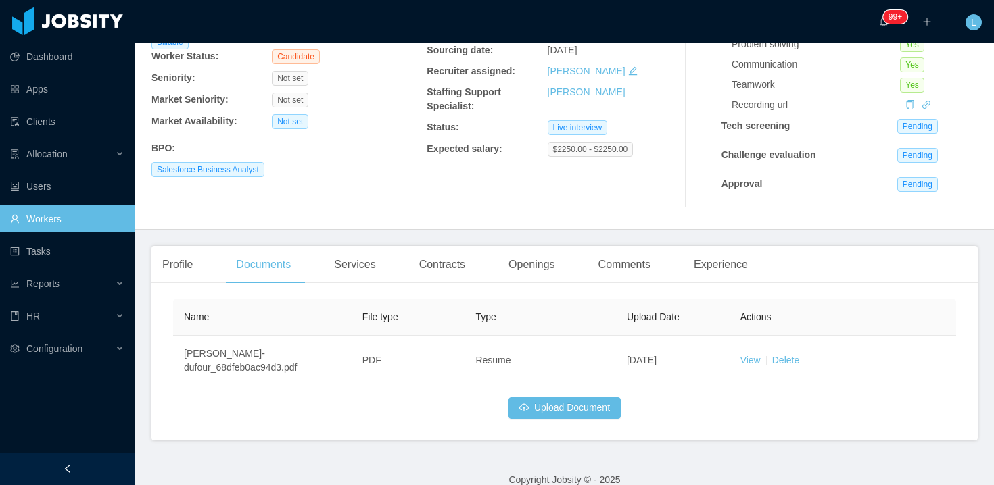
scroll to position [168, 0]
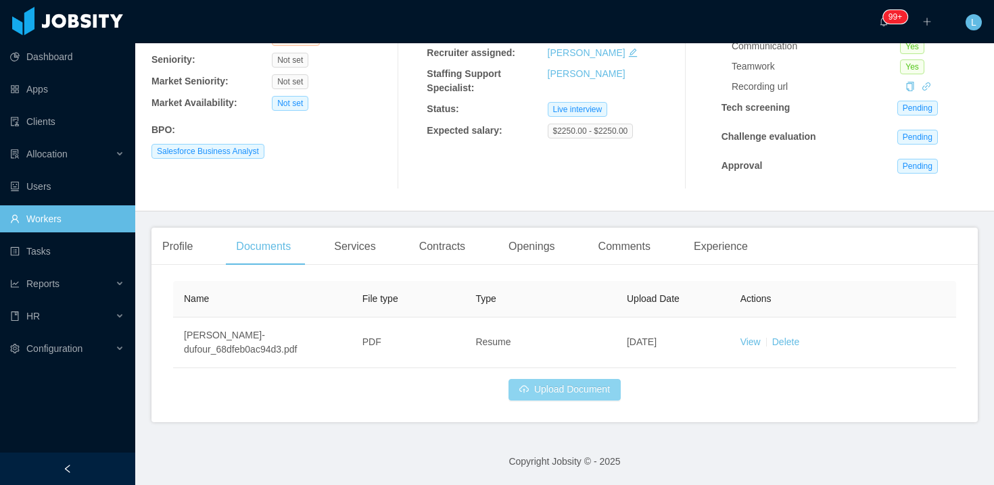
click at [552, 383] on button "Upload Document" at bounding box center [564, 390] width 112 height 22
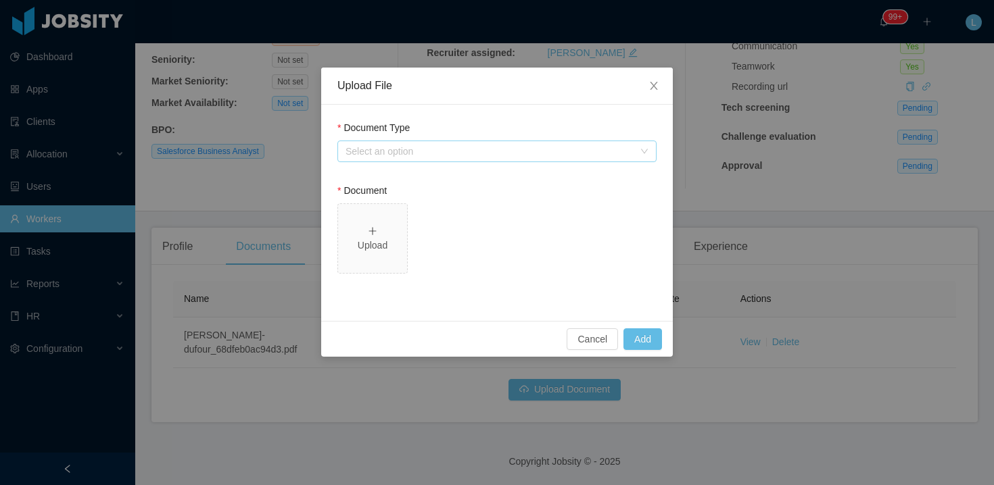
click at [431, 149] on div "Select an option" at bounding box center [489, 152] width 288 height 14
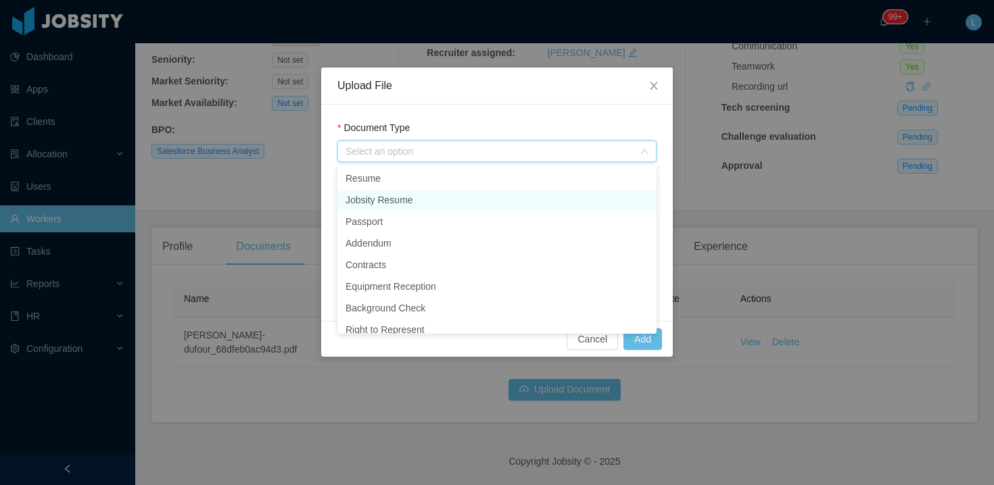
click at [416, 203] on li "Jobsity Resume" at bounding box center [496, 200] width 319 height 22
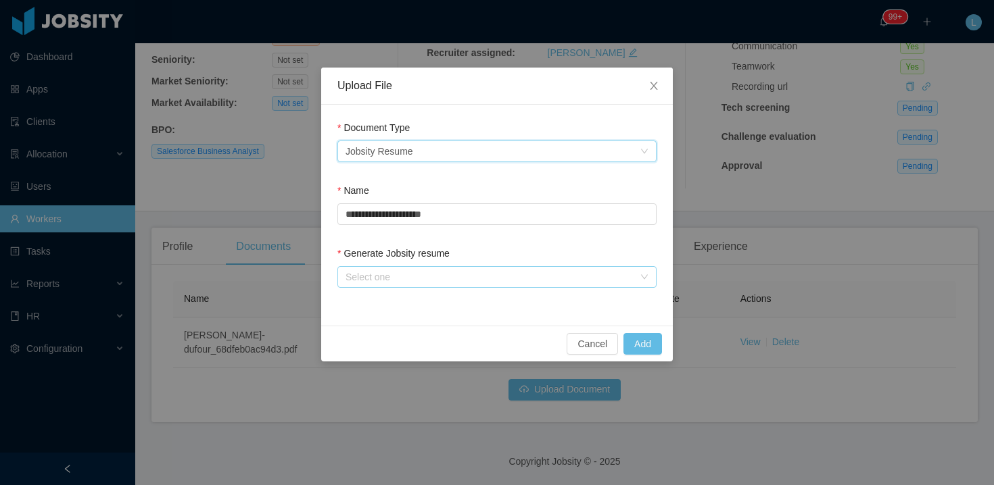
click at [393, 276] on div "Select one" at bounding box center [489, 277] width 288 height 14
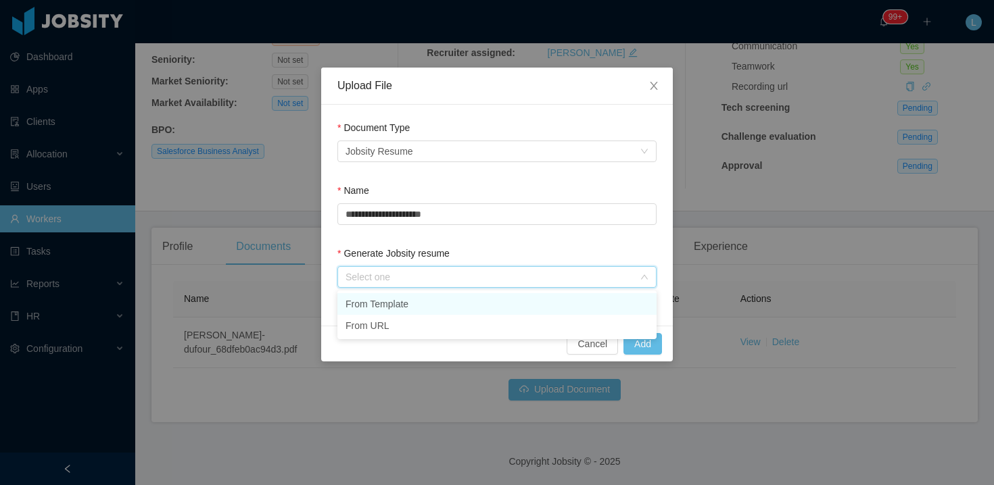
click at [384, 302] on li "From Template" at bounding box center [496, 304] width 319 height 22
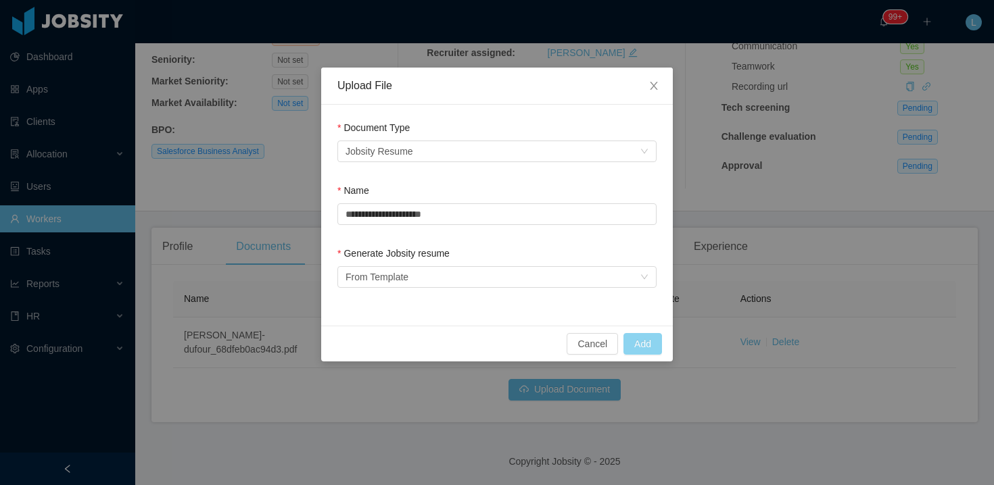
click at [657, 343] on button "Add" at bounding box center [642, 344] width 39 height 22
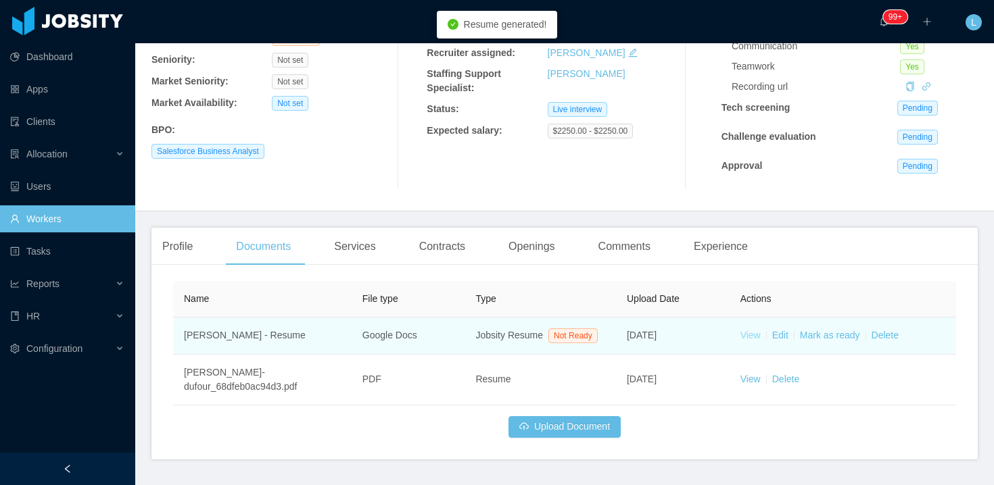
click at [751, 341] on link "View" at bounding box center [750, 335] width 20 height 11
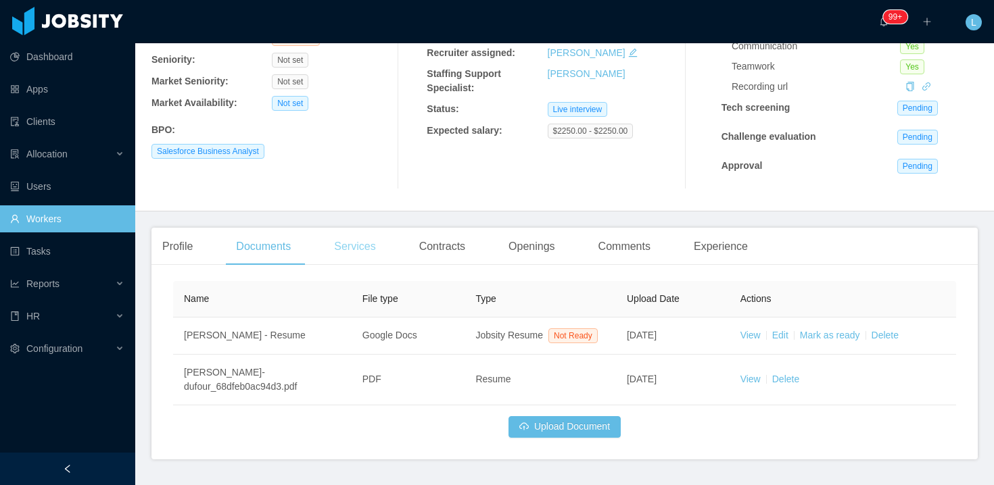
click at [374, 255] on div "Services" at bounding box center [354, 247] width 63 height 38
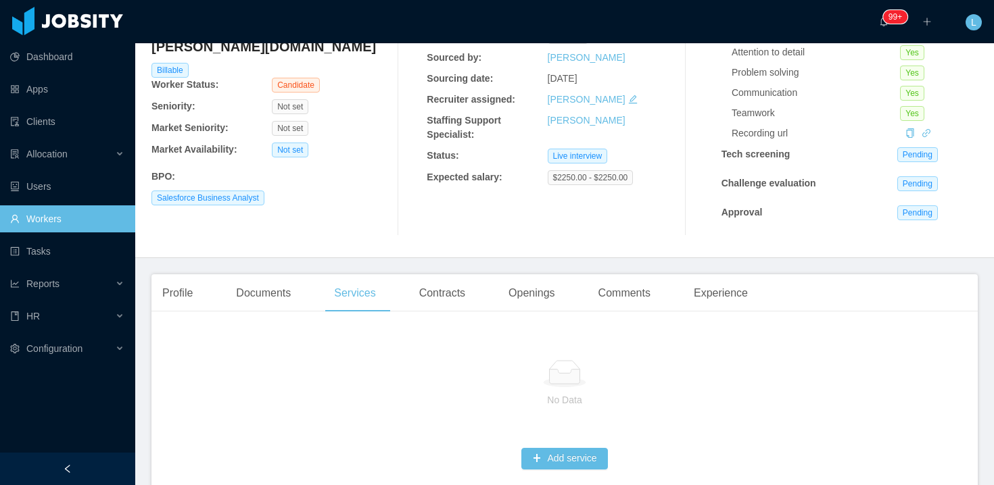
scroll to position [122, 0]
click at [556, 452] on button "Add service" at bounding box center [564, 459] width 86 height 22
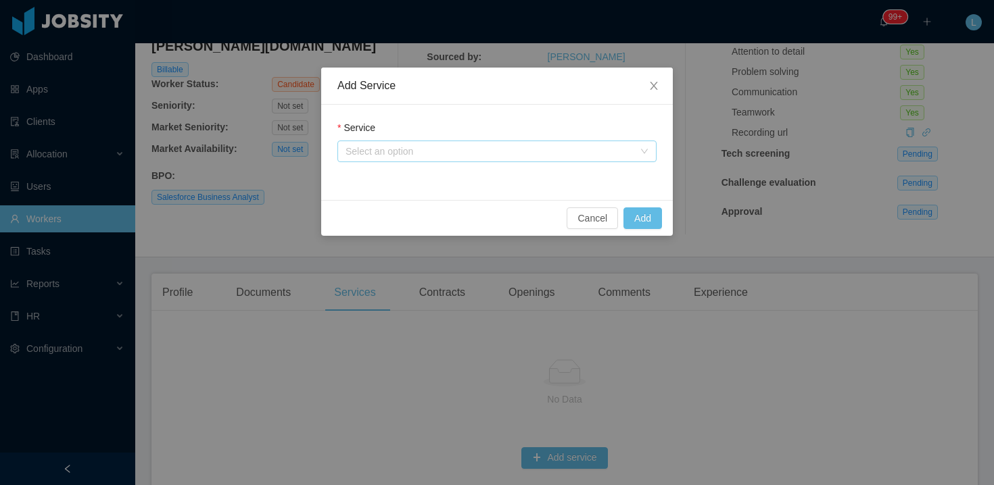
click at [420, 151] on div "Select an option" at bounding box center [489, 152] width 288 height 14
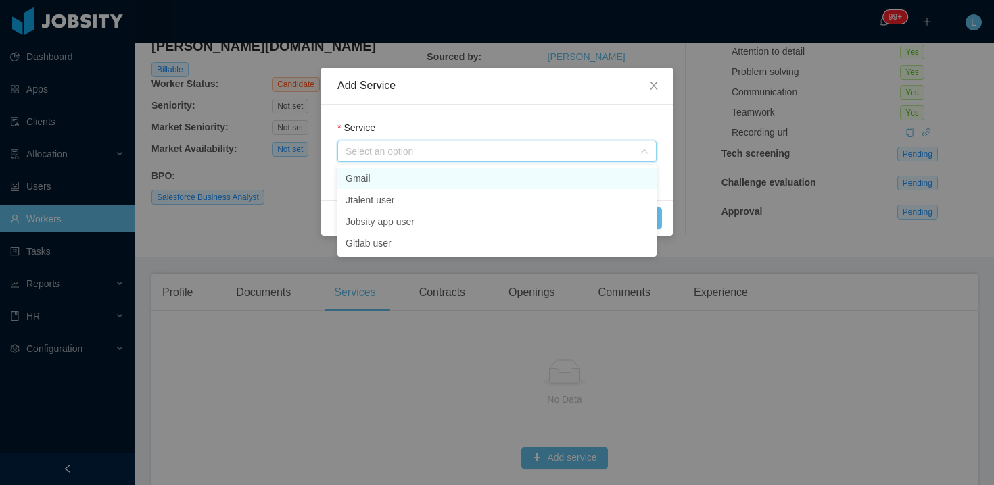
click at [413, 175] on li "Gmail" at bounding box center [496, 179] width 319 height 22
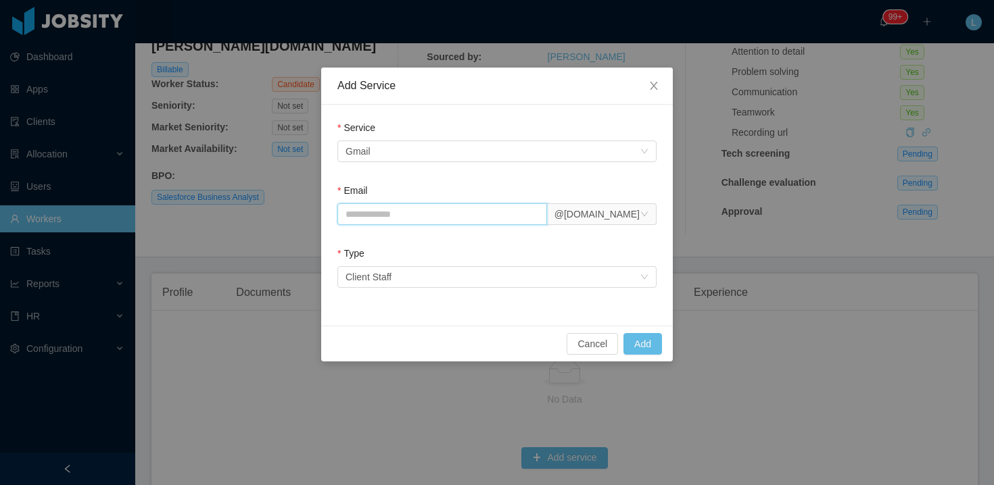
click at [487, 203] on input "Email" at bounding box center [442, 214] width 210 height 22
type input "********"
click at [656, 91] on icon "icon: close" at bounding box center [653, 85] width 11 height 11
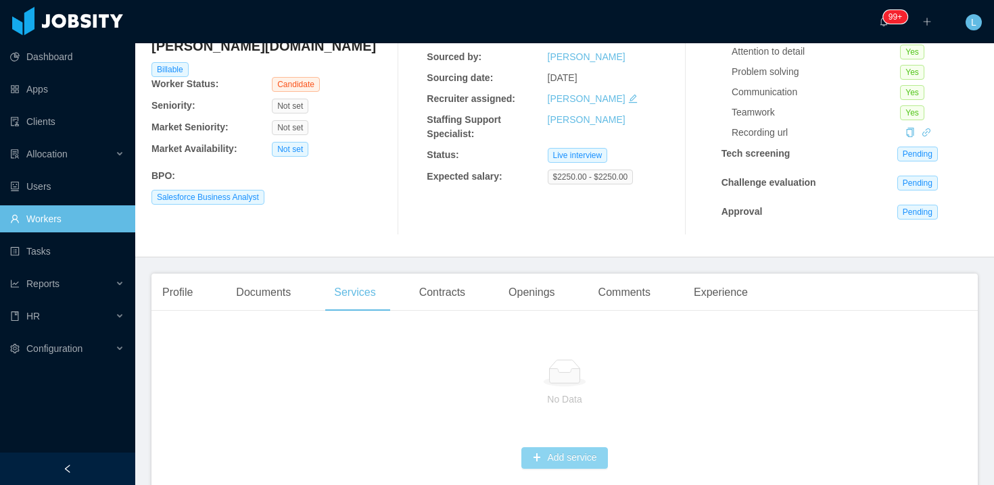
scroll to position [0, 0]
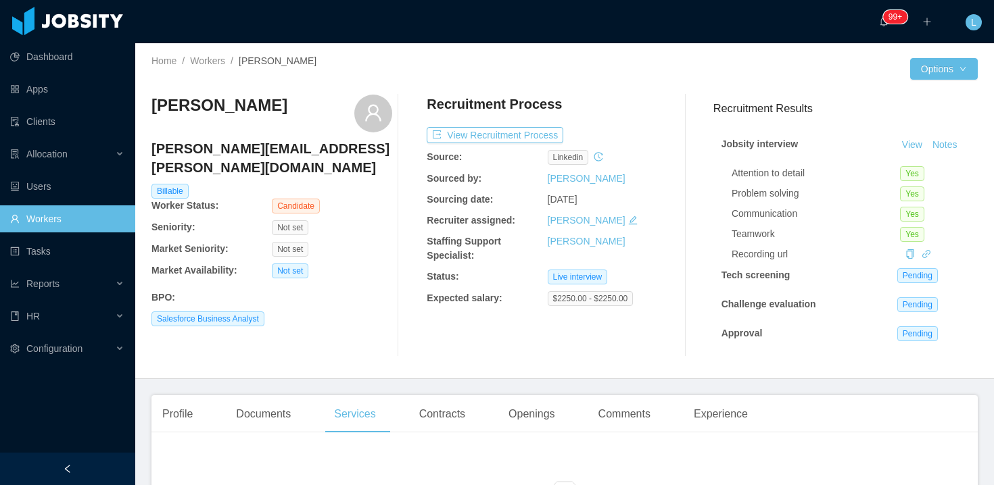
click at [209, 149] on h4 "[PERSON_NAME][EMAIL_ADDRESS][PERSON_NAME][DOMAIN_NAME]" at bounding box center [271, 158] width 241 height 38
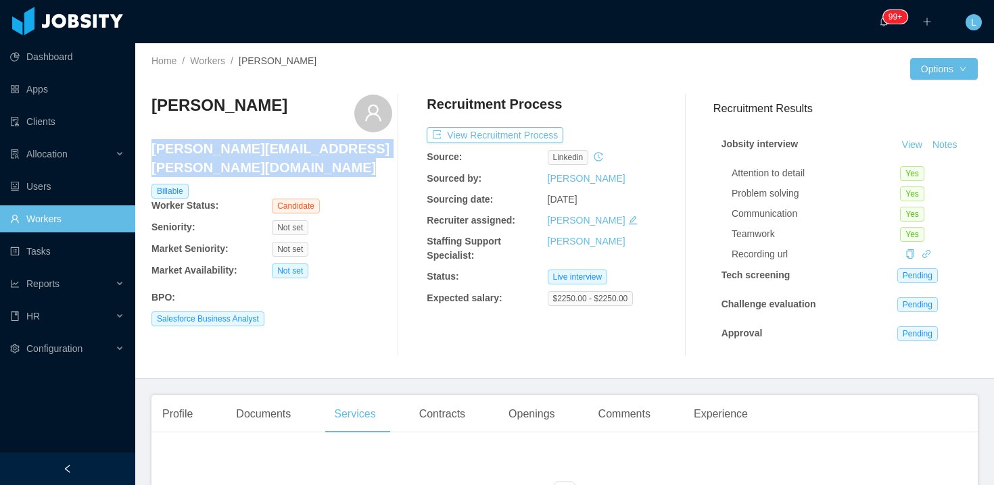
click at [209, 149] on h4 "[PERSON_NAME][EMAIL_ADDRESS][PERSON_NAME][DOMAIN_NAME]" at bounding box center [271, 158] width 241 height 38
click at [196, 149] on h4 "[PERSON_NAME][EMAIL_ADDRESS][PERSON_NAME][DOMAIN_NAME]" at bounding box center [271, 158] width 241 height 38
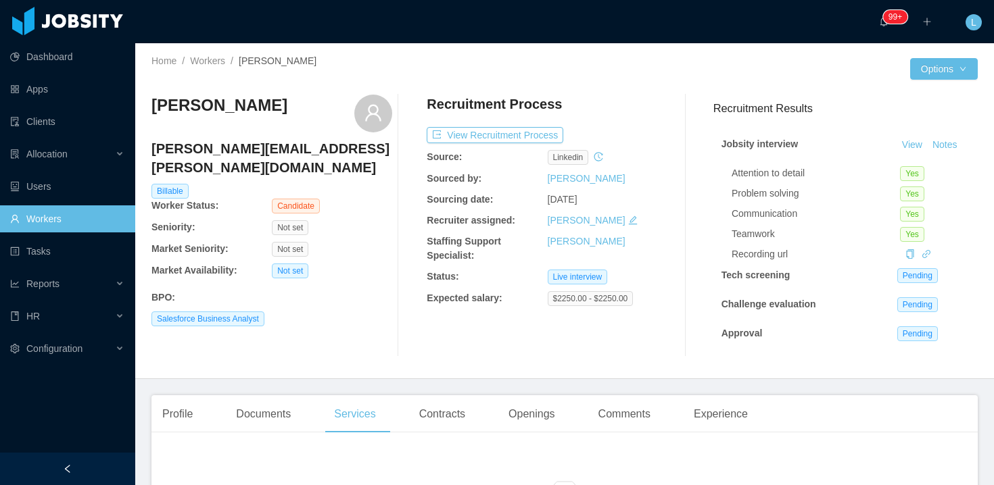
click at [200, 149] on h4 "[PERSON_NAME][EMAIL_ADDRESS][PERSON_NAME][DOMAIN_NAME]" at bounding box center [271, 158] width 241 height 38
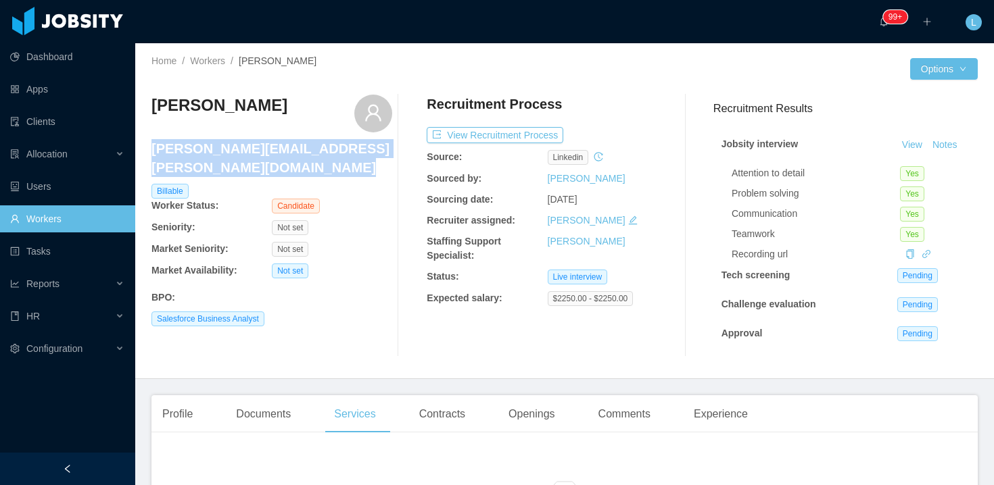
click at [200, 149] on h4 "[PERSON_NAME][EMAIL_ADDRESS][PERSON_NAME][DOMAIN_NAME]" at bounding box center [271, 158] width 241 height 38
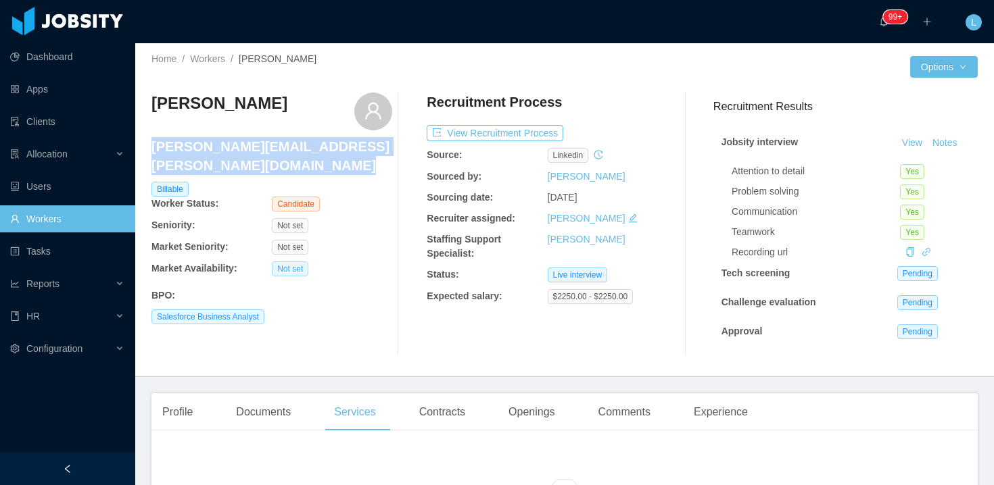
scroll to position [3, 0]
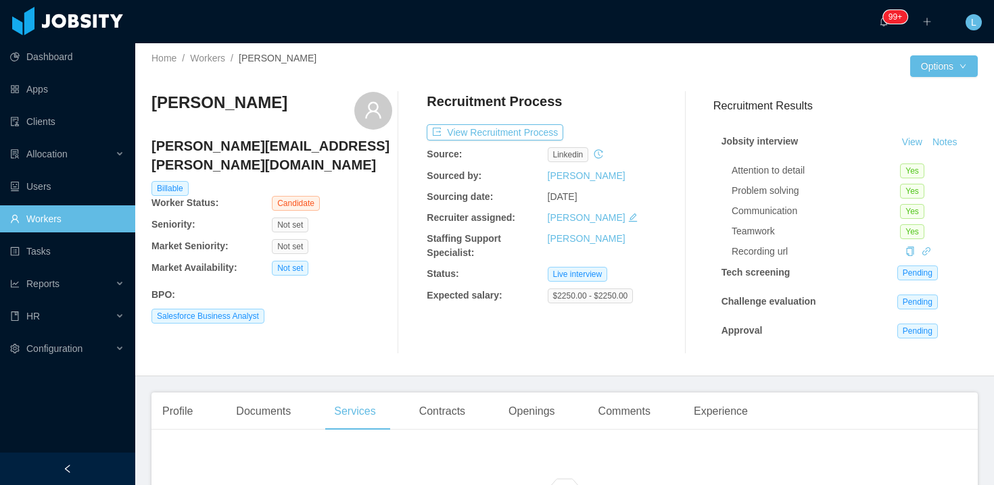
click at [331, 309] on div "Salesforce Business Analyst" at bounding box center [271, 316] width 241 height 15
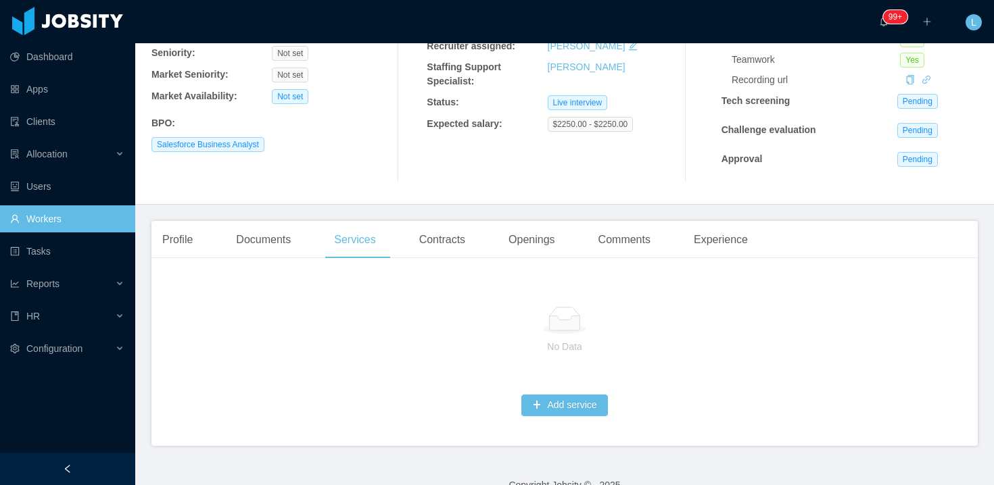
scroll to position [198, 0]
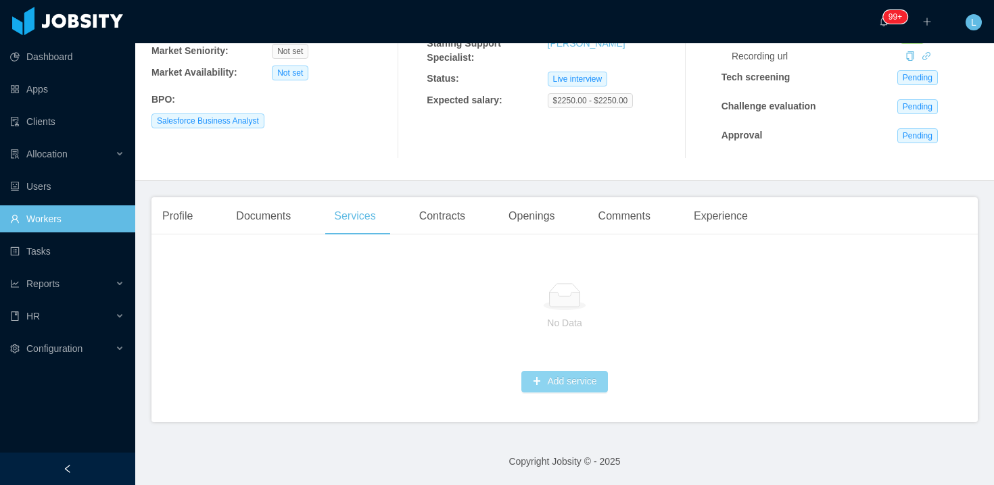
click at [557, 379] on button "Add service" at bounding box center [564, 382] width 86 height 22
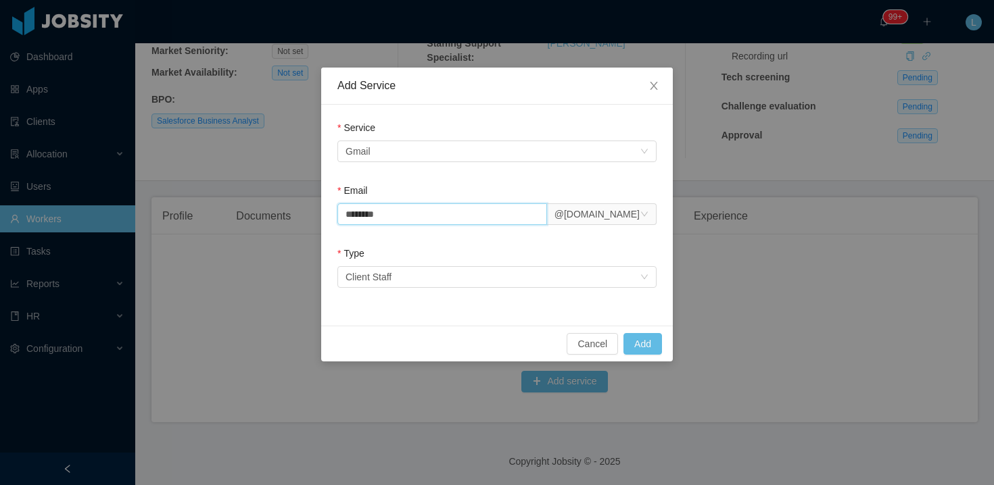
click at [415, 212] on input "********" at bounding box center [442, 214] width 210 height 22
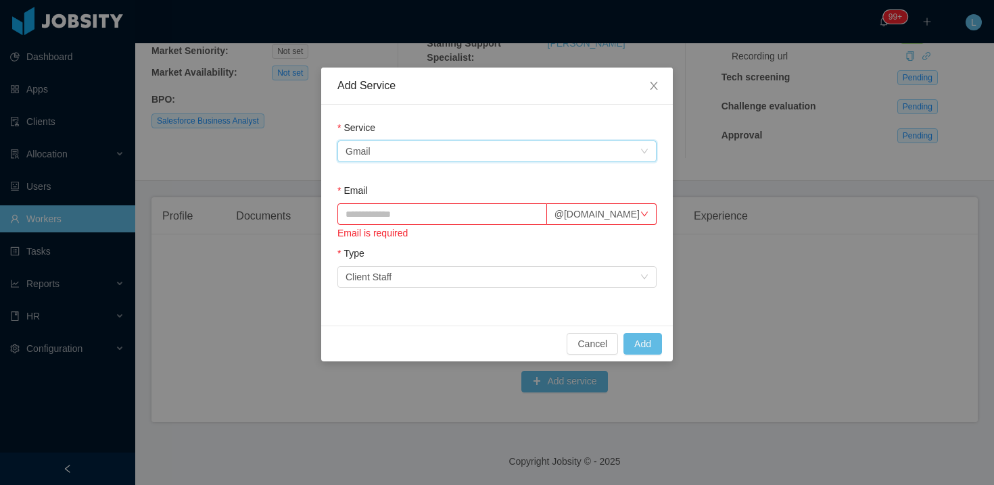
click at [418, 152] on div "Select an option Gmail" at bounding box center [492, 151] width 294 height 20
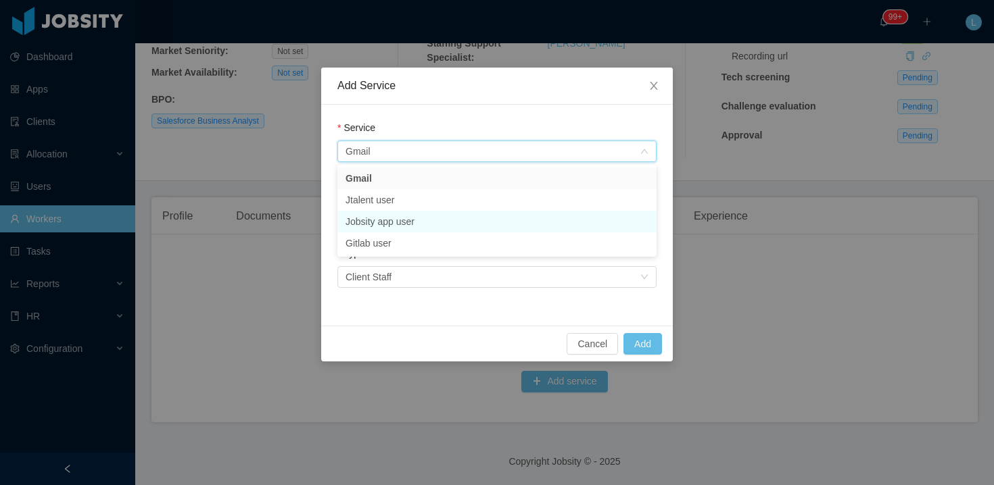
drag, startPoint x: 400, startPoint y: 199, endPoint x: 393, endPoint y: 231, distance: 31.8
click at [393, 231] on ul "Gmail Jtalent user Jobsity app user Gitlab user" at bounding box center [496, 211] width 319 height 92
click at [402, 216] on li "Jobsity app user" at bounding box center [496, 222] width 319 height 22
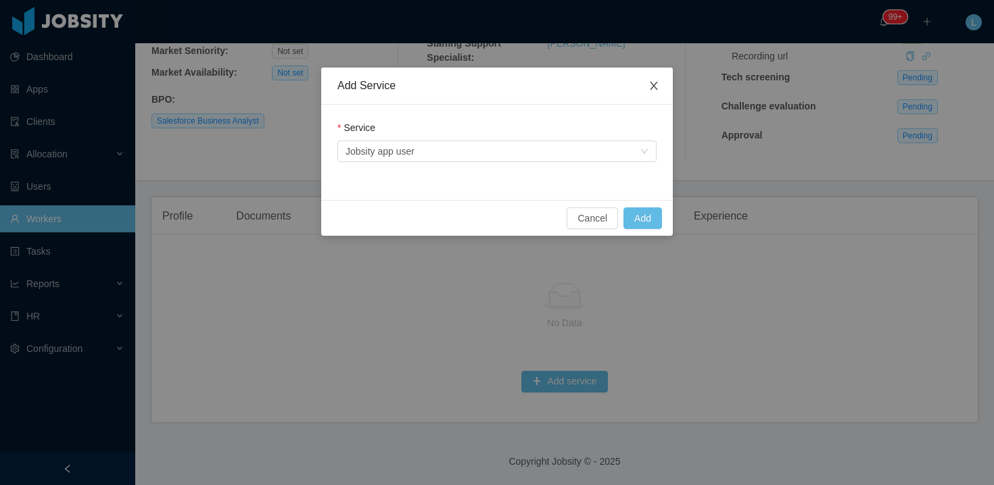
click at [660, 77] on span "Close" at bounding box center [654, 87] width 38 height 38
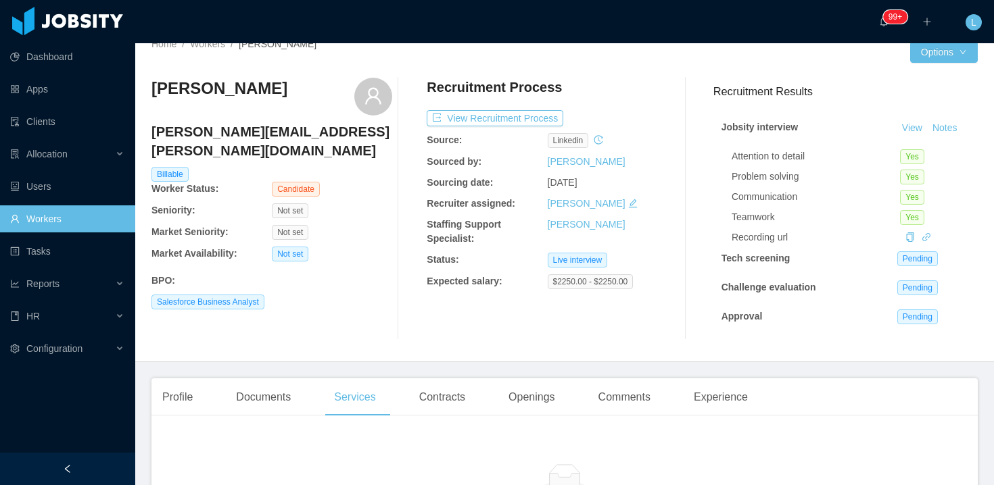
scroll to position [26, 0]
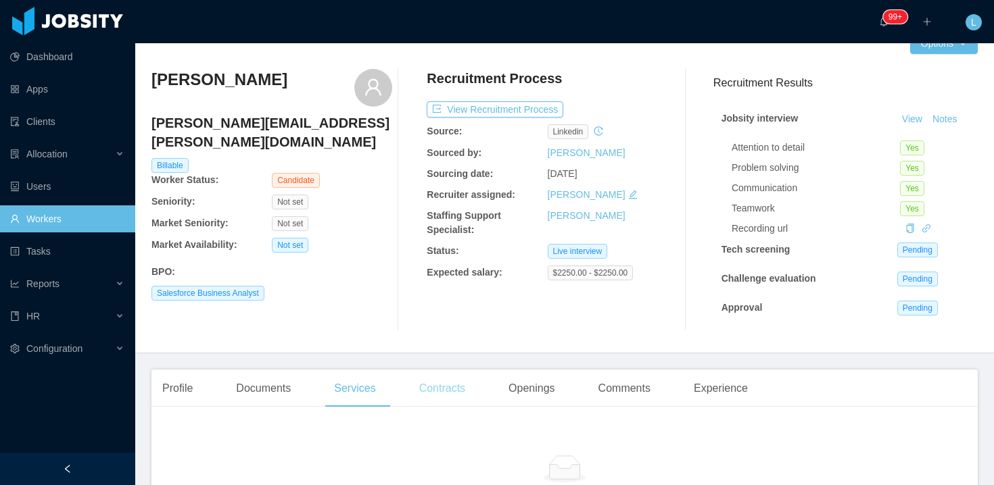
click at [448, 387] on div "Contracts" at bounding box center [442, 389] width 68 height 38
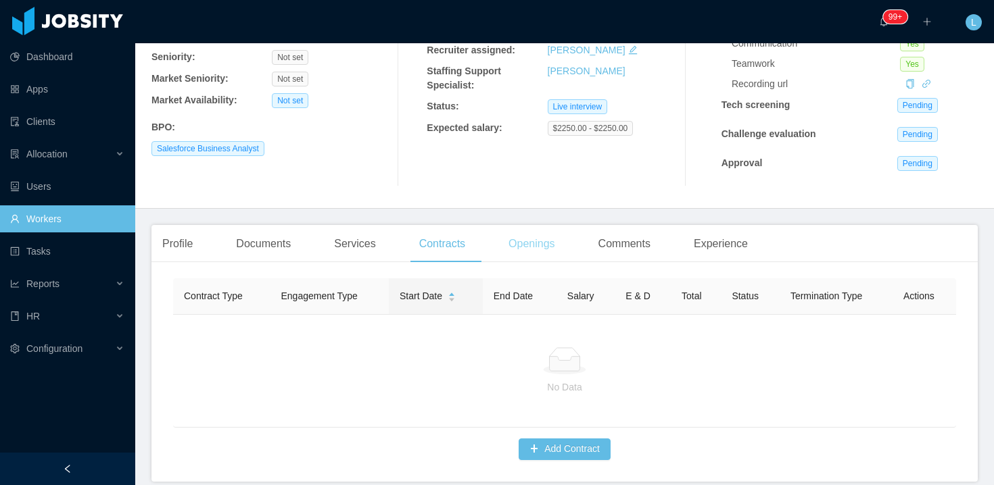
scroll to position [230, 0]
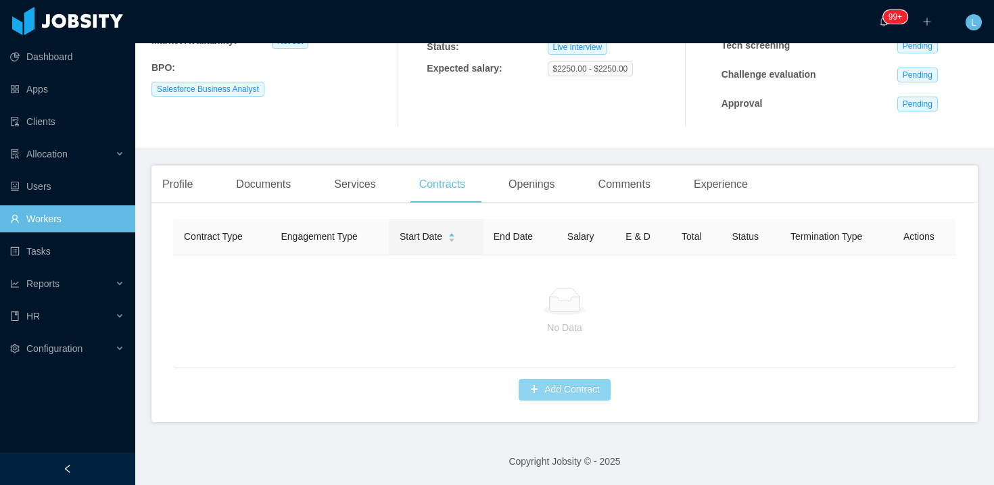
click at [535, 382] on button "Add Contract" at bounding box center [565, 390] width 92 height 22
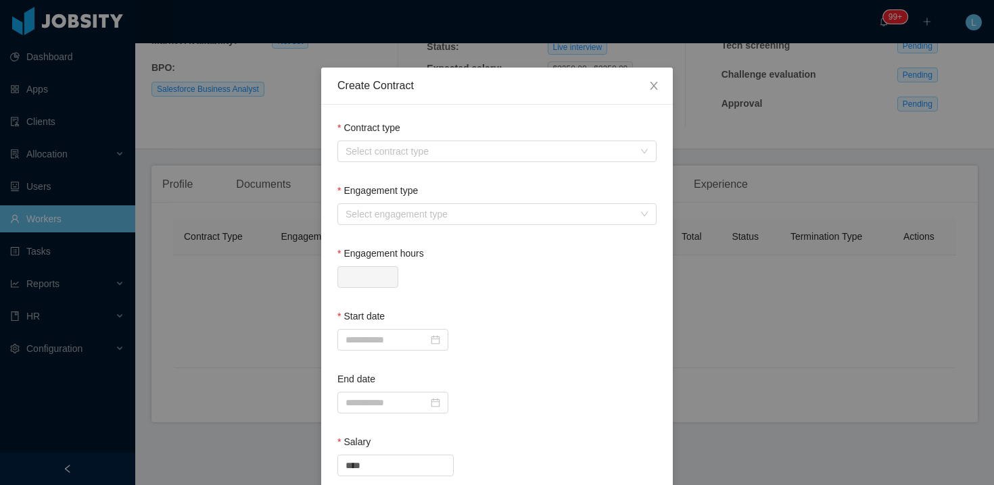
click at [387, 140] on div "Contract type" at bounding box center [496, 131] width 319 height 20
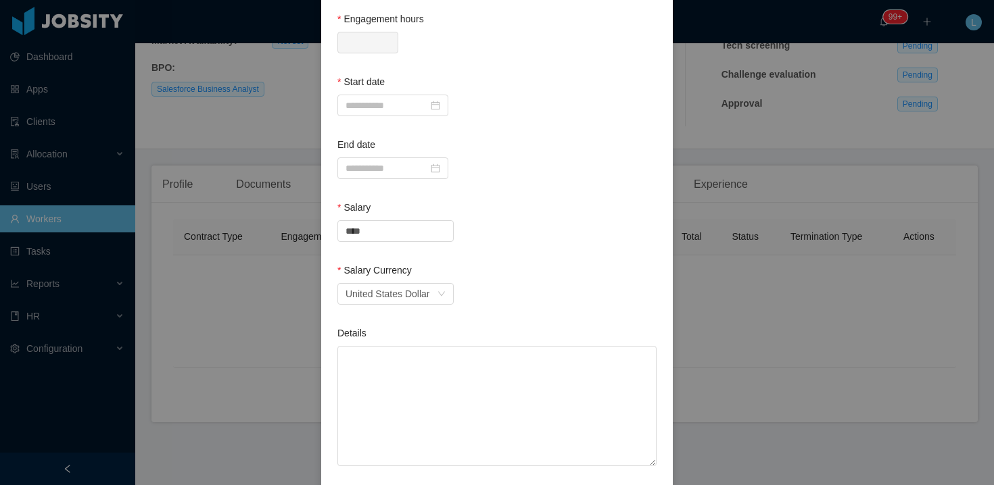
scroll to position [0, 0]
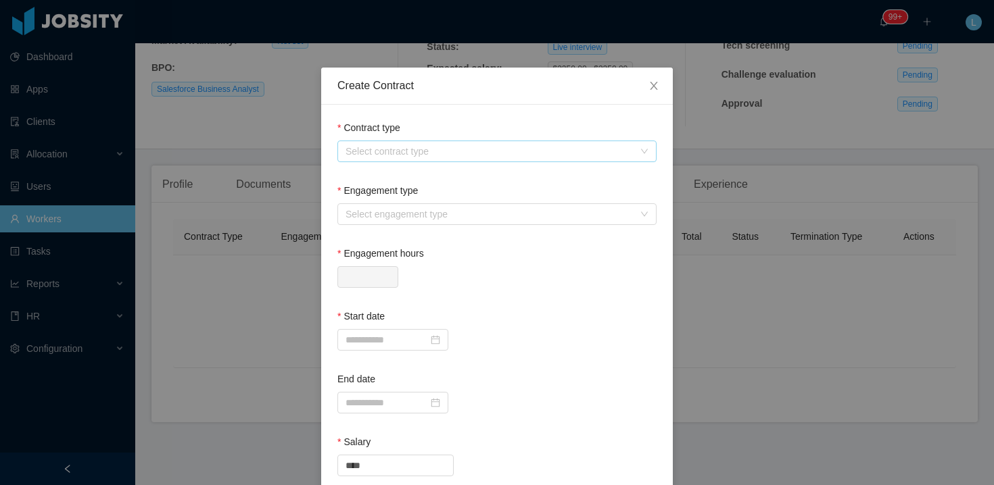
click at [413, 150] on div "Select contract type" at bounding box center [489, 152] width 288 height 14
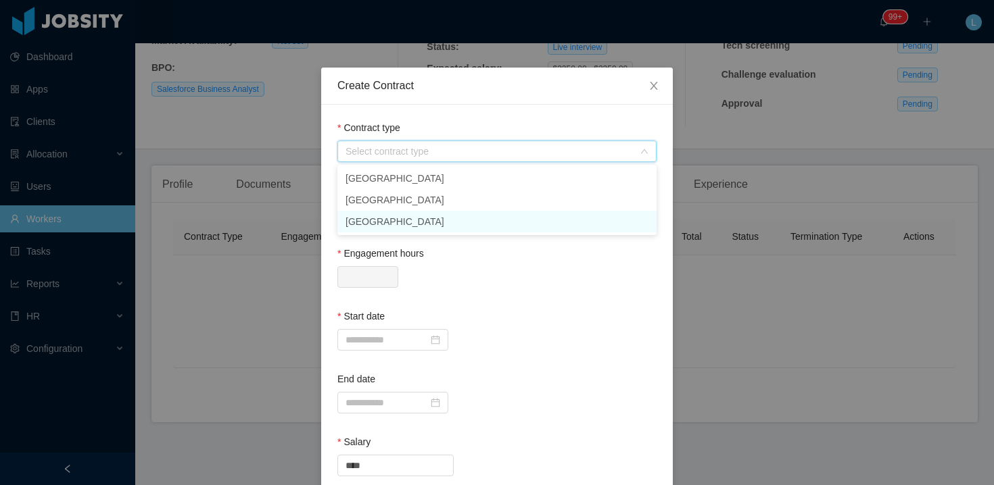
click at [381, 217] on li "[GEOGRAPHIC_DATA]" at bounding box center [496, 222] width 319 height 22
click at [377, 204] on div "Select engagement type" at bounding box center [492, 214] width 294 height 20
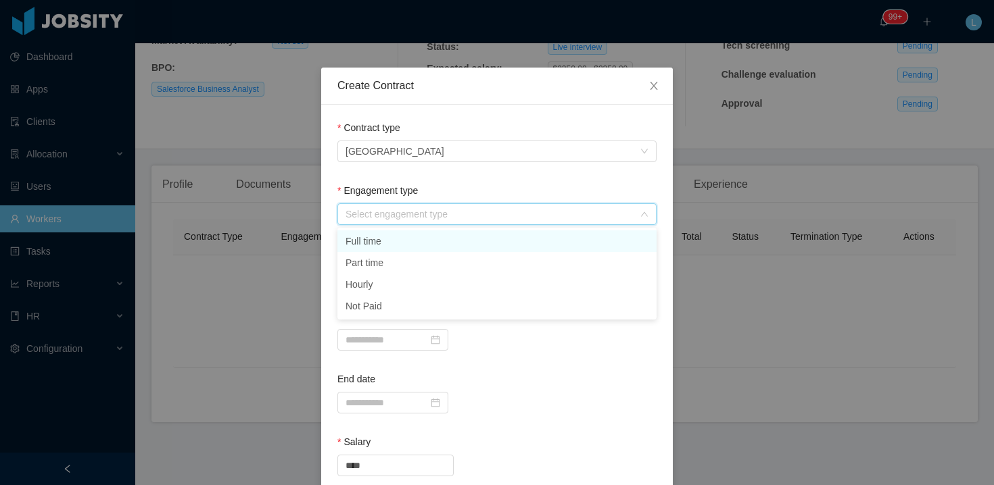
click at [381, 241] on li "Full time" at bounding box center [496, 242] width 319 height 22
type input "*"
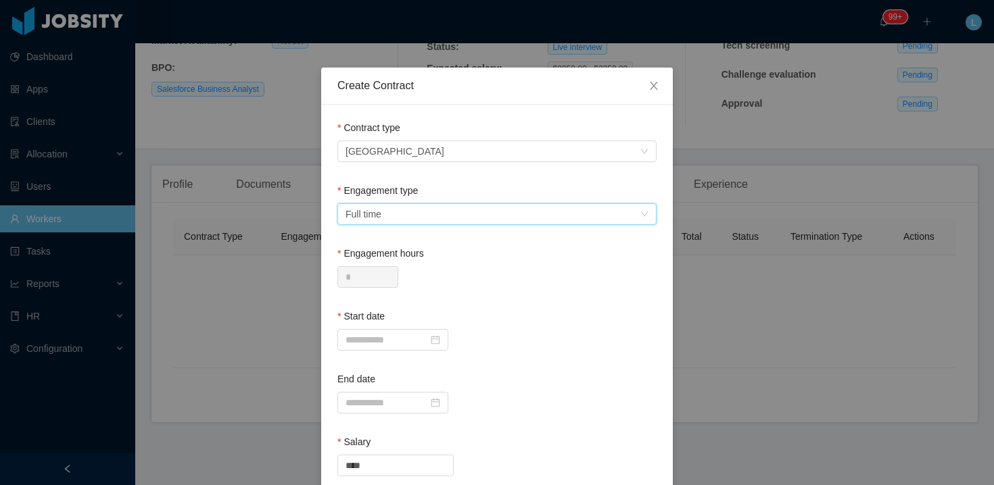
drag, startPoint x: 447, startPoint y: 322, endPoint x: 447, endPoint y: 285, distance: 36.5
click at [447, 322] on div "Start date" at bounding box center [496, 320] width 319 height 20
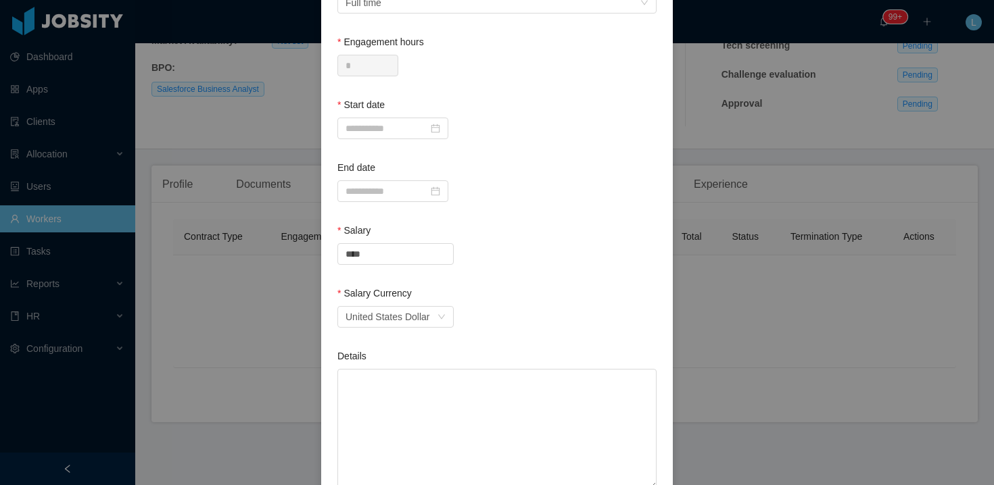
scroll to position [124, 0]
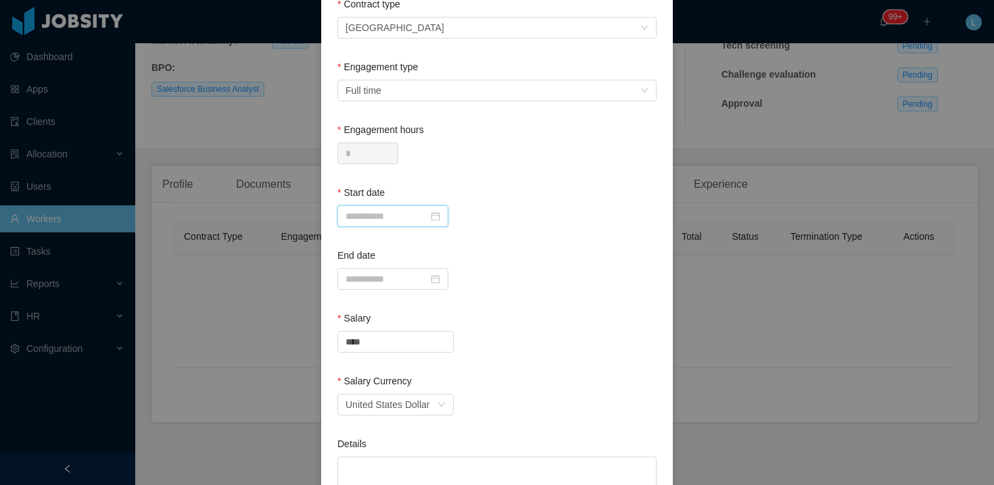
click at [362, 214] on input at bounding box center [392, 217] width 111 height 22
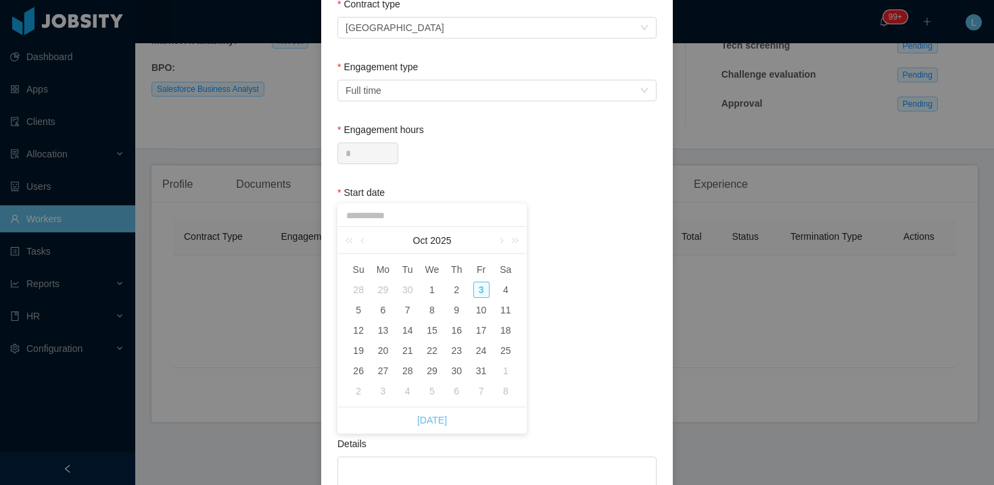
drag, startPoint x: 477, startPoint y: 312, endPoint x: 532, endPoint y: 302, distance: 55.7
click at [477, 312] on div "10" at bounding box center [481, 310] width 16 height 16
type input "**********"
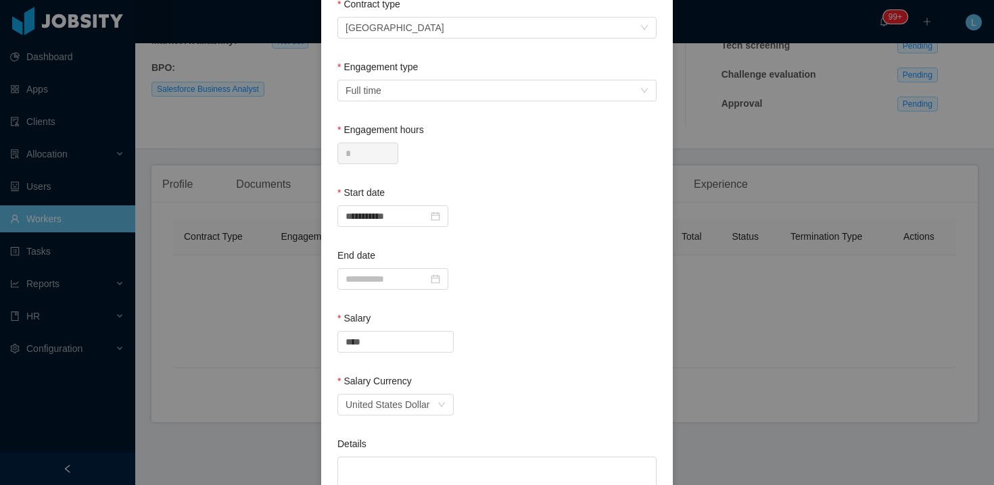
click at [534, 267] on div "End date" at bounding box center [496, 259] width 319 height 20
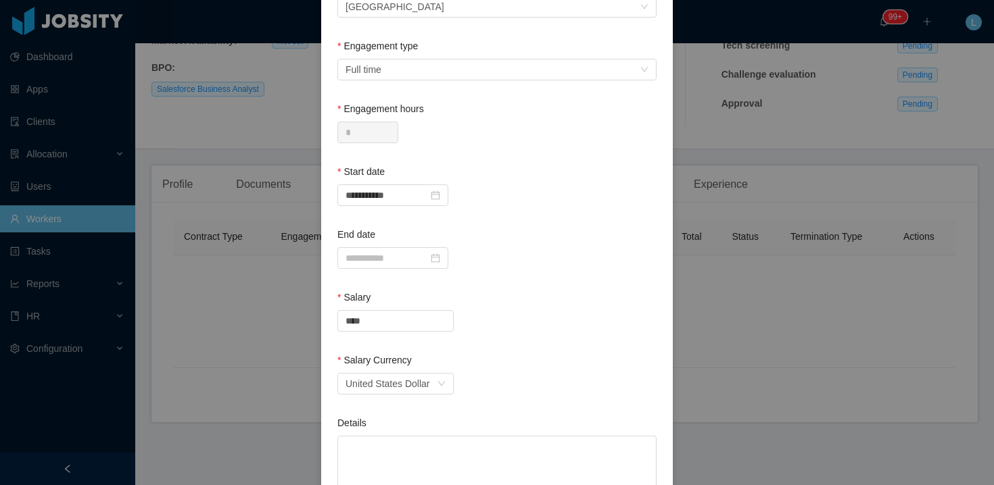
scroll to position [146, 0]
click at [345, 312] on input "****" at bounding box center [395, 320] width 115 height 20
type input "*******"
drag, startPoint x: 514, startPoint y: 327, endPoint x: 523, endPoint y: 303, distance: 25.0
click at [516, 322] on div "*******" at bounding box center [496, 320] width 319 height 22
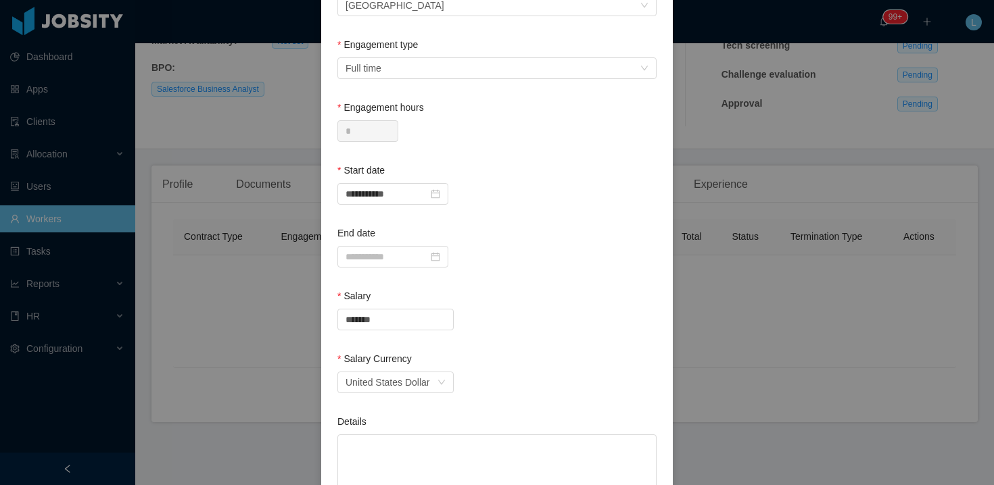
scroll to position [381, 0]
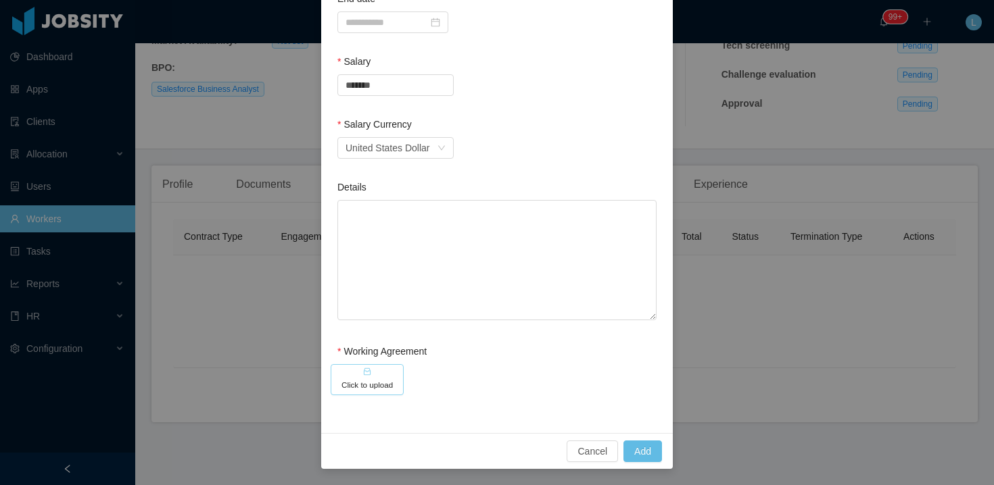
click at [372, 374] on button "Click to upload" at bounding box center [367, 379] width 73 height 31
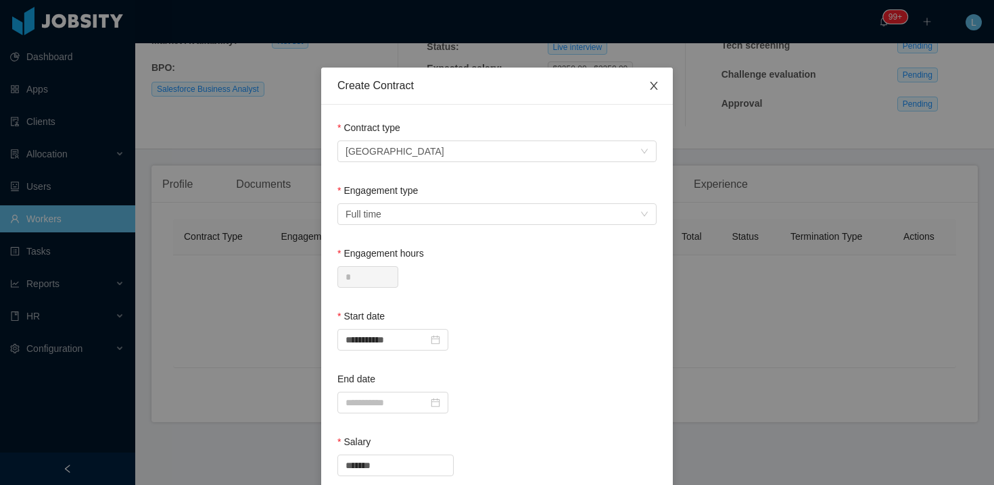
click at [650, 84] on icon "icon: close" at bounding box center [653, 85] width 11 height 11
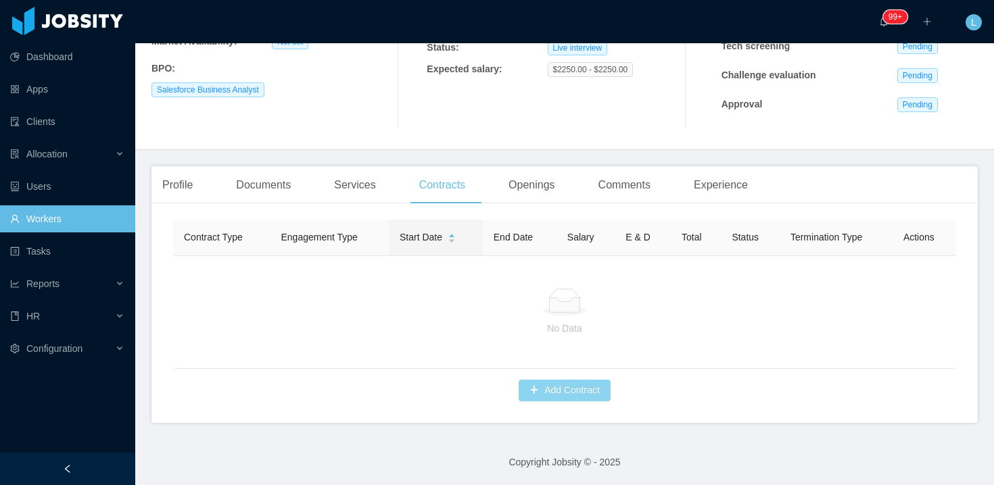
scroll to position [230, 0]
click at [264, 174] on div "Documents" at bounding box center [263, 185] width 76 height 38
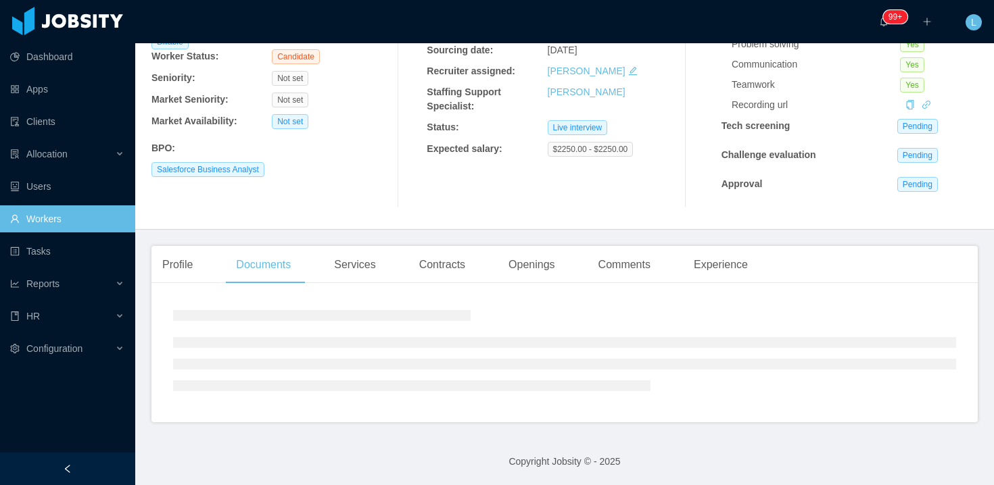
scroll to position [219, 0]
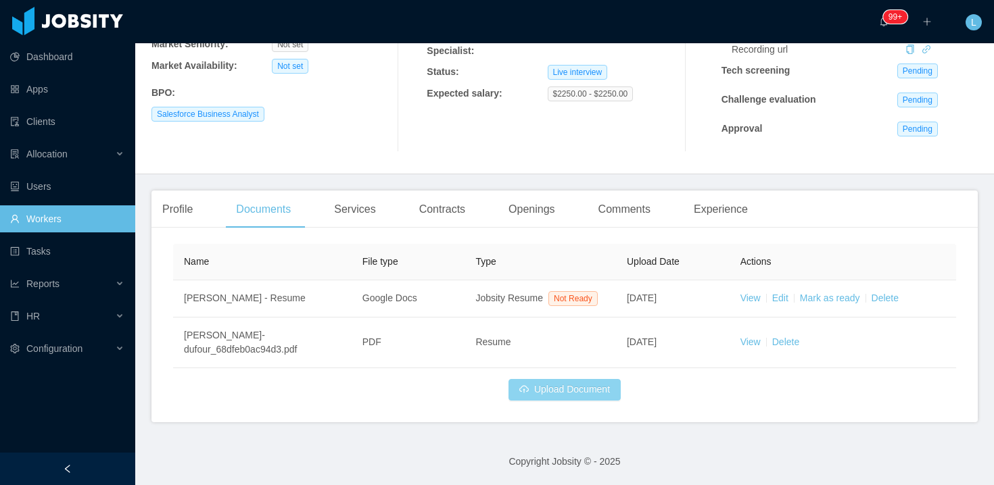
click at [523, 381] on button "Upload Document" at bounding box center [564, 390] width 112 height 22
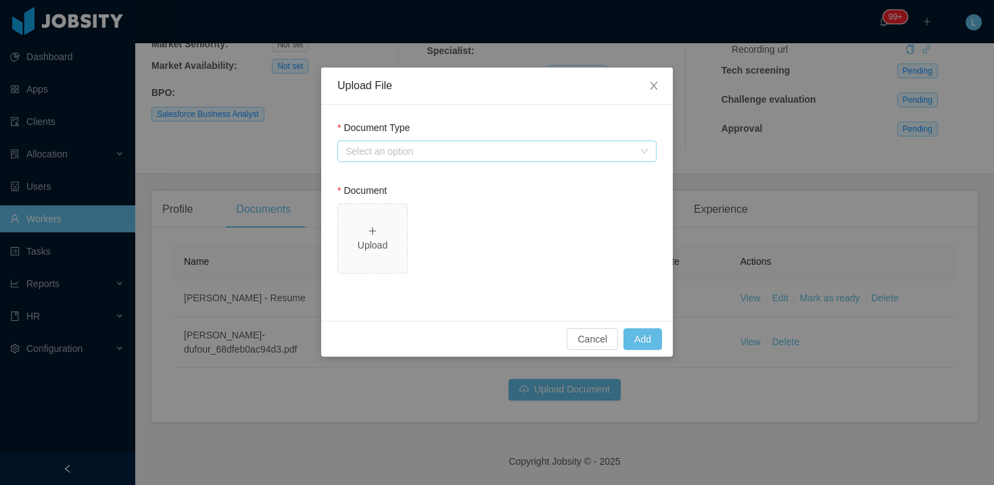
click at [445, 146] on div "Select an option" at bounding box center [489, 152] width 288 height 14
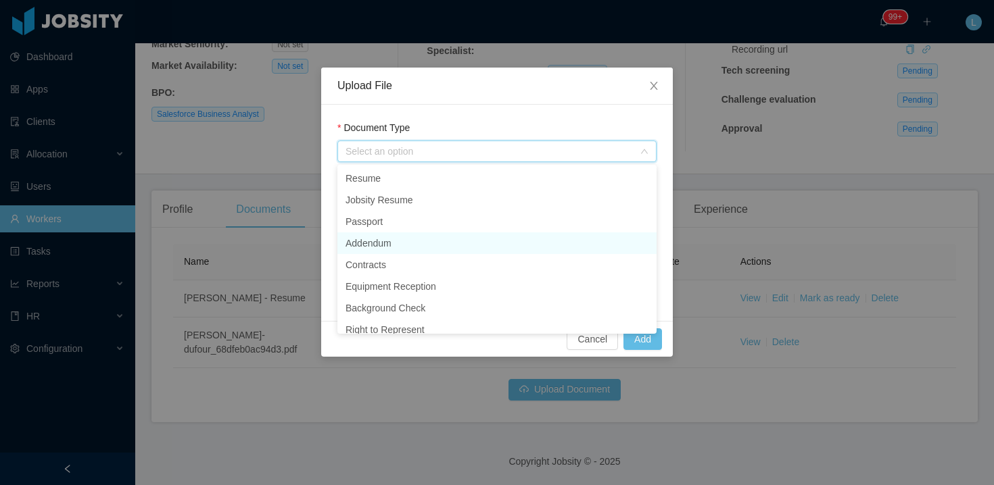
click at [388, 242] on li "Addendum" at bounding box center [496, 244] width 319 height 22
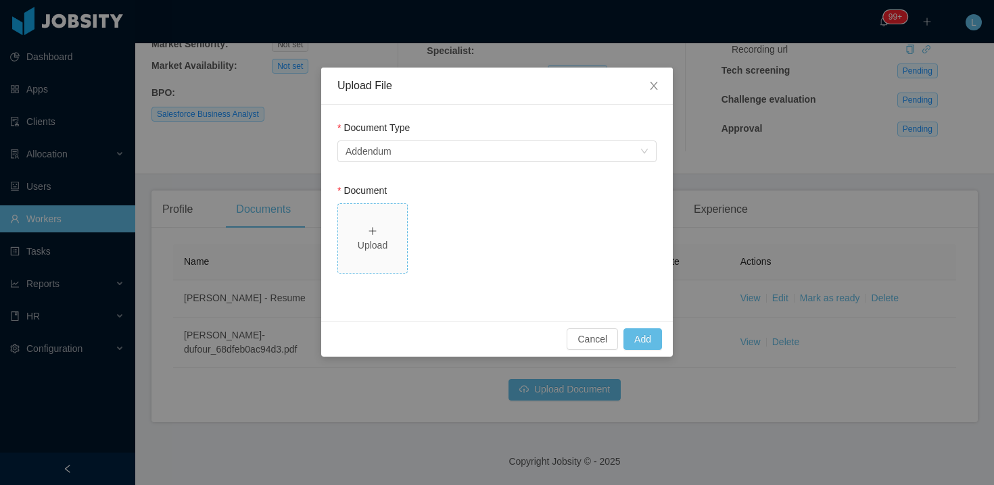
click at [392, 239] on div "Upload" at bounding box center [372, 246] width 58 height 14
click at [595, 341] on button "Cancel" at bounding box center [592, 340] width 51 height 22
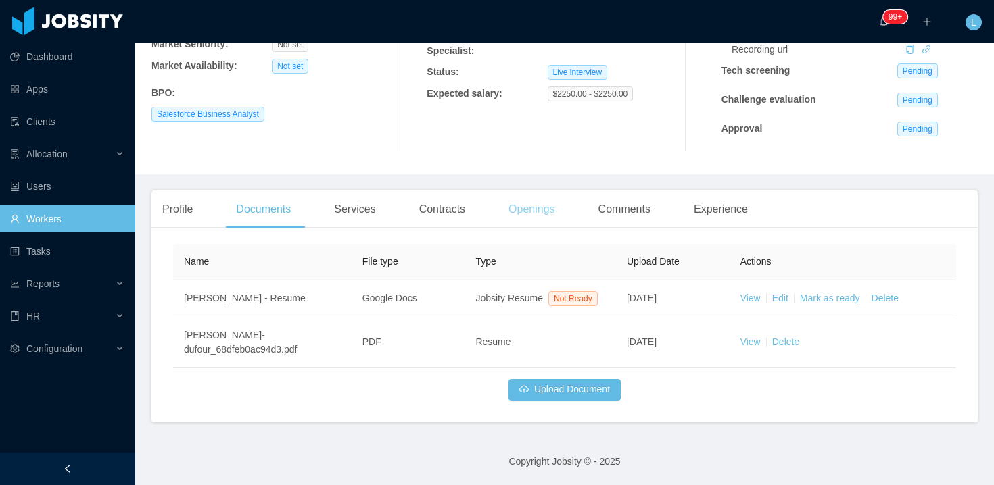
click at [520, 191] on div "Openings" at bounding box center [532, 210] width 68 height 38
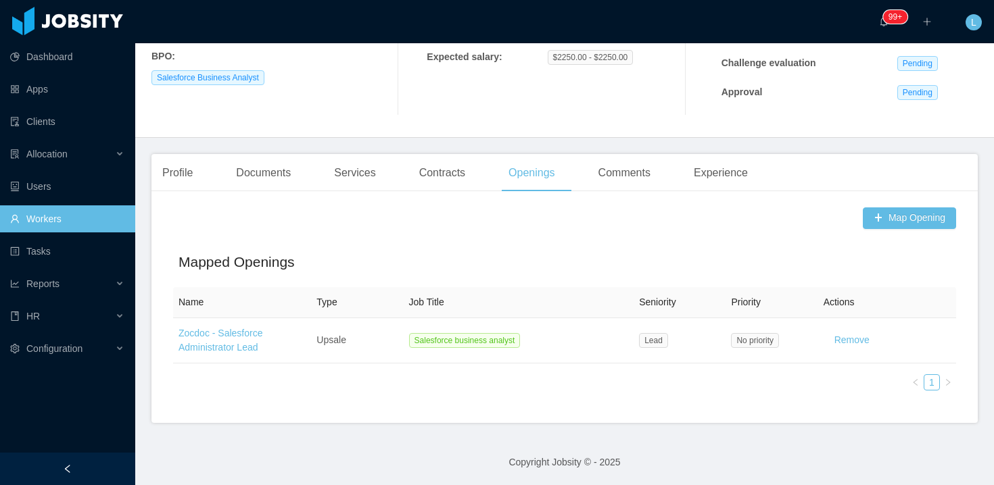
scroll to position [242, 0]
click at [668, 170] on div "Profile Documents Services Contracts Openings Comments Experience" at bounding box center [454, 172] width 607 height 38
click at [661, 172] on div "Comments" at bounding box center [624, 172] width 74 height 38
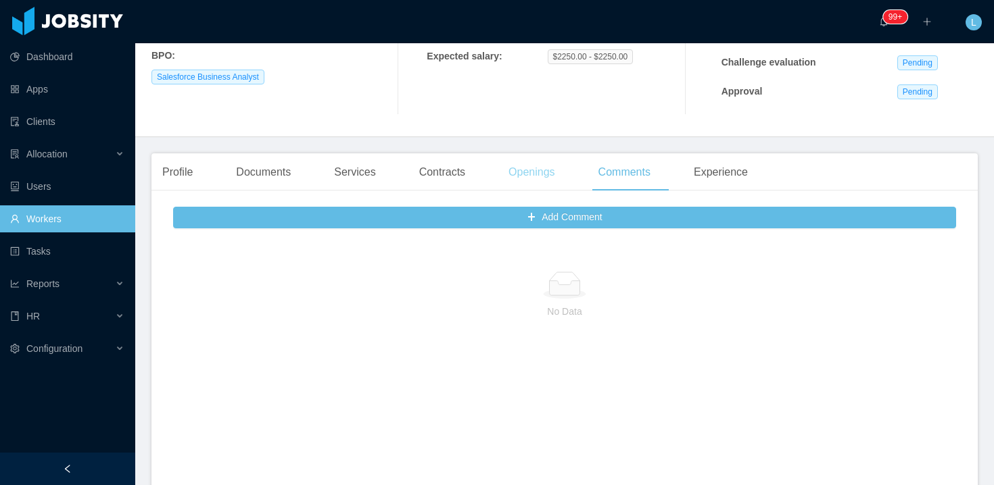
click at [527, 171] on div "Openings" at bounding box center [532, 172] width 68 height 38
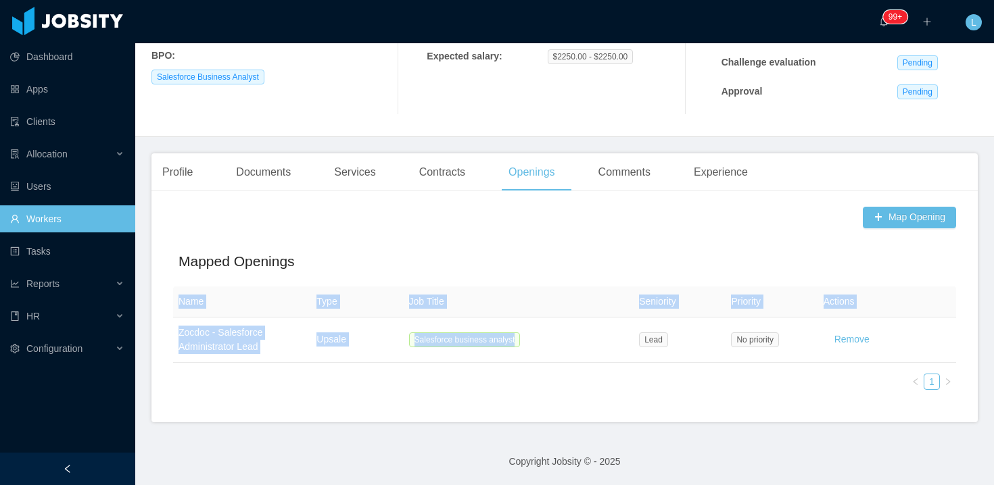
drag, startPoint x: 616, startPoint y: 335, endPoint x: 993, endPoint y: 325, distance: 377.3
click at [993, 326] on section "··· 99+ ··· ··· L ··· Home / Workers / [PERSON_NAME] / Options [PERSON_NAME] [P…" at bounding box center [564, 242] width 859 height 485
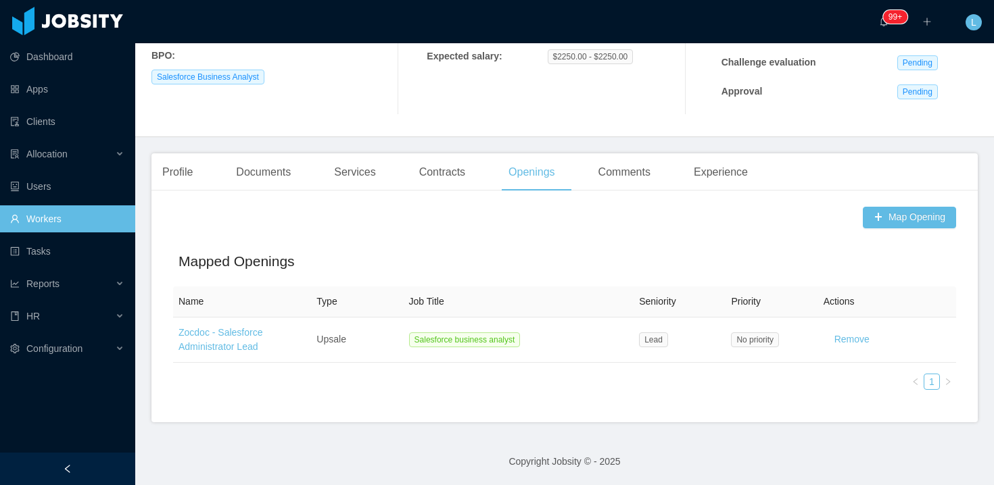
click at [585, 419] on div "Map Opening Mapped Openings Name Type Job Title Seniority Priority Actions Zocd…" at bounding box center [564, 311] width 826 height 221
click at [628, 166] on div "Comments" at bounding box center [624, 172] width 74 height 38
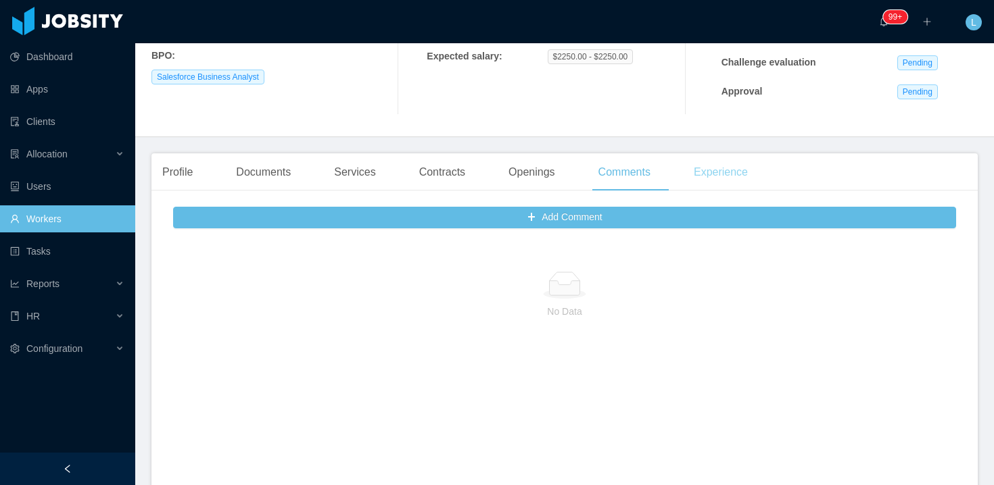
click at [742, 174] on div "Experience" at bounding box center [721, 172] width 76 height 38
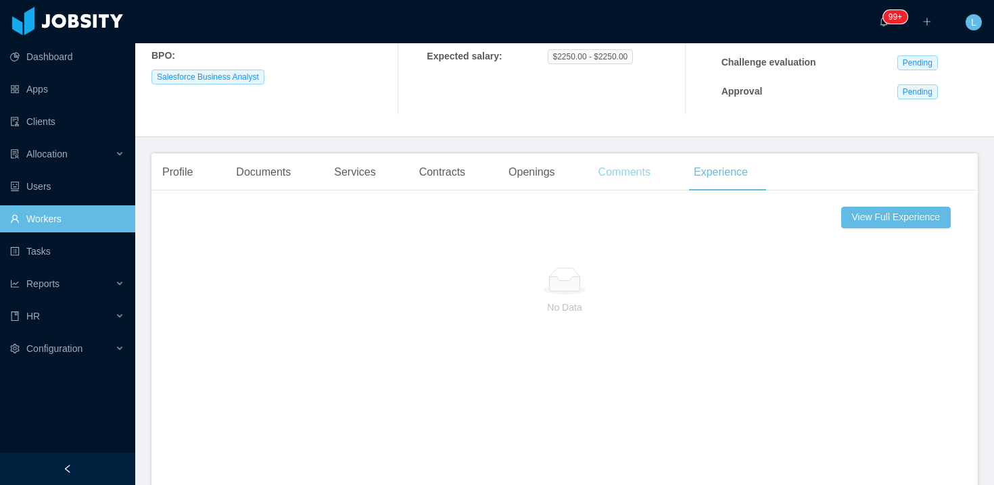
click at [593, 175] on div "Comments" at bounding box center [624, 172] width 74 height 38
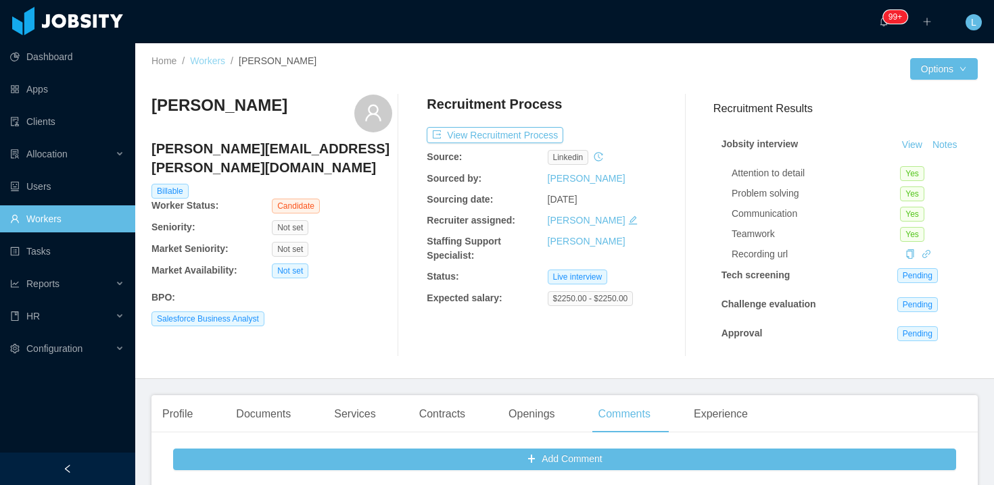
click at [208, 60] on link "Workers" at bounding box center [207, 60] width 35 height 11
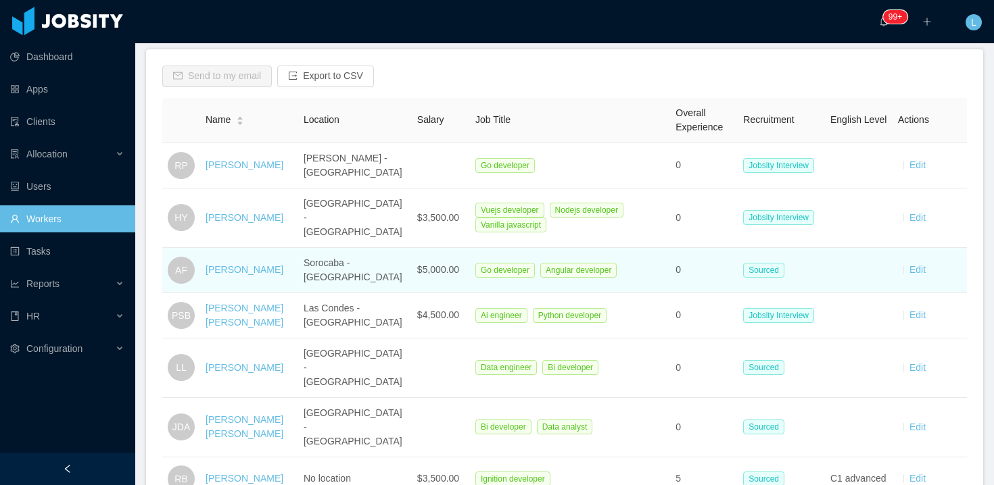
scroll to position [189, 0]
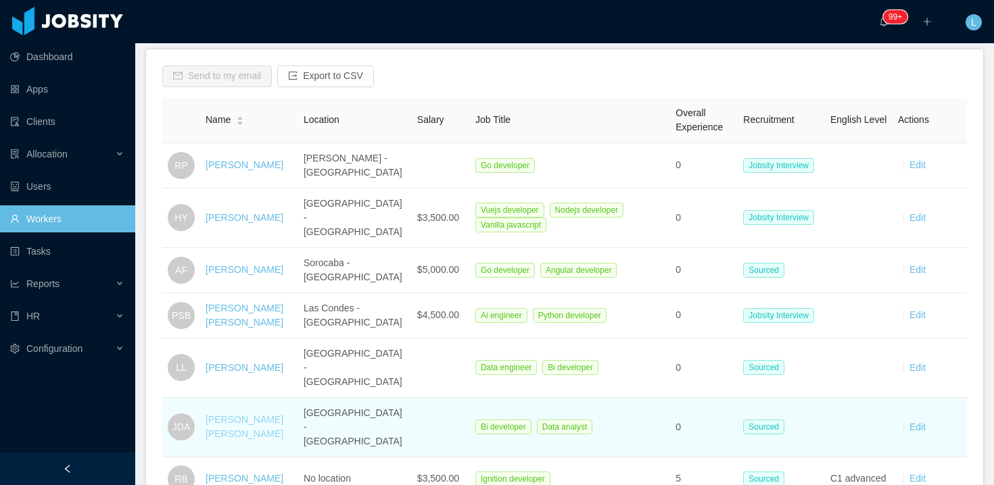
click at [239, 414] on link "[PERSON_NAME] [PERSON_NAME]" at bounding box center [245, 426] width 78 height 25
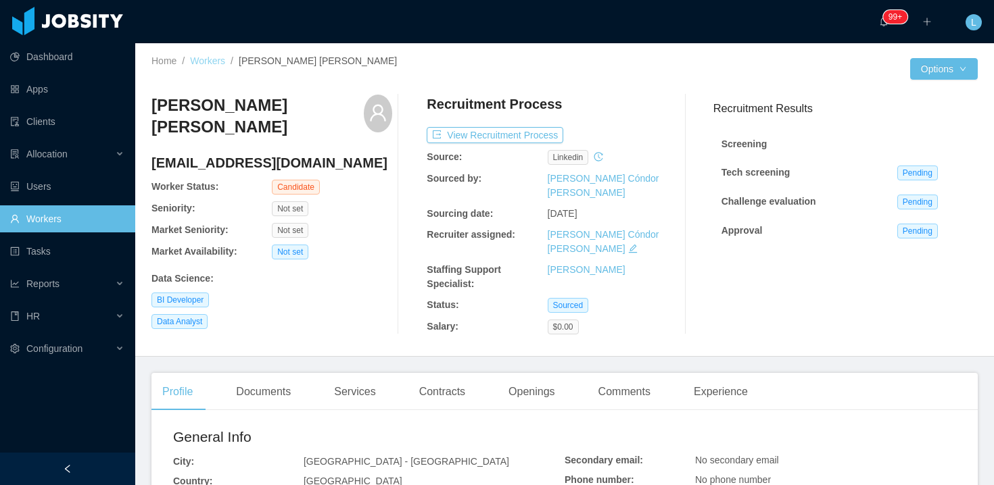
click at [192, 59] on link "Workers" at bounding box center [207, 60] width 35 height 11
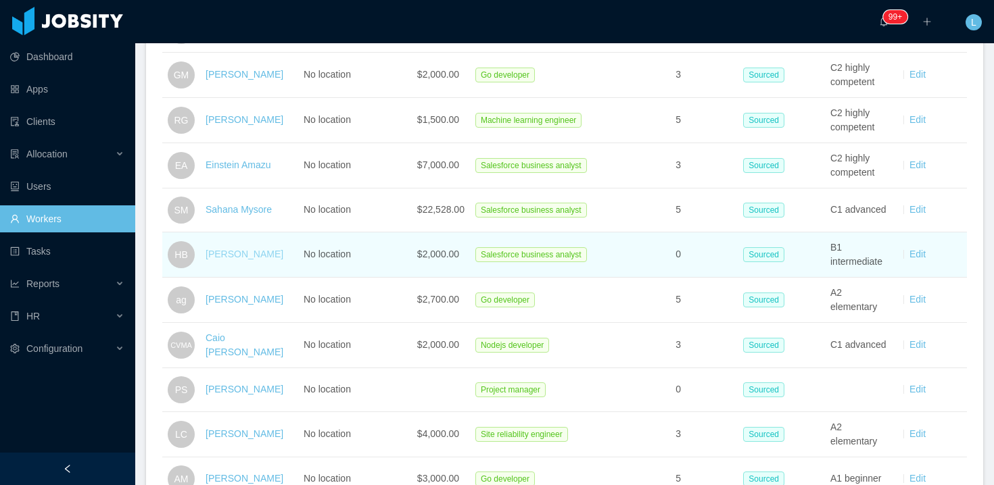
click at [241, 249] on link "[PERSON_NAME]" at bounding box center [245, 254] width 78 height 11
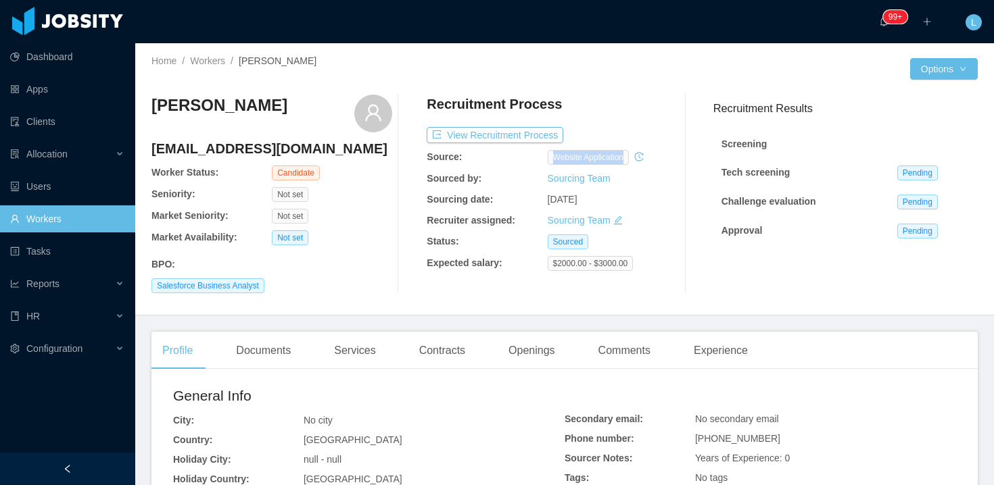
drag, startPoint x: 552, startPoint y: 157, endPoint x: 644, endPoint y: 153, distance: 92.0
click at [645, 153] on div "website application" at bounding box center [608, 157] width 120 height 15
click at [640, 210] on div "Recruitment Process View Recruitment Process Source: website application Source…" at bounding box center [547, 194] width 241 height 199
click at [934, 59] on button "Options" at bounding box center [944, 69] width 68 height 22
click at [900, 179] on button "Edit Worker" at bounding box center [912, 185] width 86 height 22
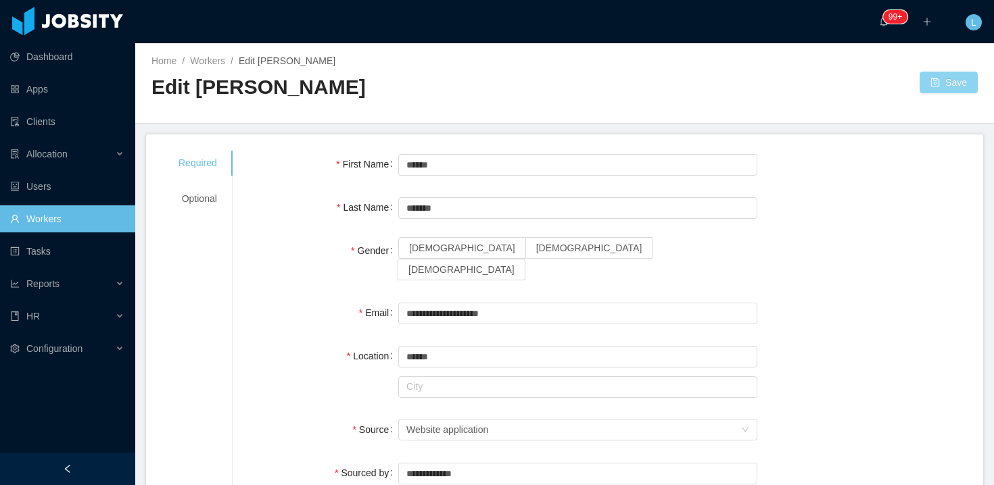
click at [944, 87] on button "Save" at bounding box center [948, 83] width 58 height 22
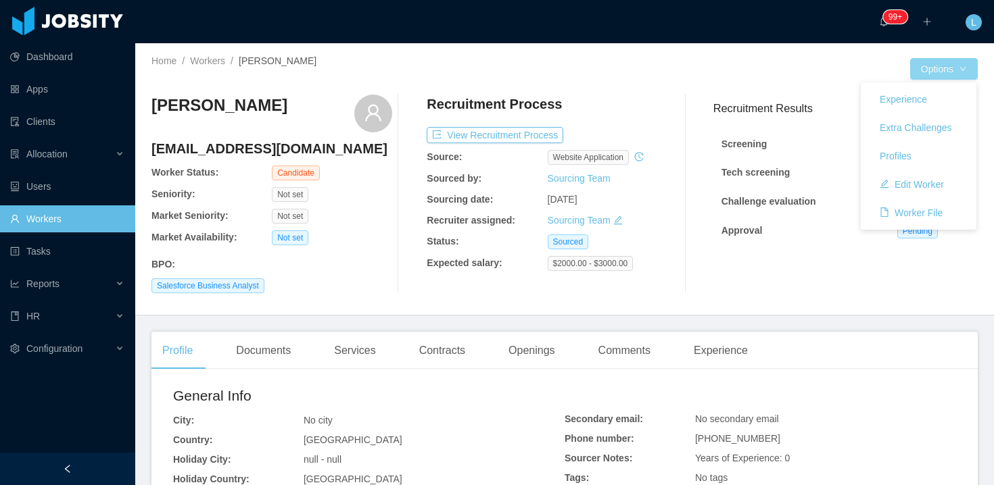
click at [917, 74] on button "Options" at bounding box center [944, 69] width 68 height 22
click at [909, 191] on button "Edit Worker" at bounding box center [912, 185] width 86 height 22
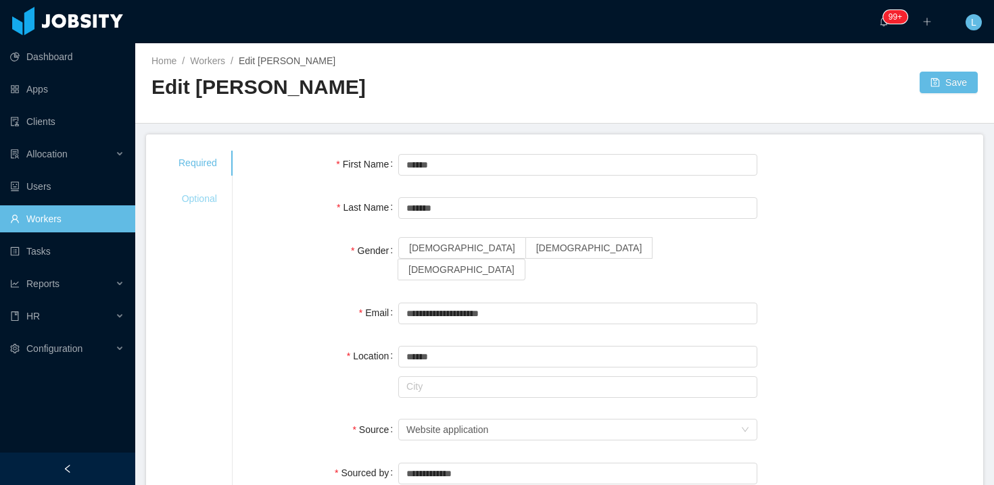
click at [194, 197] on div "Optional" at bounding box center [197, 199] width 71 height 25
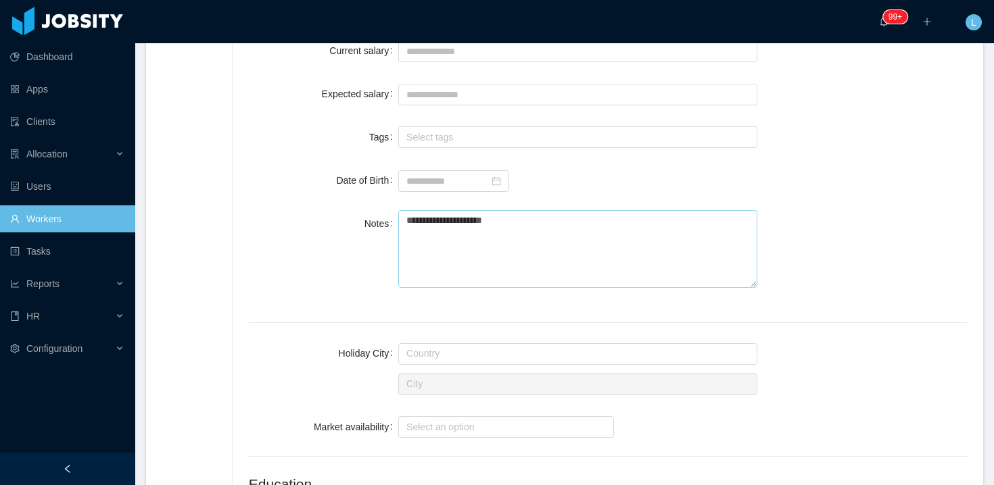
scroll to position [405, 0]
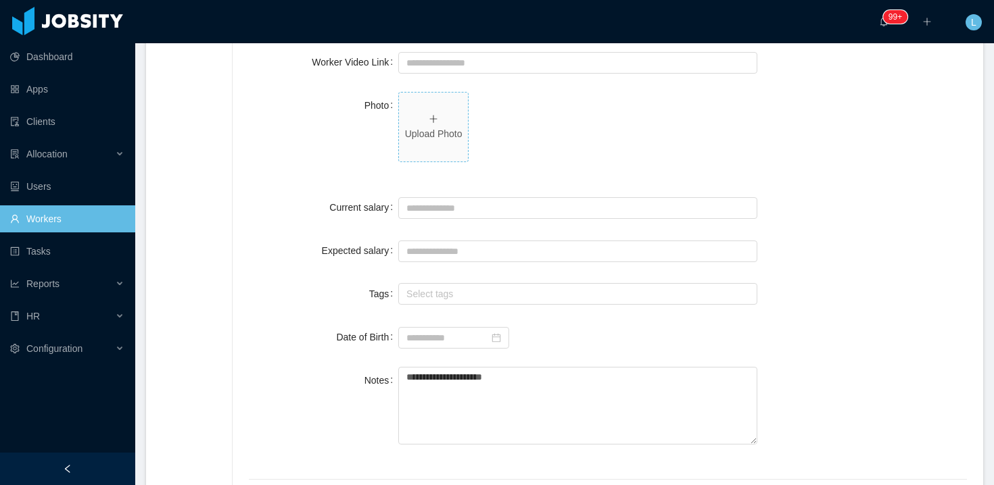
click at [426, 130] on p "Upload Photo" at bounding box center [433, 134] width 58 height 14
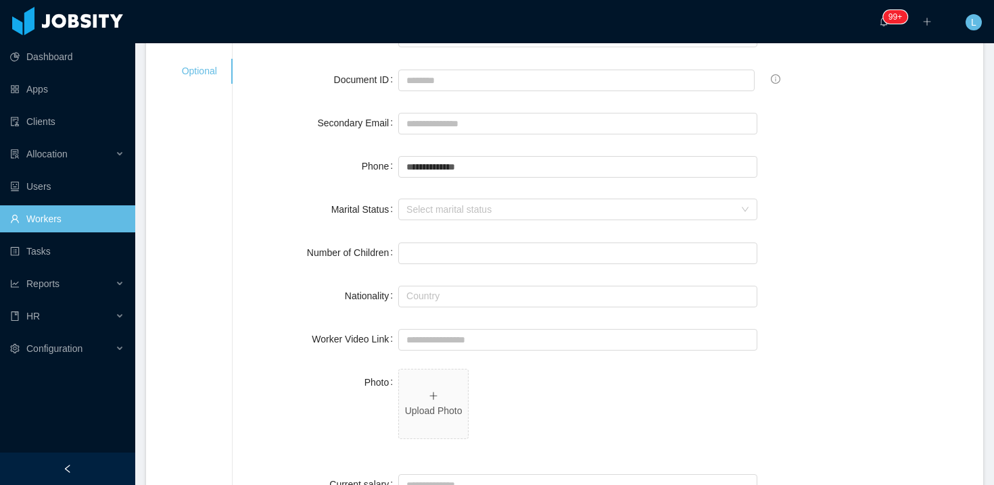
scroll to position [0, 0]
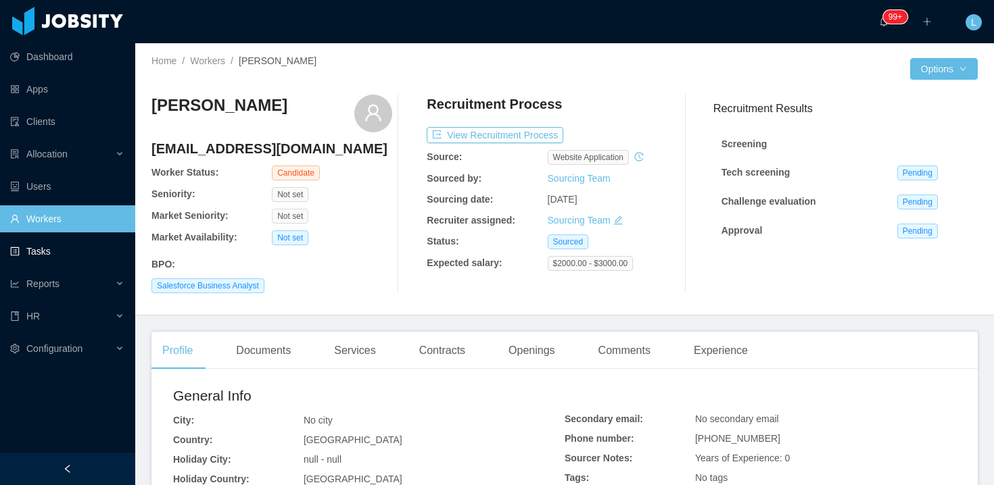
click at [30, 254] on link "Tasks" at bounding box center [67, 251] width 114 height 27
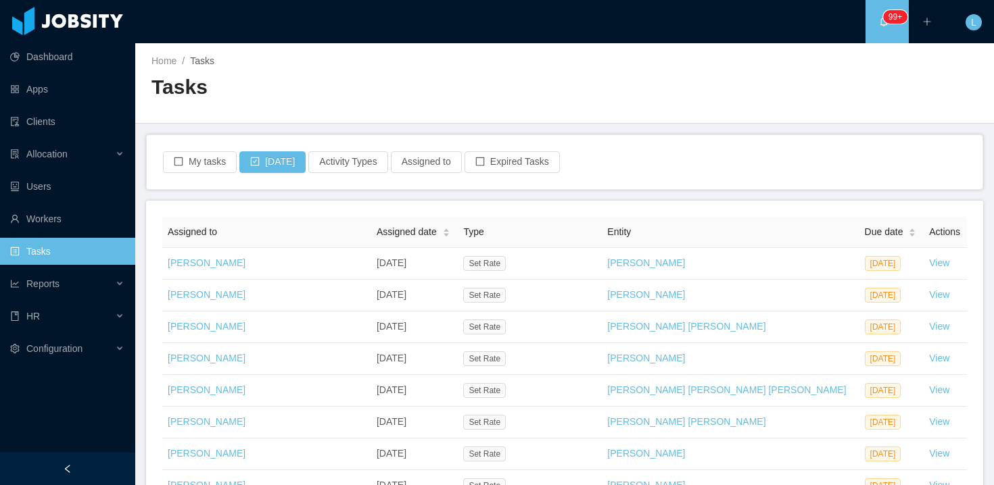
click at [886, 19] on sup "99+" at bounding box center [895, 17] width 24 height 14
click at [886, 56] on div "Home / Tasks / Tasks" at bounding box center [564, 83] width 859 height 80
click at [193, 160] on button "My tasks" at bounding box center [200, 162] width 74 height 22
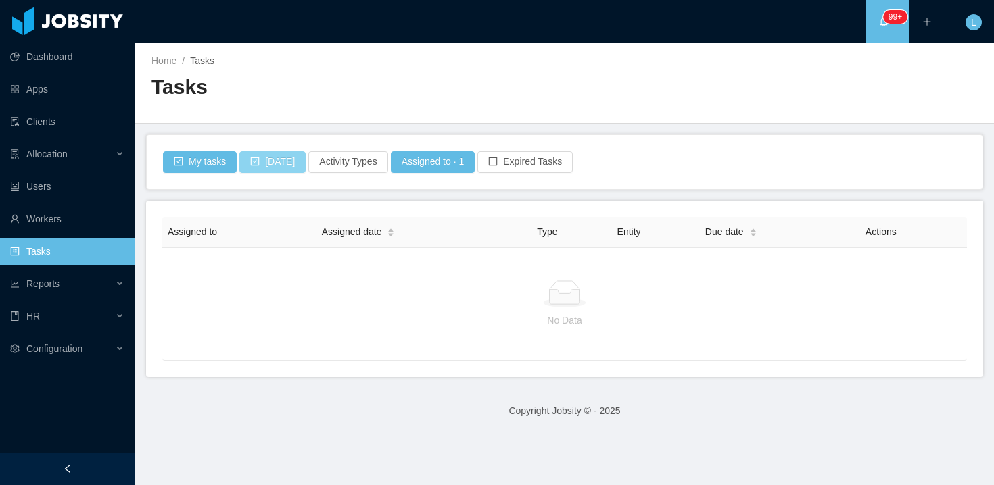
drag, startPoint x: 262, startPoint y: 157, endPoint x: 333, endPoint y: 137, distance: 73.8
click at [262, 157] on button "[DATE]" at bounding box center [272, 162] width 66 height 22
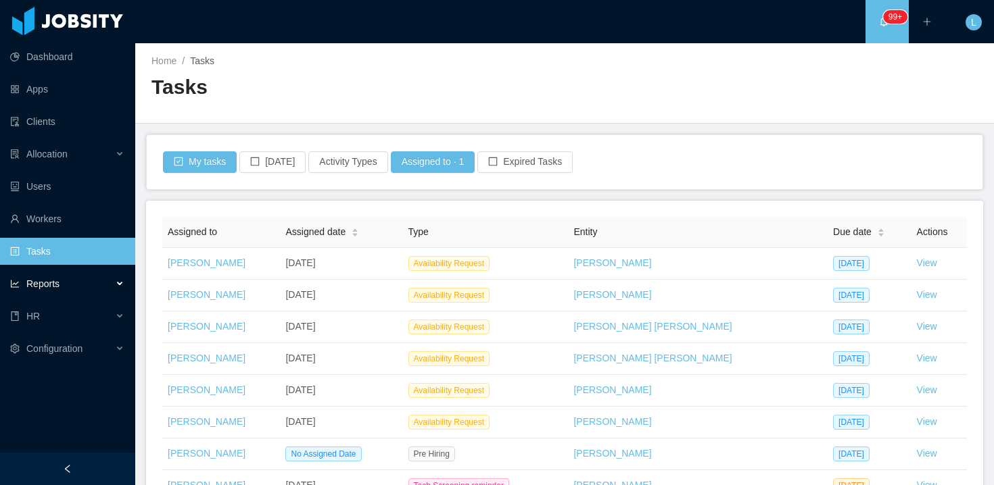
click at [39, 287] on span "Reports" at bounding box center [42, 284] width 33 height 11
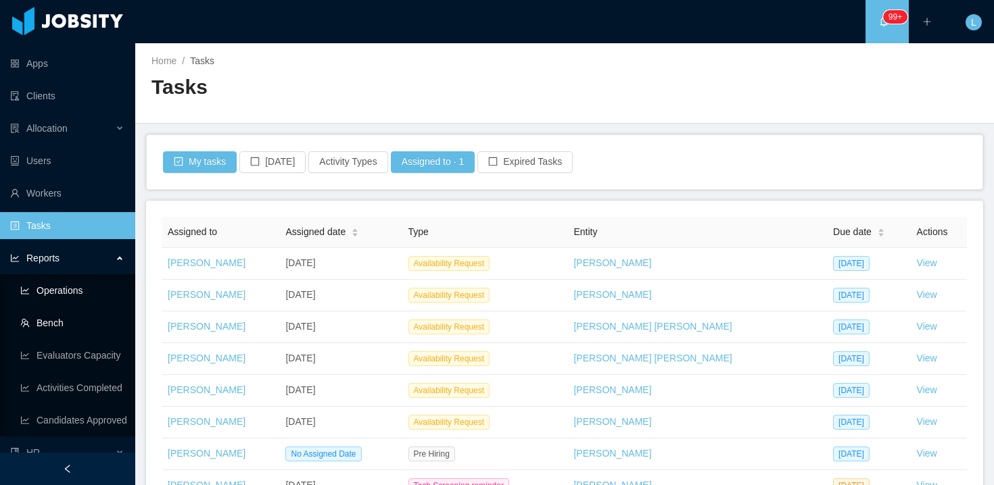
scroll to position [26, 0]
click at [74, 277] on link "Operations" at bounding box center [72, 290] width 104 height 27
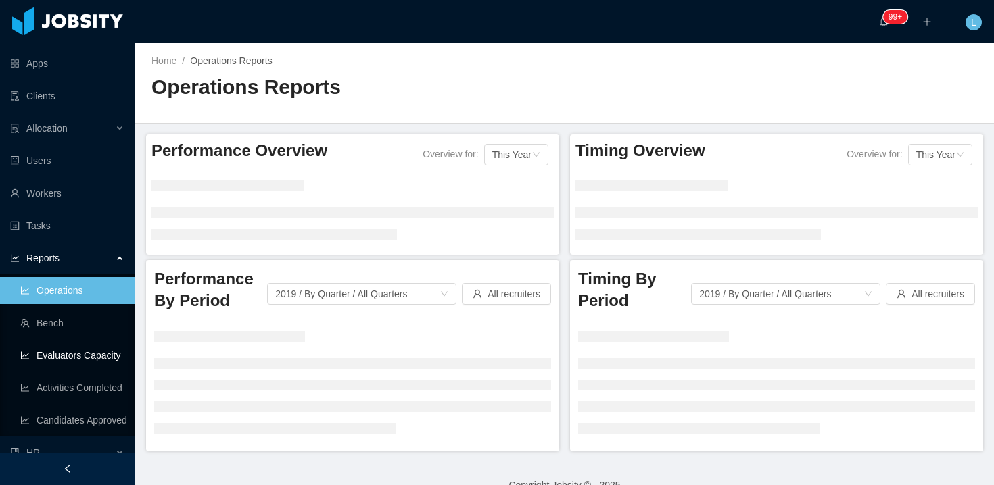
click at [60, 347] on link "Evaluators Capacity" at bounding box center [72, 355] width 104 height 27
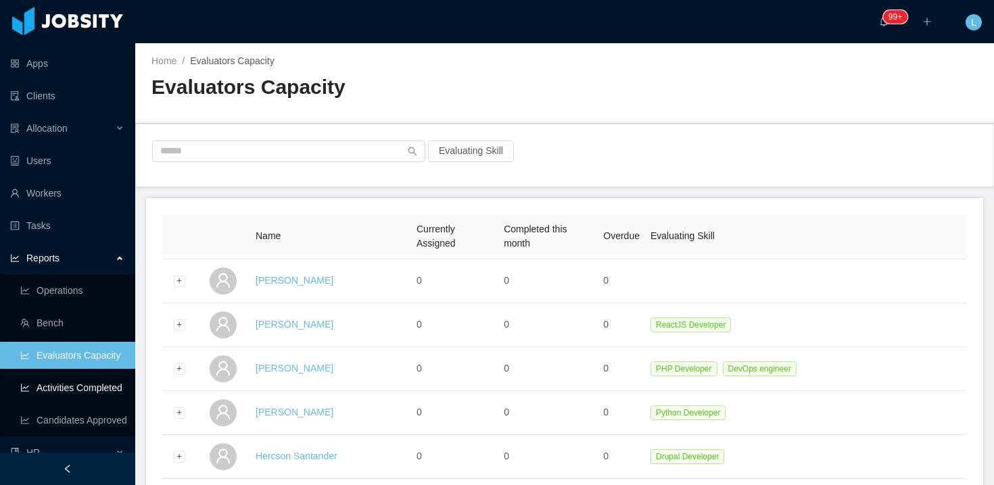
click at [97, 389] on link "Activities Completed" at bounding box center [72, 388] width 104 height 27
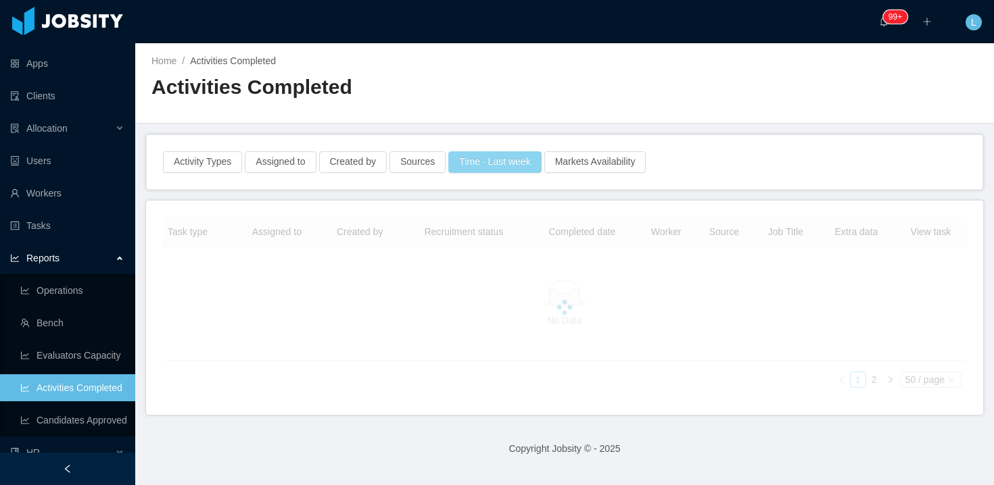
click at [526, 161] on button "Time · Last week" at bounding box center [494, 162] width 93 height 22
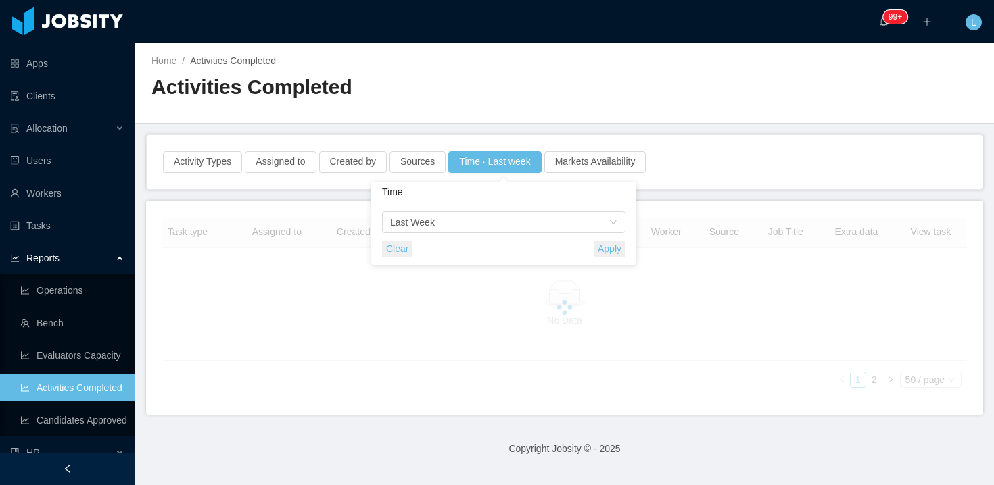
click at [499, 119] on div "Home / Activities Completed / Activities Completed" at bounding box center [564, 83] width 859 height 80
click at [255, 152] on button "Assigned to" at bounding box center [280, 162] width 71 height 22
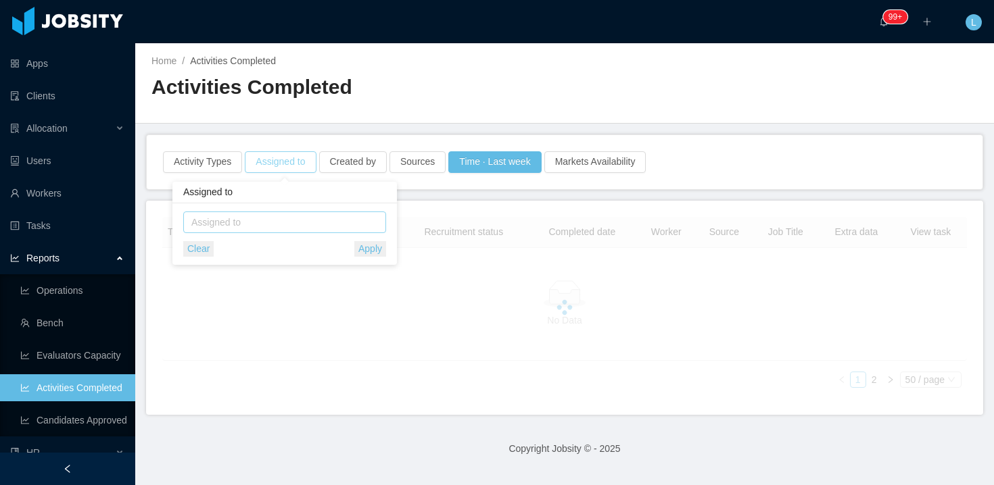
click at [312, 220] on div "Assigned to" at bounding box center [281, 223] width 181 height 14
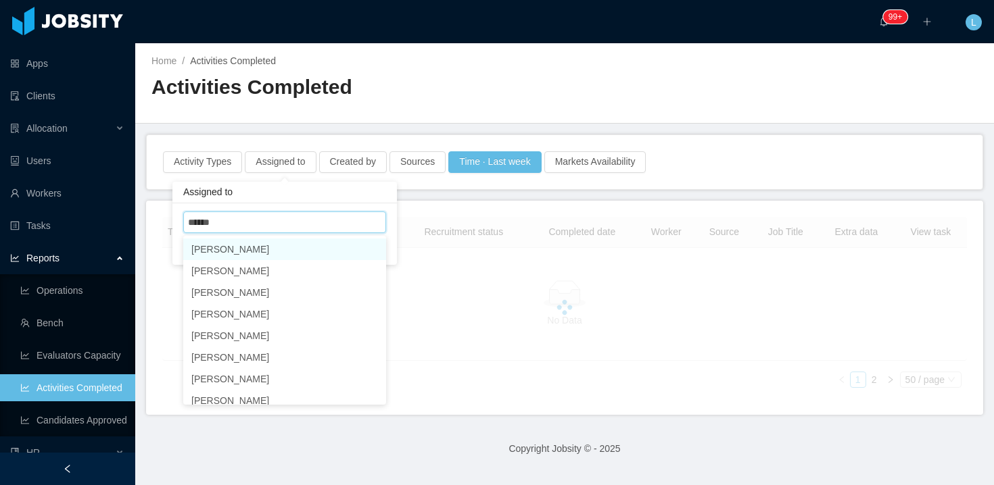
type input "*******"
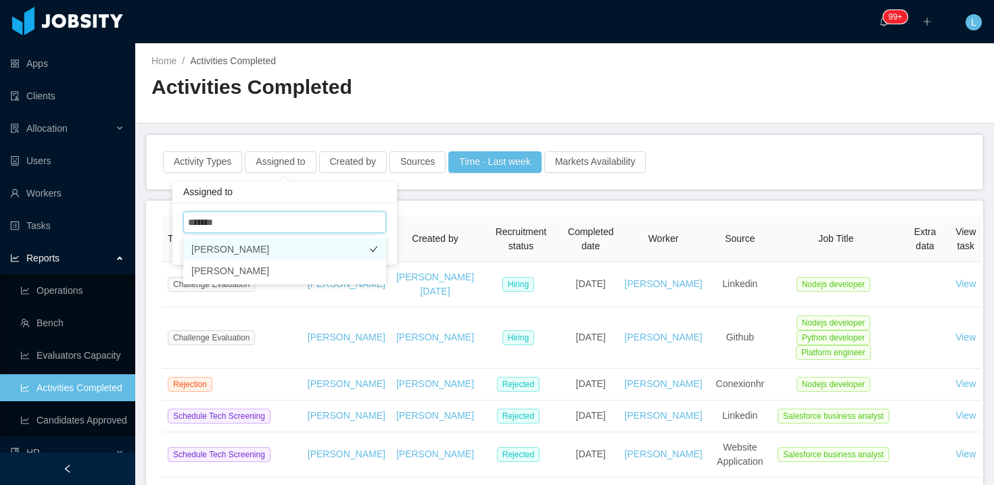
click at [273, 247] on li "[PERSON_NAME]" at bounding box center [284, 250] width 203 height 22
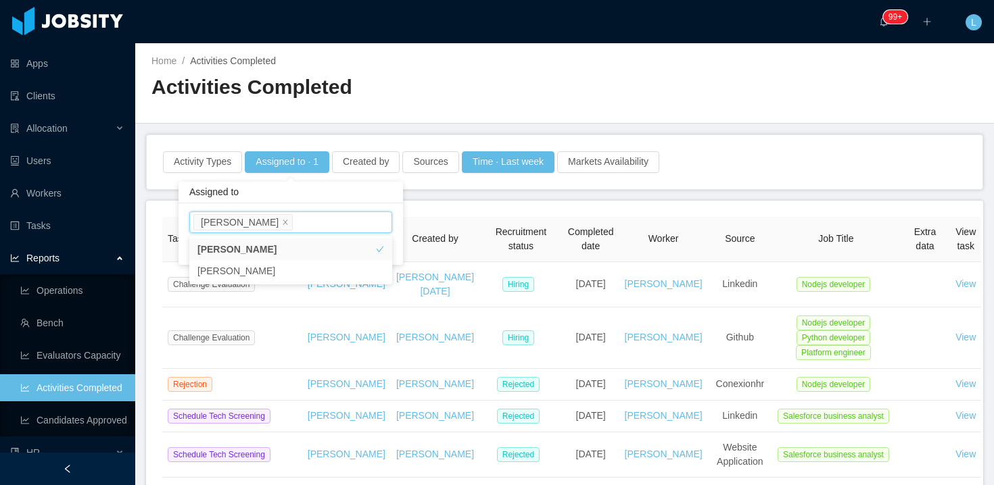
click at [318, 187] on div "Assigned to" at bounding box center [290, 193] width 224 height 22
click at [383, 246] on button "Apply" at bounding box center [376, 249] width 32 height 16
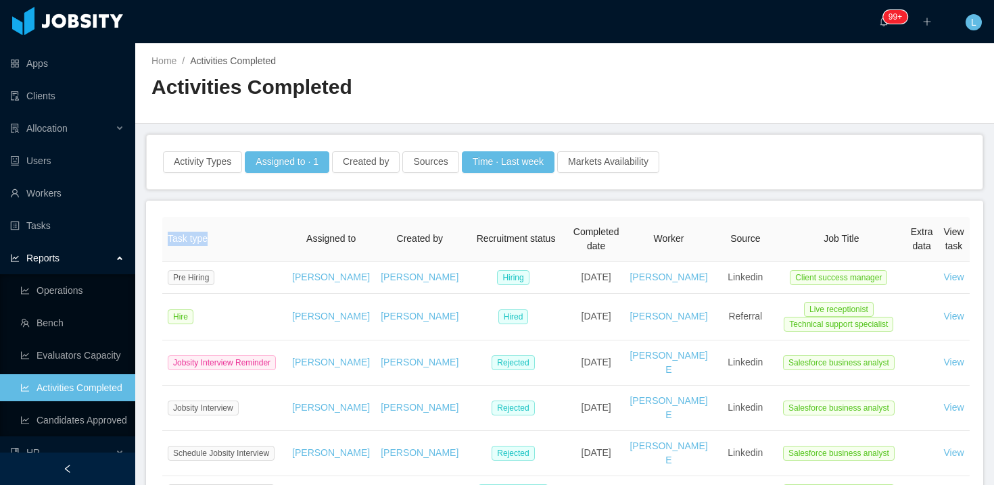
drag, startPoint x: 167, startPoint y: 243, endPoint x: 213, endPoint y: 247, distance: 46.1
click at [213, 247] on th "Task type" at bounding box center [224, 239] width 124 height 45
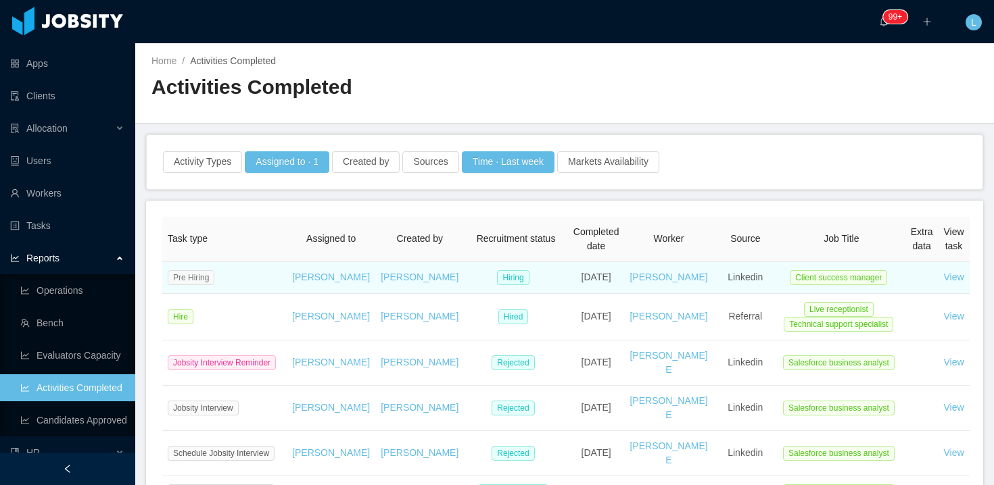
drag, startPoint x: 187, startPoint y: 283, endPoint x: 206, endPoint y: 285, distance: 19.7
click at [206, 285] on span "Pre Hiring" at bounding box center [191, 277] width 47 height 15
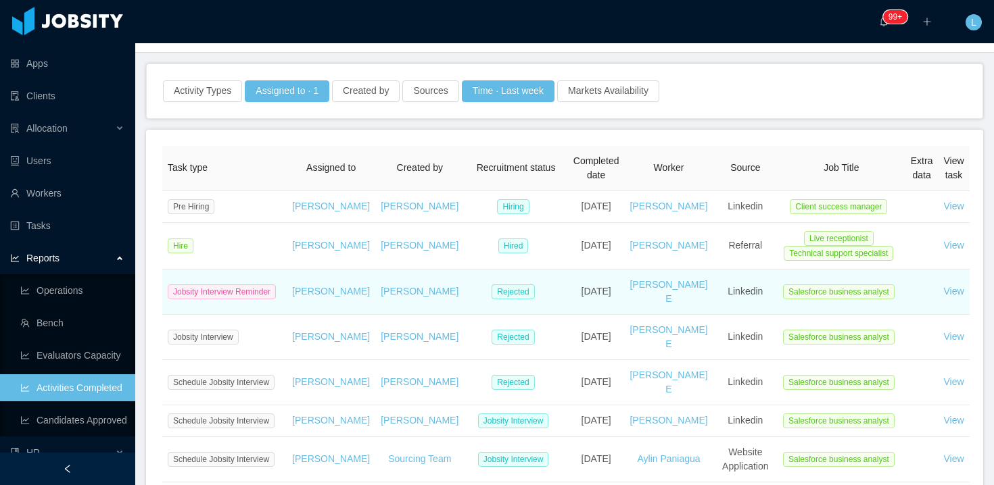
scroll to position [72, 0]
drag, startPoint x: 175, startPoint y: 301, endPoint x: 380, endPoint y: 308, distance: 205.0
click at [352, 314] on tr "Jobsity Interview Reminder [PERSON_NAME] [PERSON_NAME] Rejected [DATE] [PERSON_…" at bounding box center [565, 291] width 807 height 45
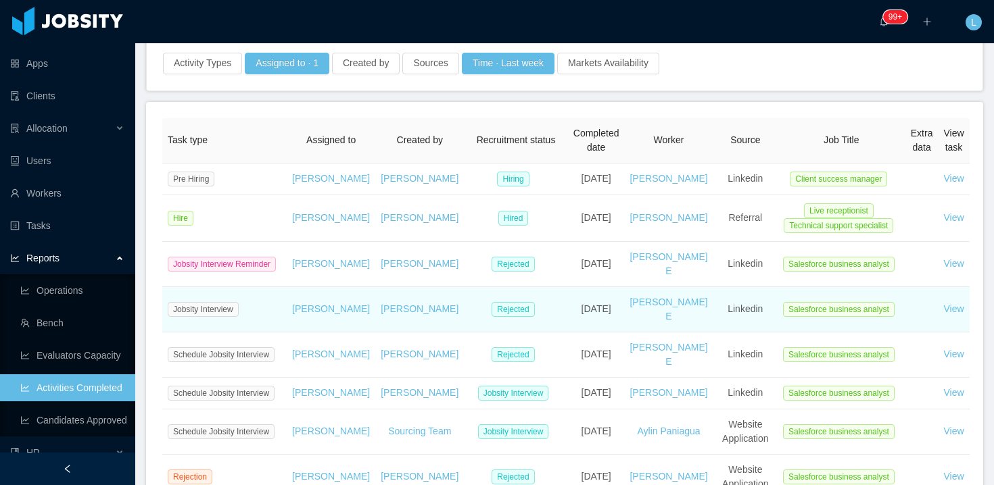
scroll to position [114, 0]
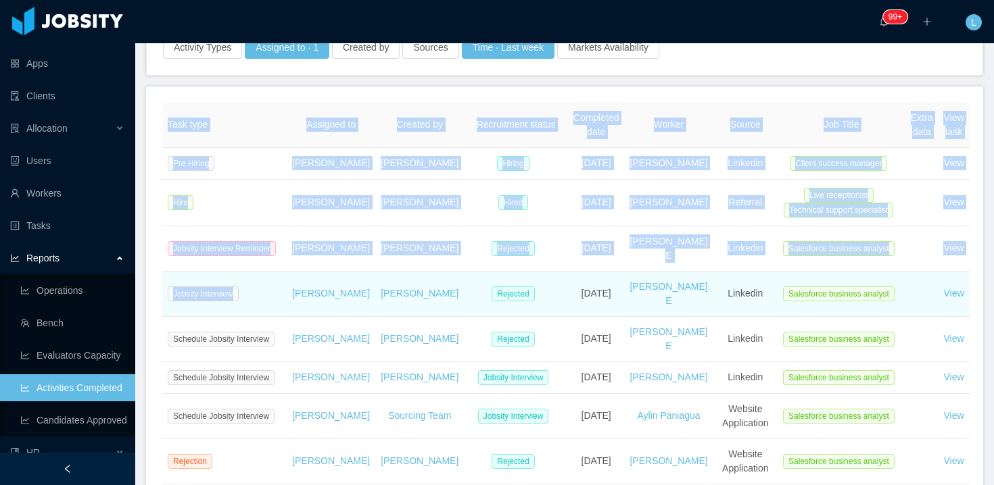
drag, startPoint x: 156, startPoint y: 301, endPoint x: 250, endPoint y: 325, distance: 97.1
click at [247, 324] on div "Task type Assigned to Created by Recruitment status Completed date Worker Sourc…" at bounding box center [564, 388] width 837 height 602
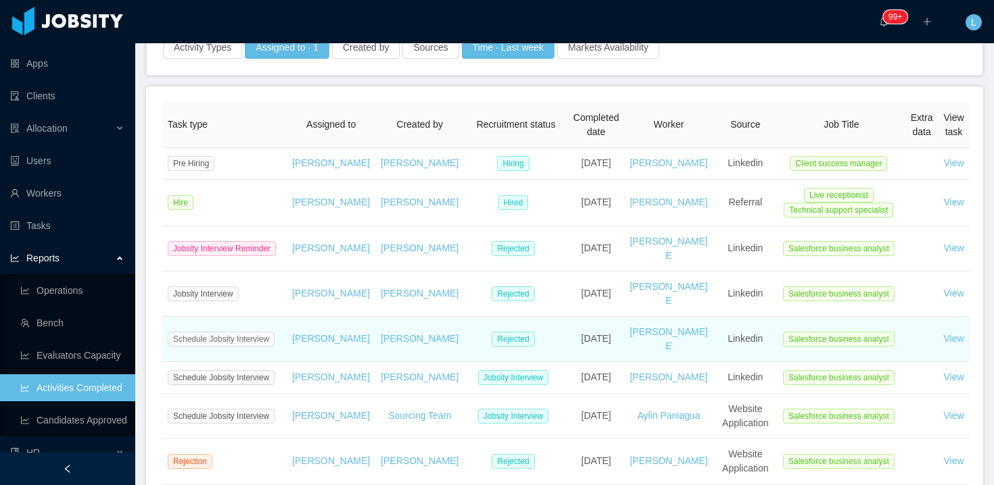
click at [218, 347] on span "Schedule Jobsity Interview" at bounding box center [221, 339] width 107 height 15
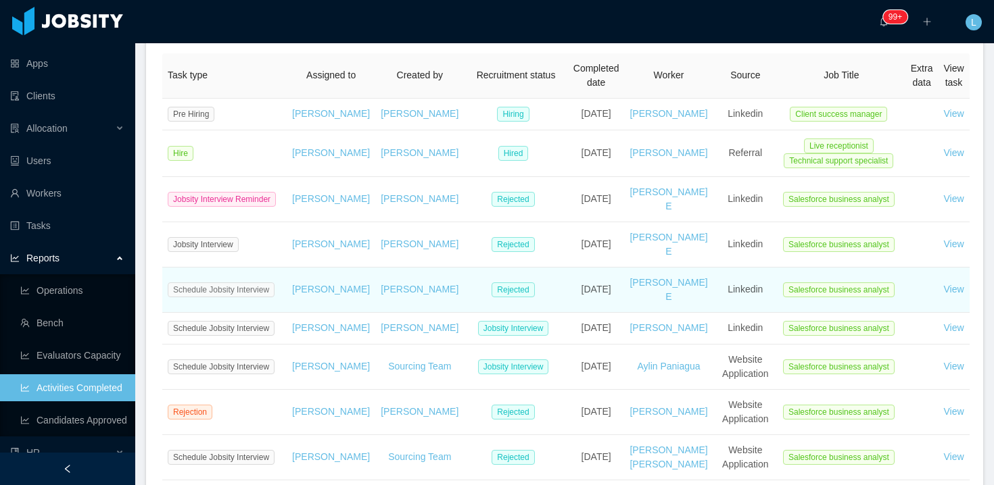
scroll to position [197, 0]
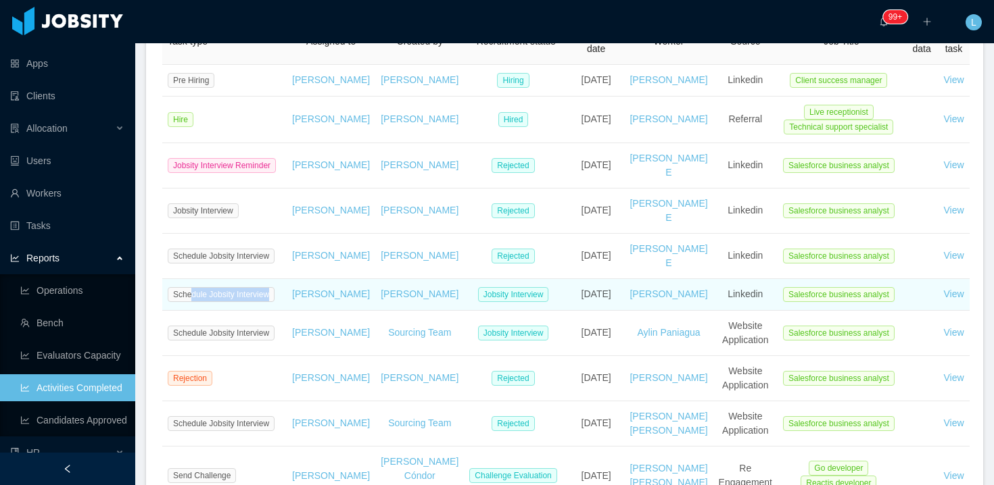
drag, startPoint x: 191, startPoint y: 315, endPoint x: 258, endPoint y: 331, distance: 69.4
click at [258, 311] on td "Schedule Jobsity Interview" at bounding box center [224, 295] width 124 height 32
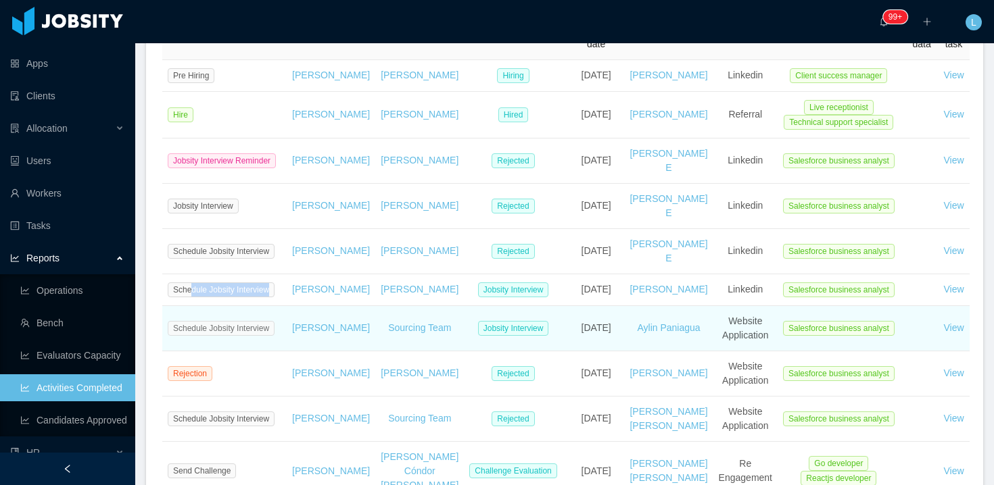
scroll to position [203, 0]
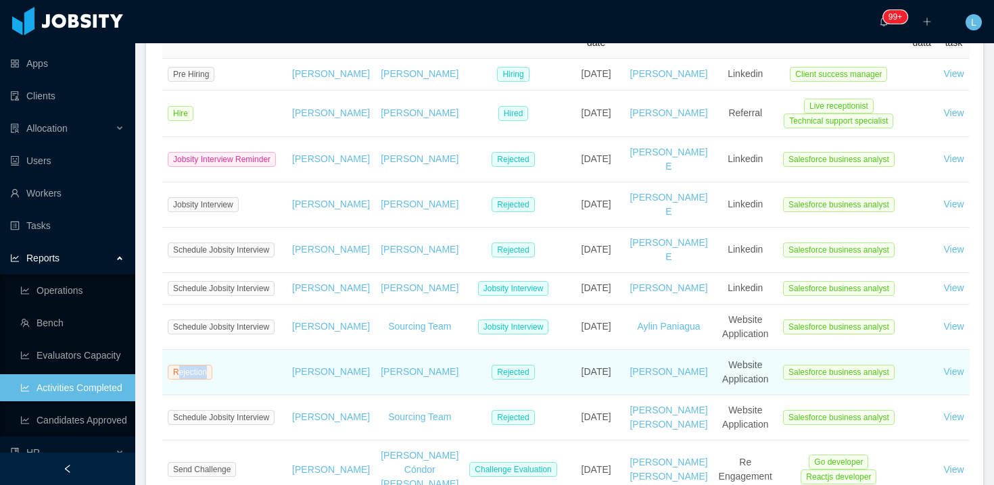
drag, startPoint x: 176, startPoint y: 400, endPoint x: 212, endPoint y: 406, distance: 36.9
click at [212, 380] on span "Rejection" at bounding box center [190, 372] width 45 height 15
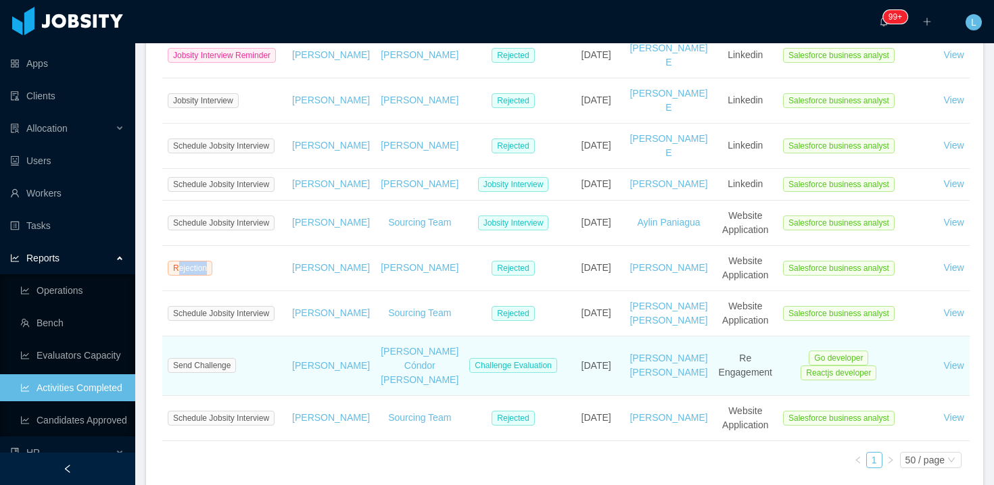
scroll to position [308, 0]
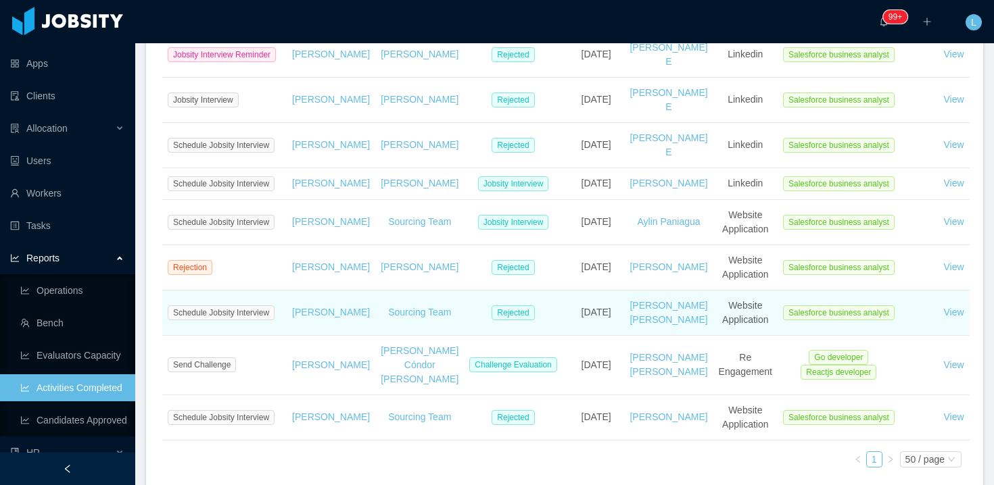
drag, startPoint x: 203, startPoint y: 350, endPoint x: 247, endPoint y: 362, distance: 45.4
click at [247, 336] on td "Schedule Jobsity Interview" at bounding box center [224, 313] width 124 height 45
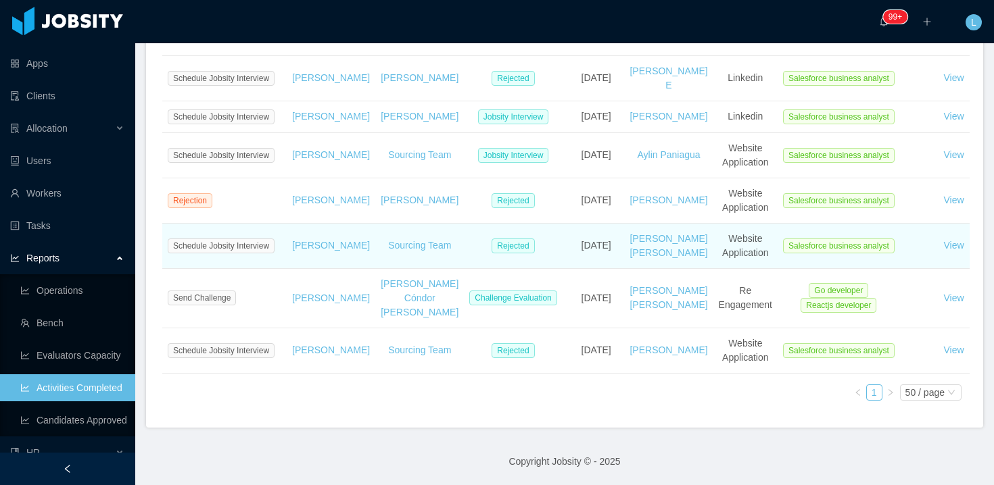
scroll to position [398, 0]
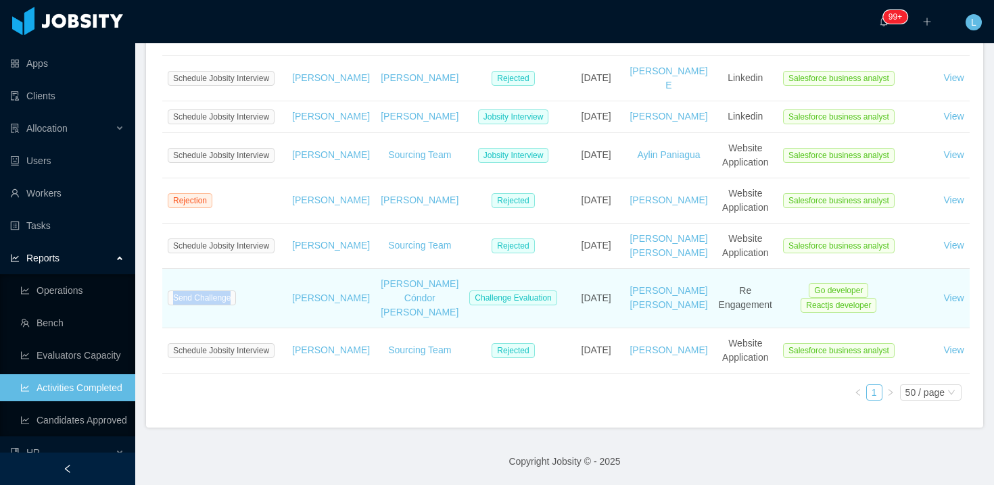
drag, startPoint x: 174, startPoint y: 320, endPoint x: 244, endPoint y: 333, distance: 70.9
click at [244, 329] on td "Send Challenge" at bounding box center [224, 298] width 124 height 59
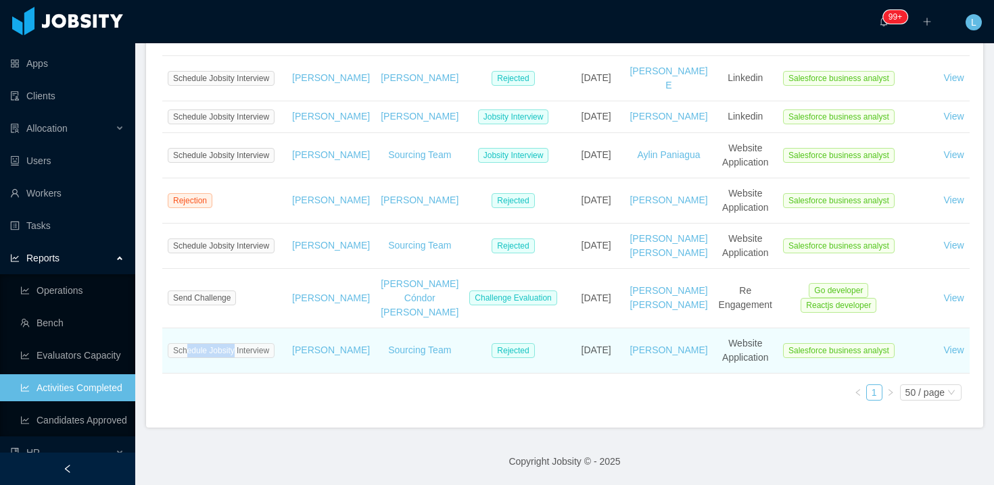
drag, startPoint x: 185, startPoint y: 371, endPoint x: 239, endPoint y: 370, distance: 54.1
click at [238, 358] on span "Schedule Jobsity Interview" at bounding box center [221, 350] width 107 height 15
click at [241, 374] on td "Schedule Jobsity Interview" at bounding box center [224, 351] width 124 height 45
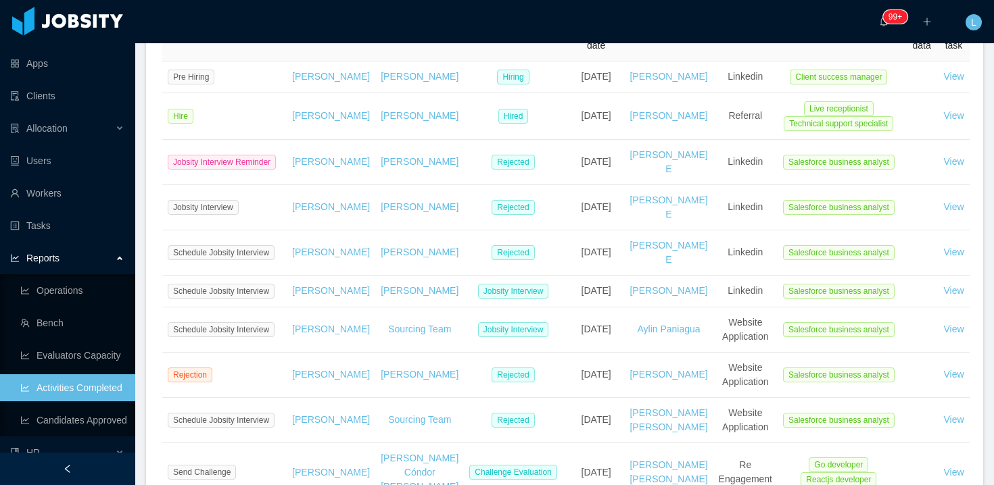
scroll to position [0, 0]
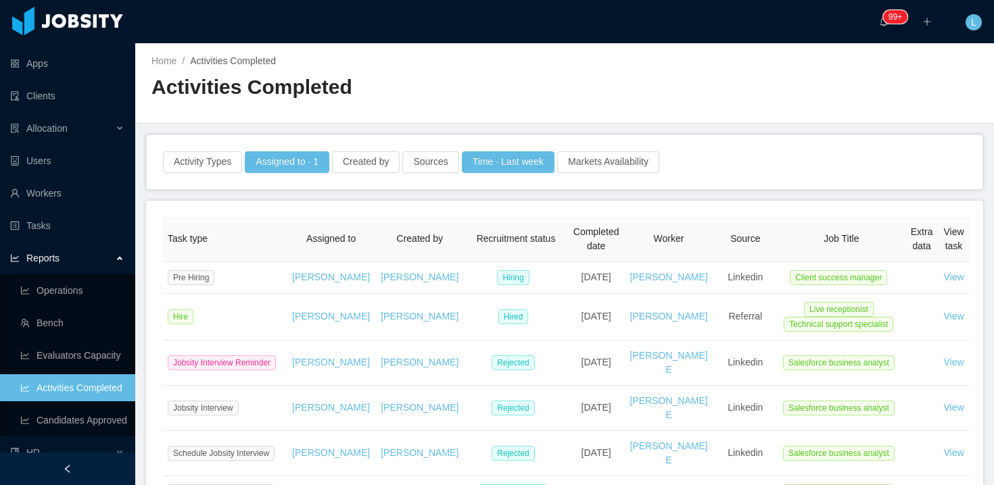
click at [101, 263] on div "Reports" at bounding box center [67, 258] width 135 height 27
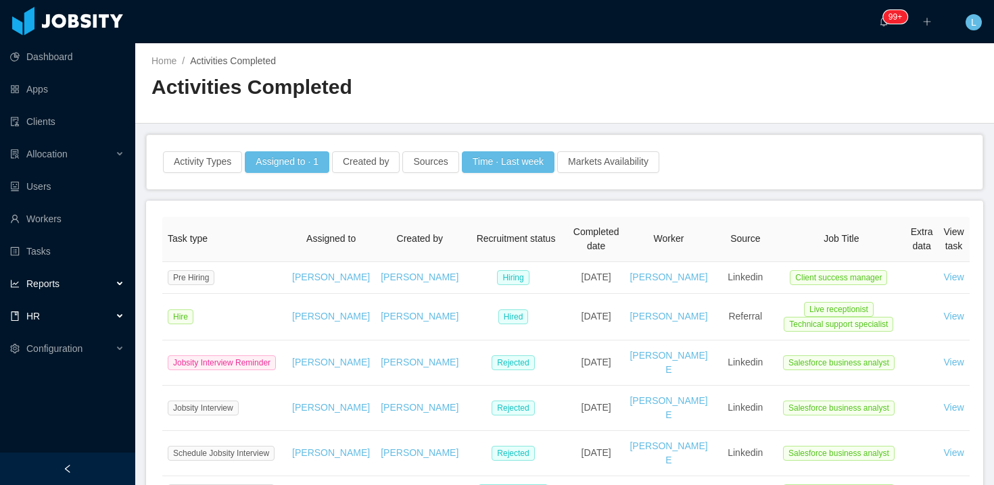
click at [126, 316] on div "HR" at bounding box center [67, 316] width 135 height 27
click at [76, 310] on div "HR" at bounding box center [67, 316] width 135 height 27
click at [93, 356] on div "Configuration" at bounding box center [67, 348] width 135 height 27
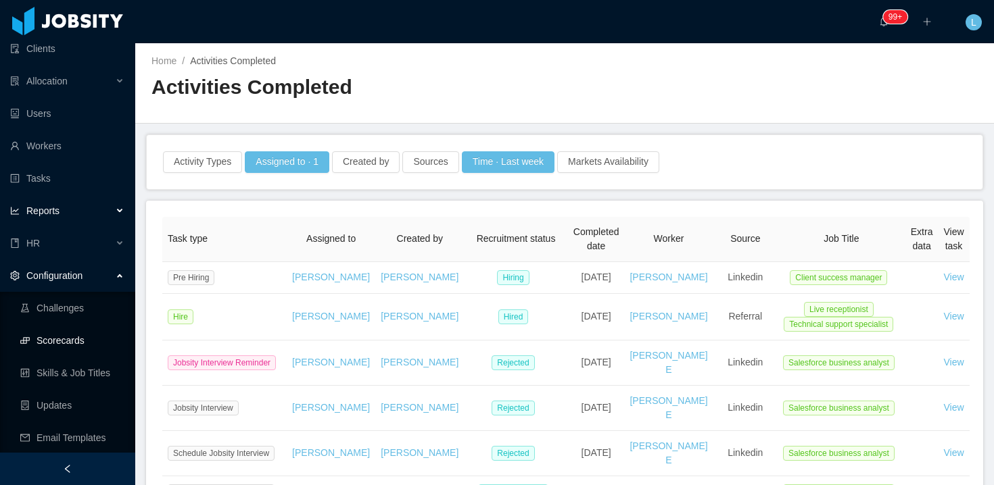
scroll to position [74, 0]
click at [76, 272] on span "Configuration" at bounding box center [54, 274] width 56 height 11
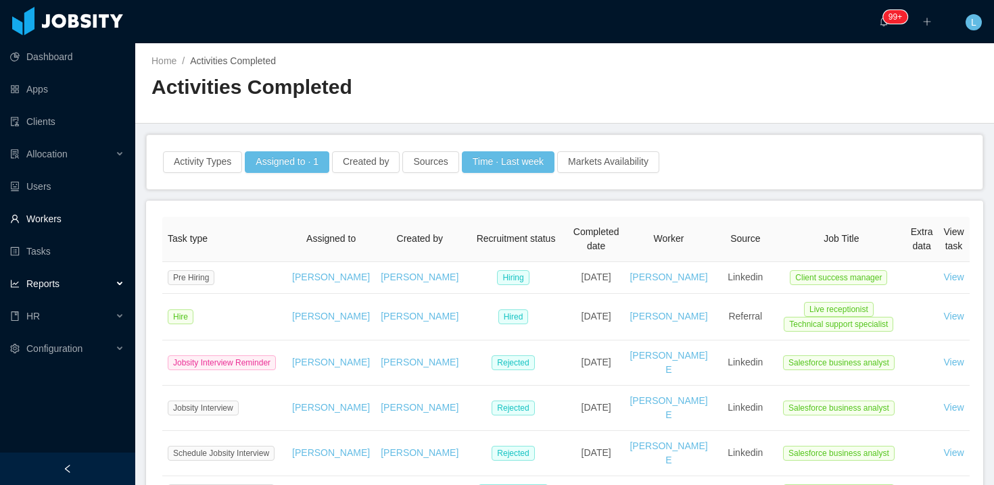
click at [43, 225] on link "Workers" at bounding box center [67, 219] width 114 height 27
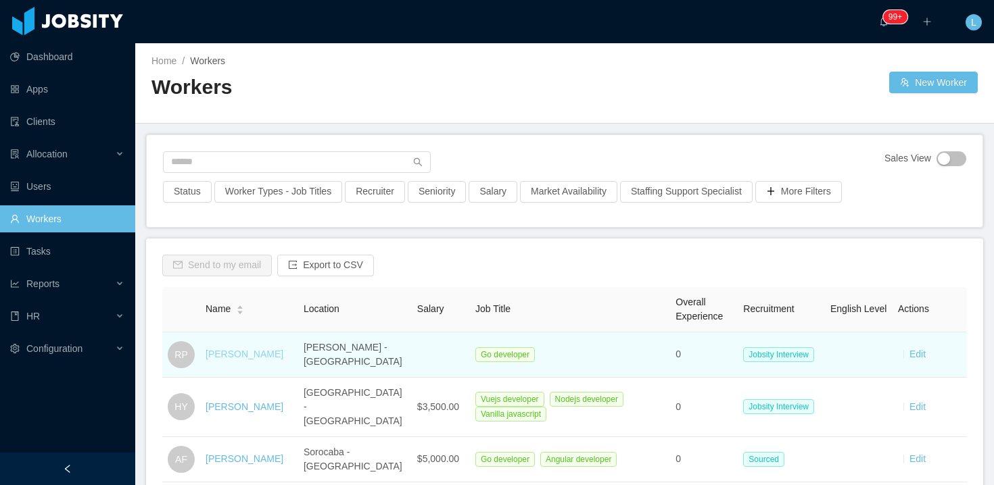
click at [220, 359] on link "[PERSON_NAME]" at bounding box center [245, 354] width 78 height 11
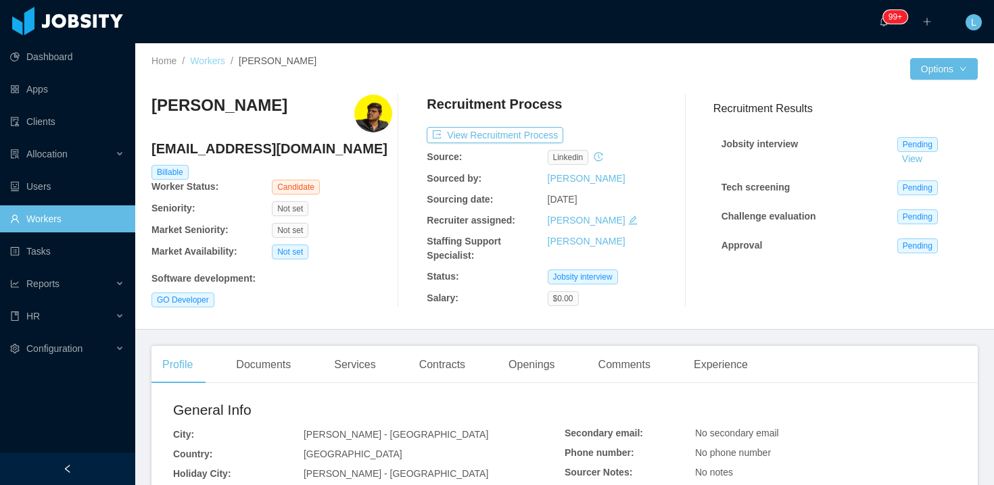
click at [218, 63] on link "Workers" at bounding box center [207, 60] width 35 height 11
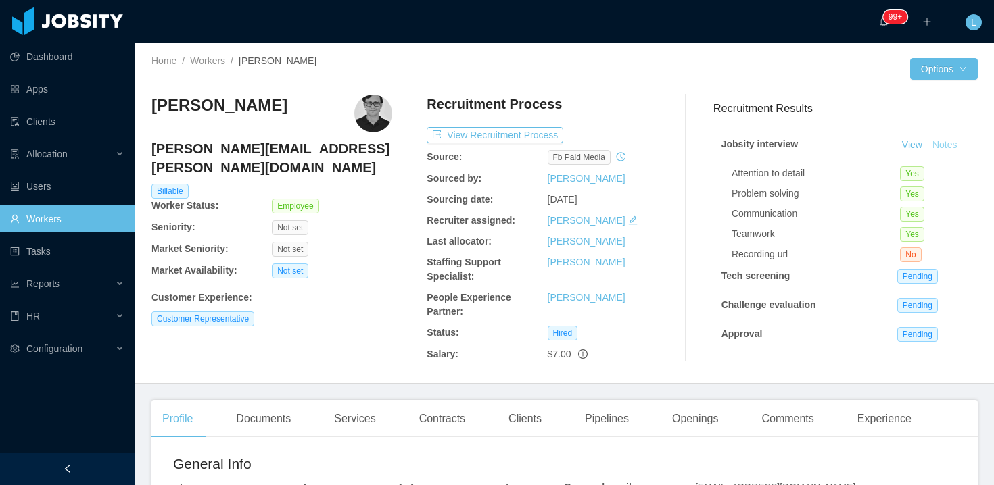
click at [951, 143] on button "Notes" at bounding box center [945, 145] width 36 height 16
